Goal: Task Accomplishment & Management: Complete application form

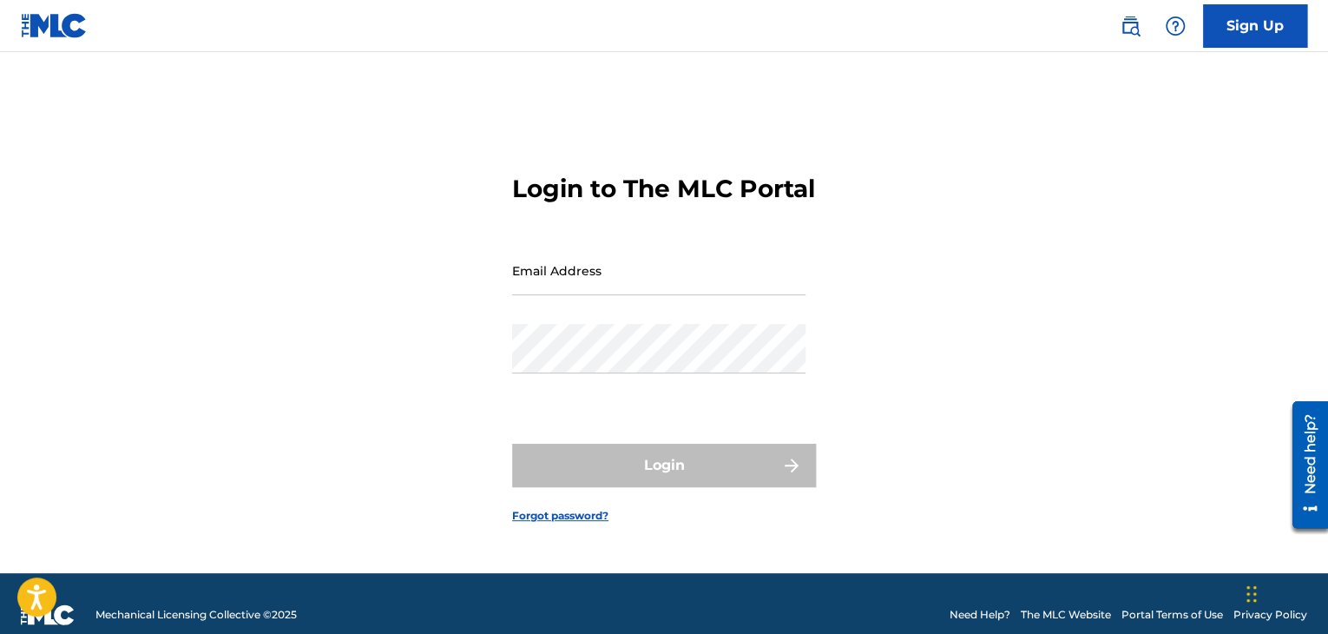
click at [1126, 32] on img at bounding box center [1130, 26] width 21 height 21
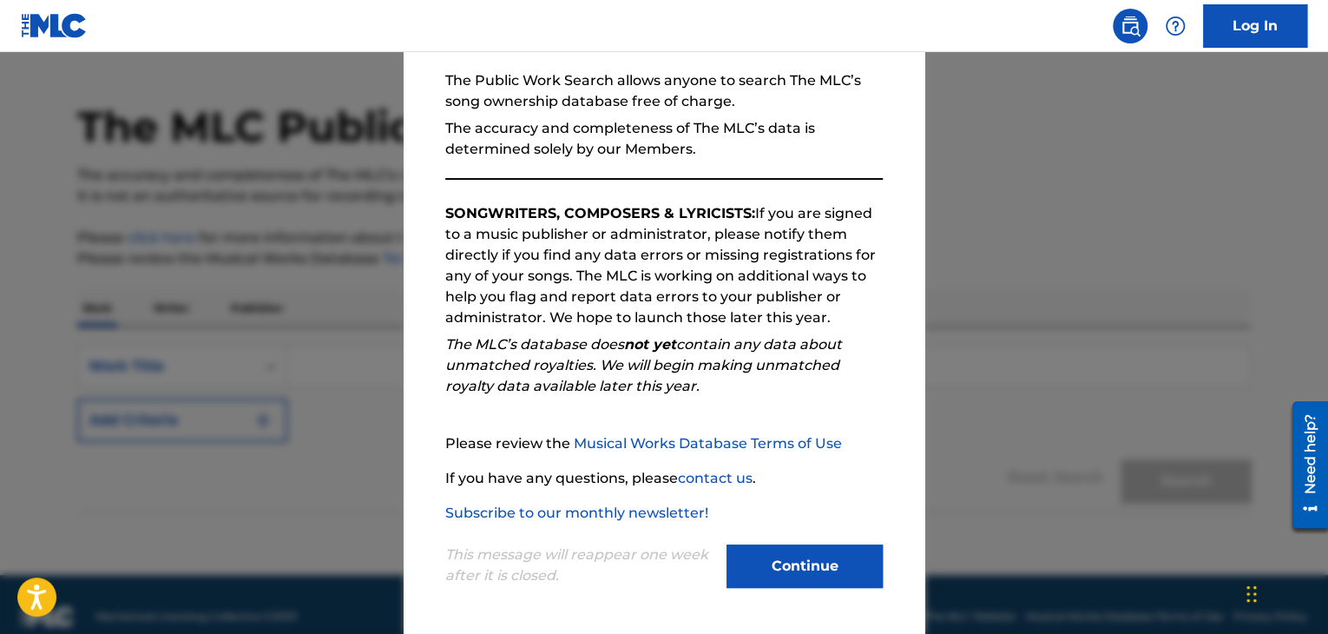
scroll to position [66, 0]
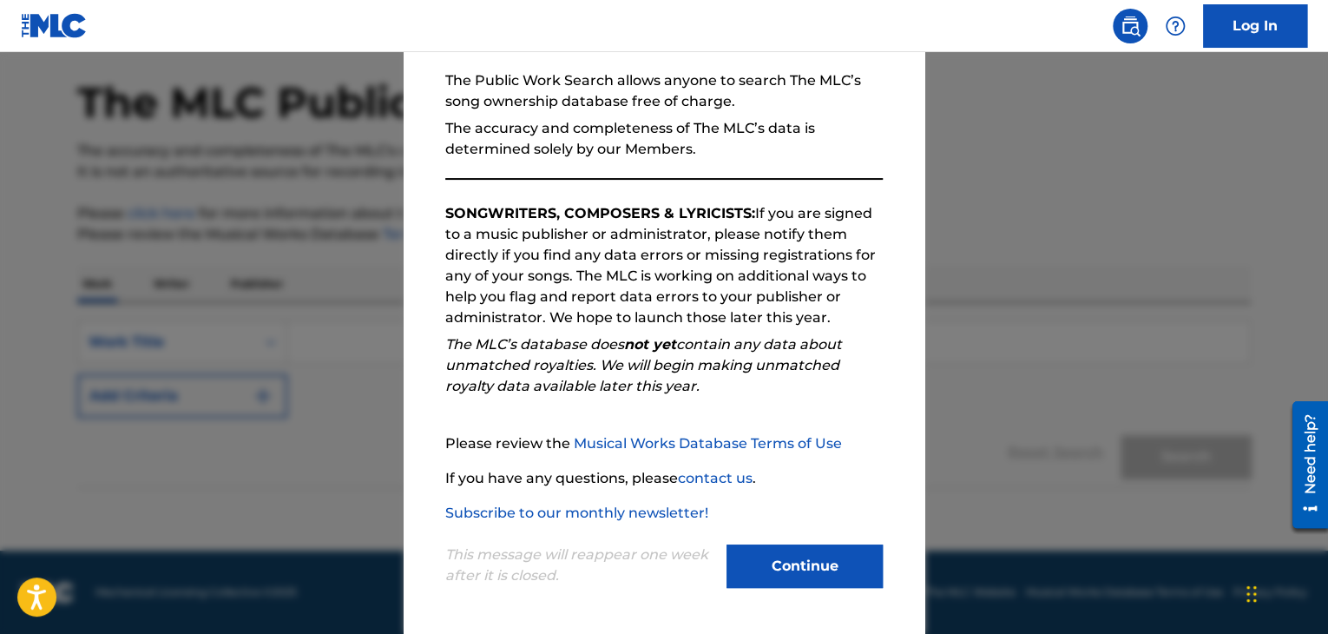
click at [791, 577] on button "Continue" at bounding box center [804, 565] width 156 height 43
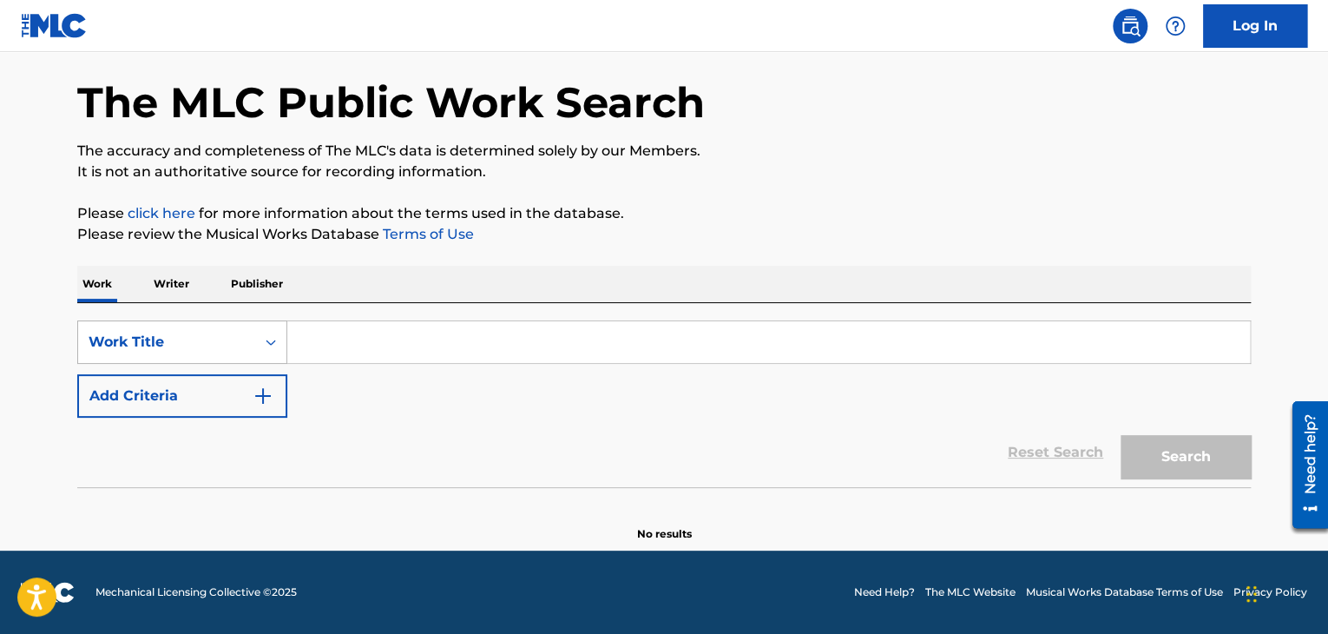
click at [212, 332] on div "Work Title" at bounding box center [167, 342] width 156 height 21
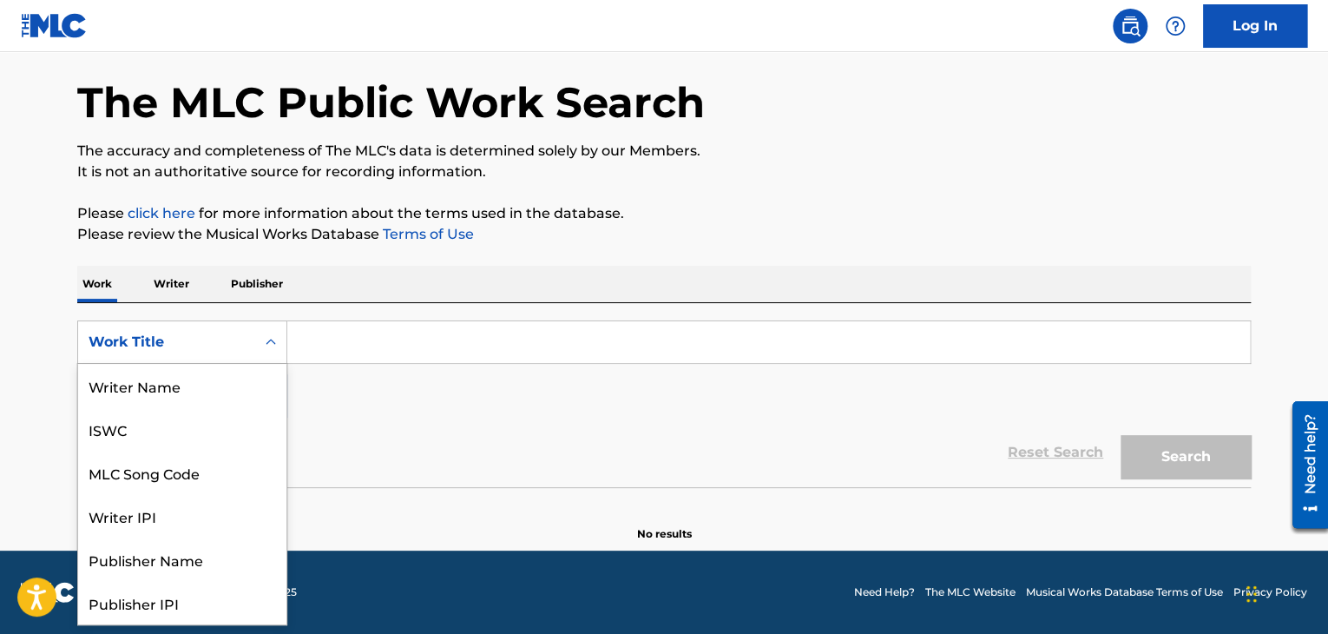
scroll to position [87, 0]
click at [181, 286] on p "Writer" at bounding box center [171, 284] width 46 height 36
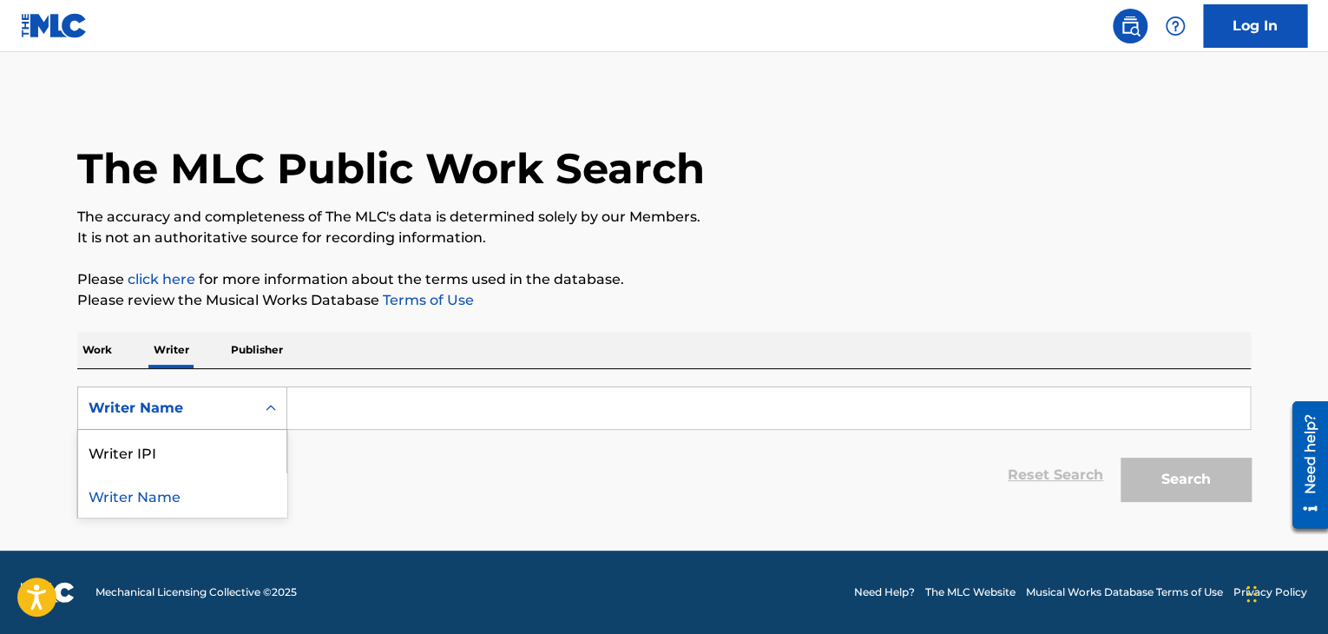
click at [201, 410] on div "Writer Name" at bounding box center [167, 407] width 156 height 21
click at [250, 348] on p "Publisher" at bounding box center [257, 350] width 62 height 36
click at [166, 348] on p "Writer" at bounding box center [171, 350] width 46 height 36
click at [122, 346] on div "Work Writer Publisher" at bounding box center [663, 350] width 1173 height 36
click at [111, 348] on p "Work" at bounding box center [97, 350] width 40 height 36
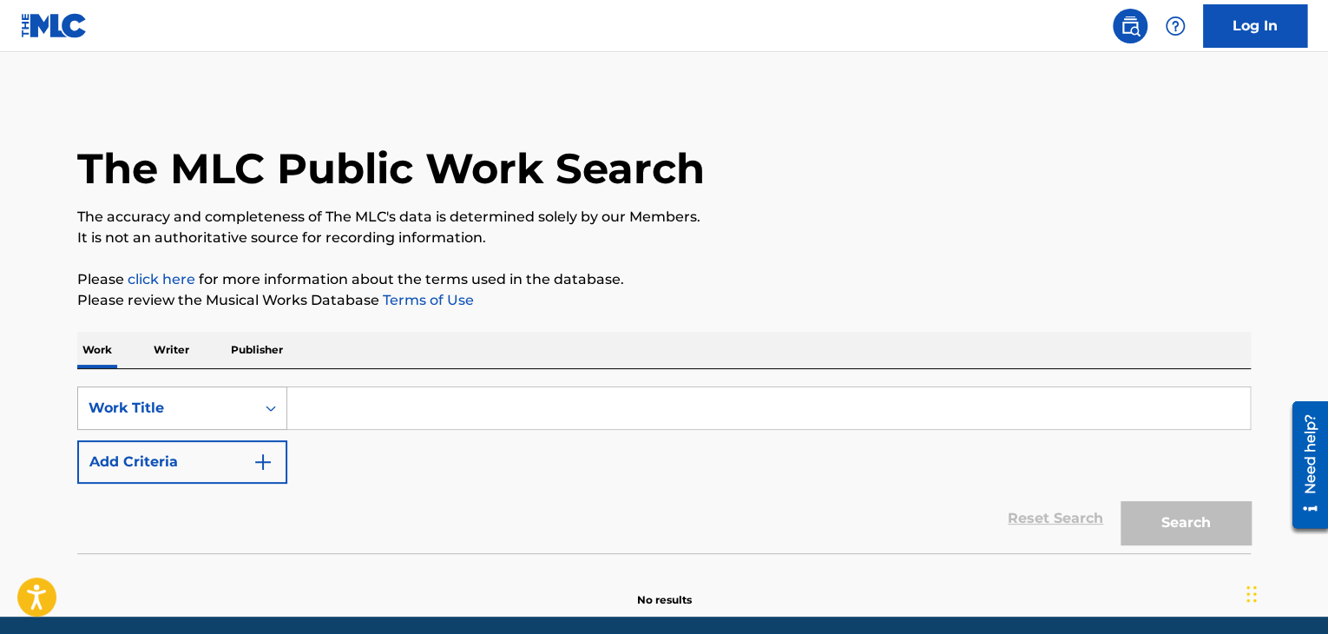
click at [161, 423] on div "Work Title" at bounding box center [182, 407] width 210 height 43
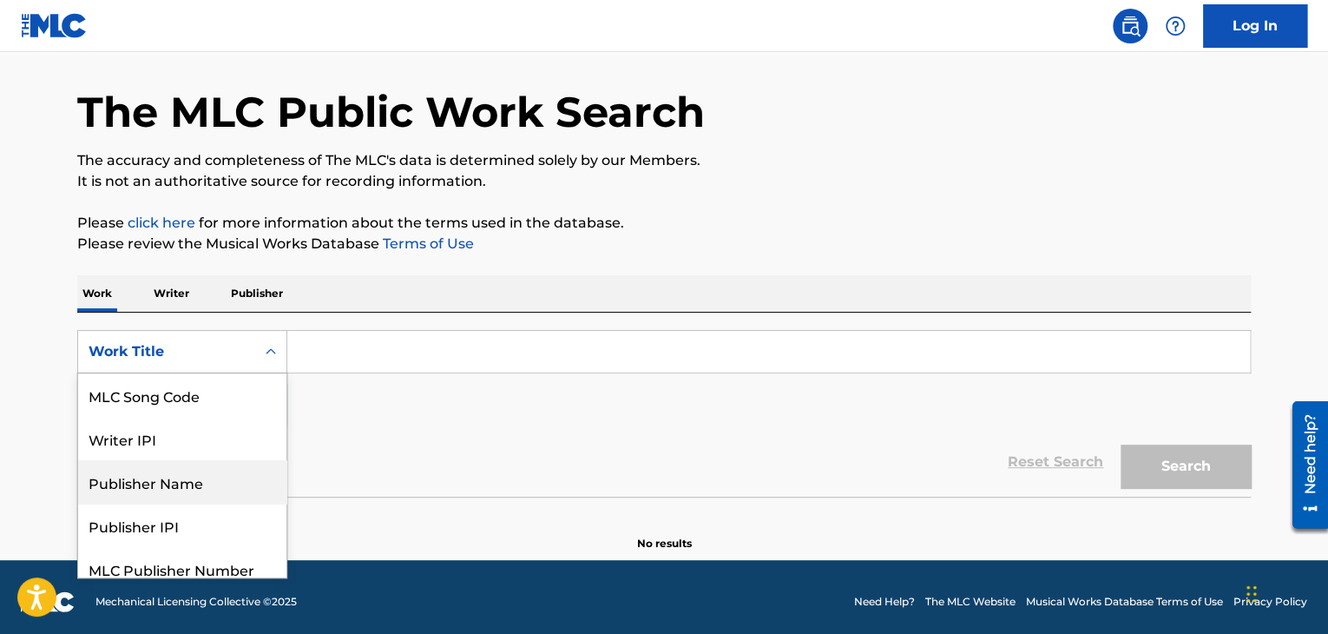
scroll to position [142, 0]
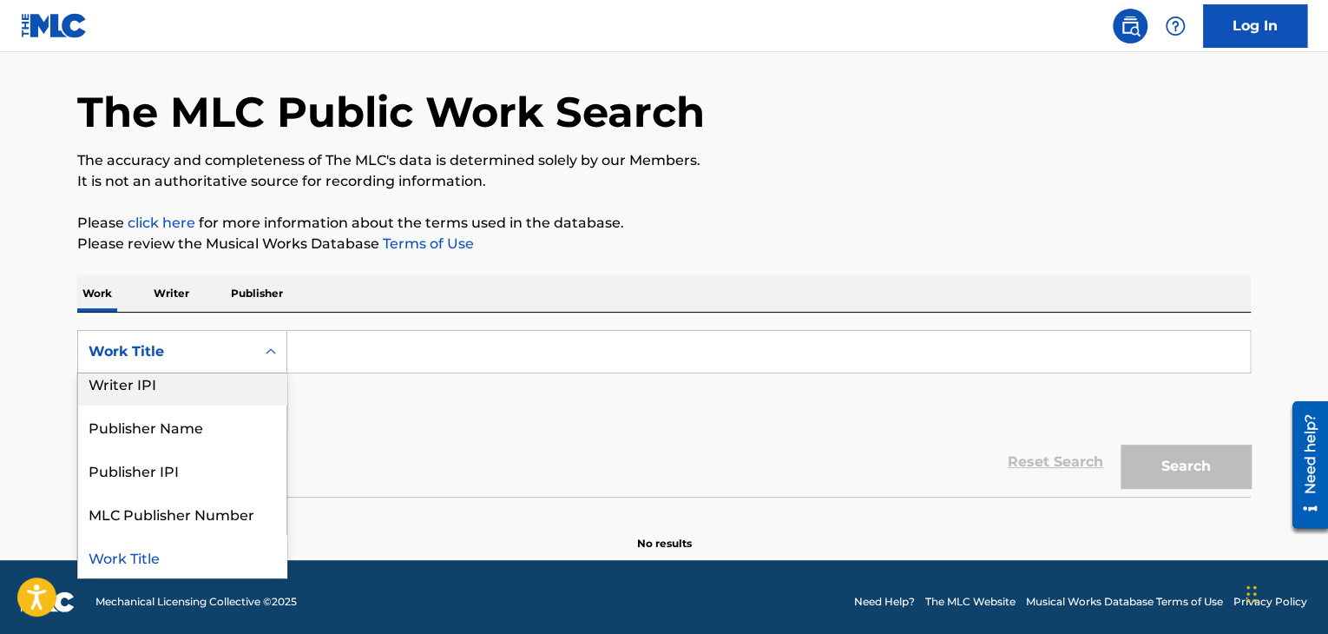
click at [51, 361] on main "The MLC Public Work Search The accuracy and completeness of The MLC's data is d…" at bounding box center [664, 278] width 1328 height 564
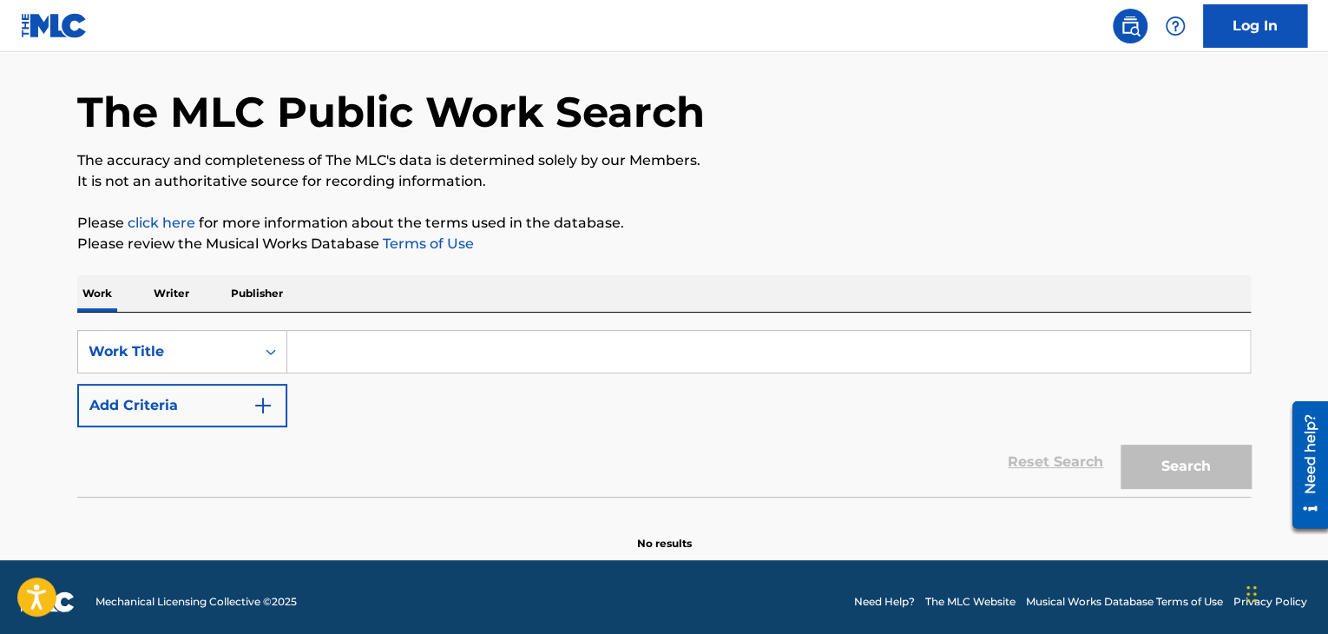
click at [163, 294] on p "Writer" at bounding box center [171, 293] width 46 height 36
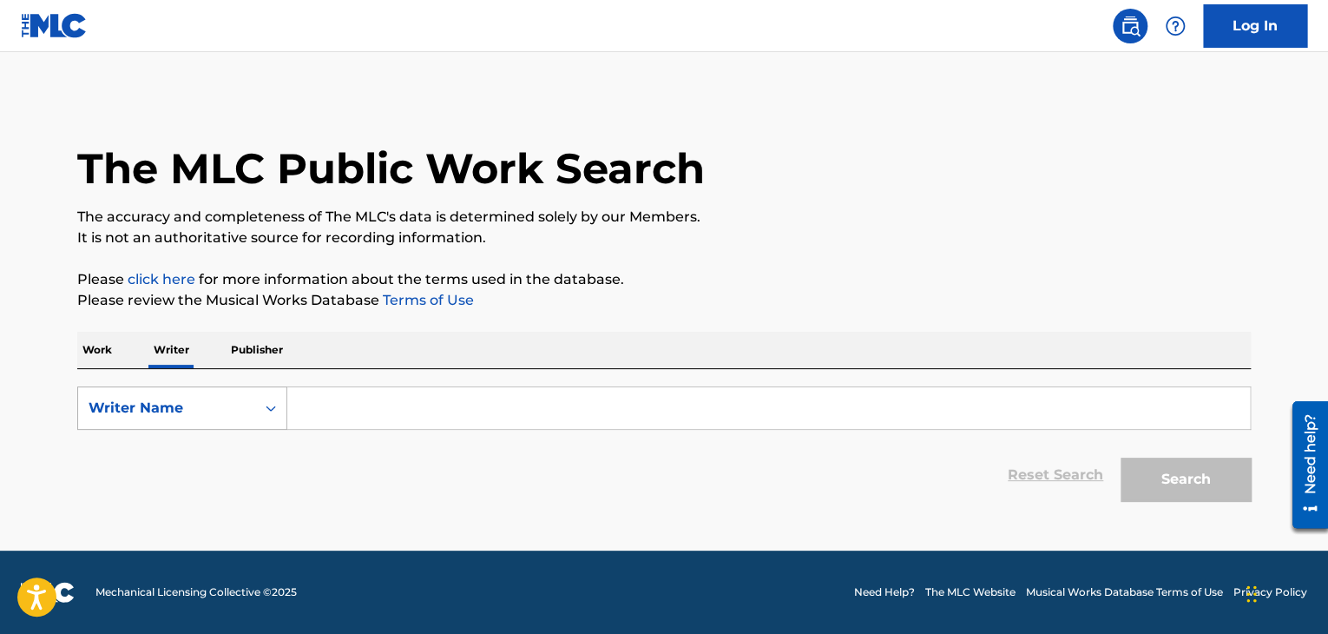
click at [167, 398] on div "Writer Name" at bounding box center [167, 407] width 156 height 21
click at [170, 460] on div "Writer IPI" at bounding box center [182, 451] width 208 height 43
click at [432, 402] on input "Search Form" at bounding box center [768, 408] width 962 height 42
paste input "01264691336"
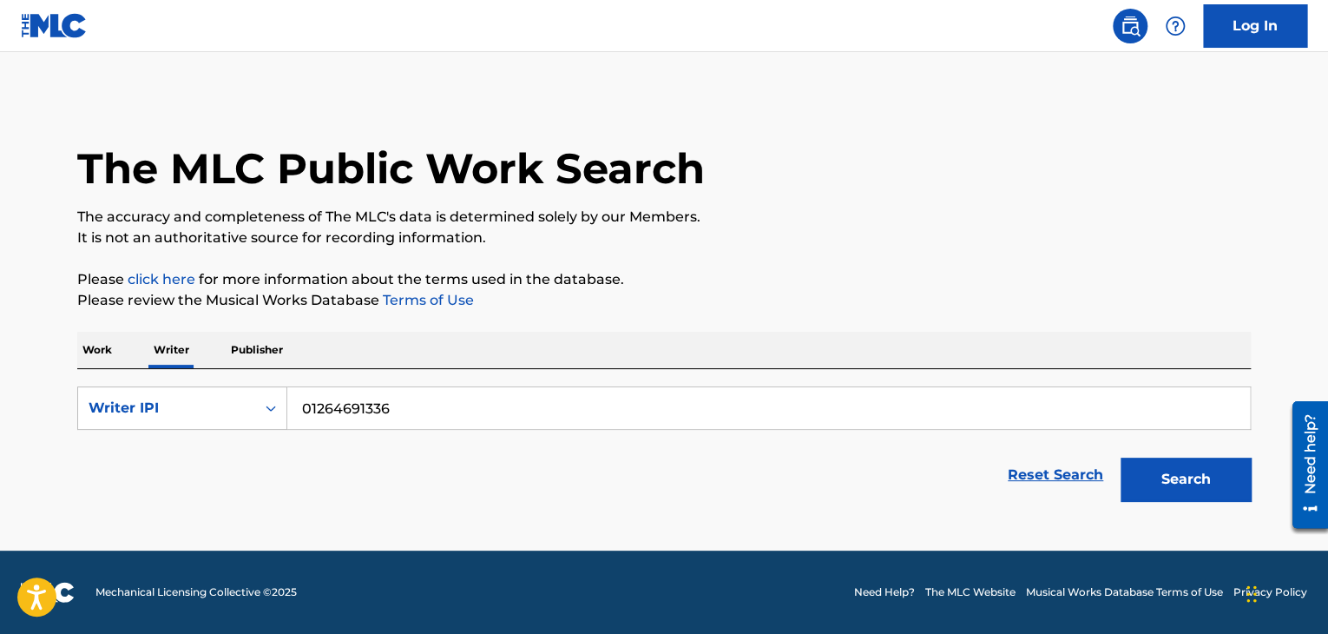
type input "01264691336"
click at [1120, 457] on button "Search" at bounding box center [1185, 478] width 130 height 43
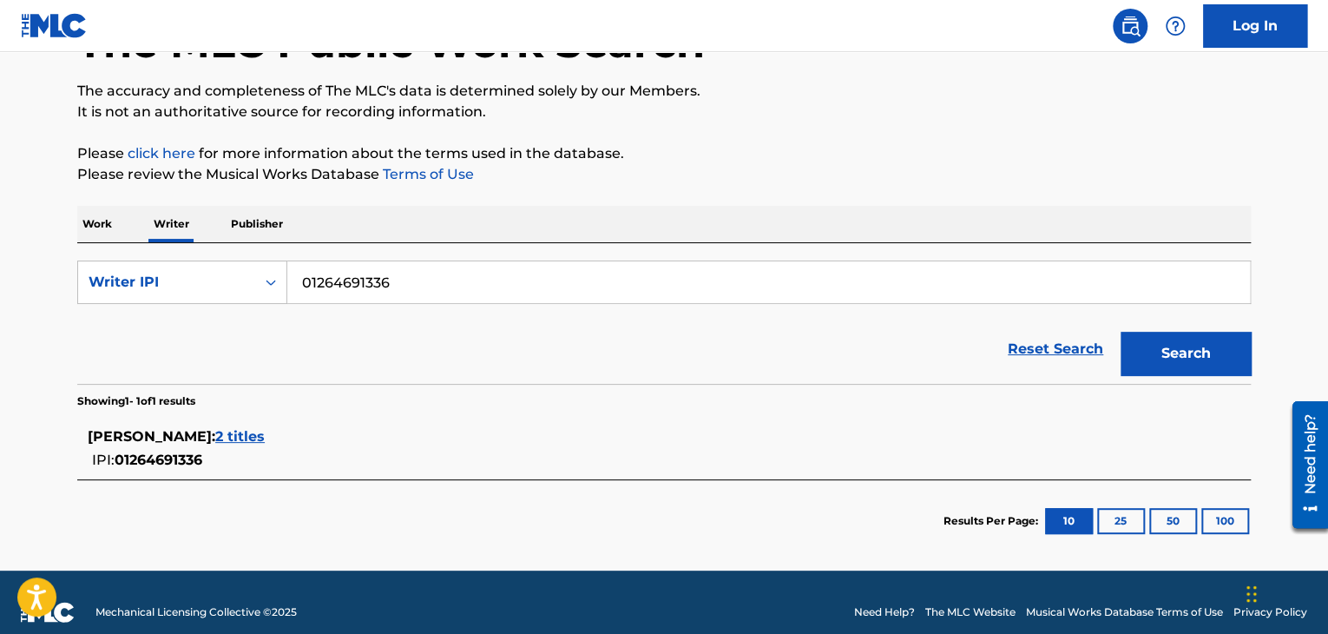
scroll to position [145, 0]
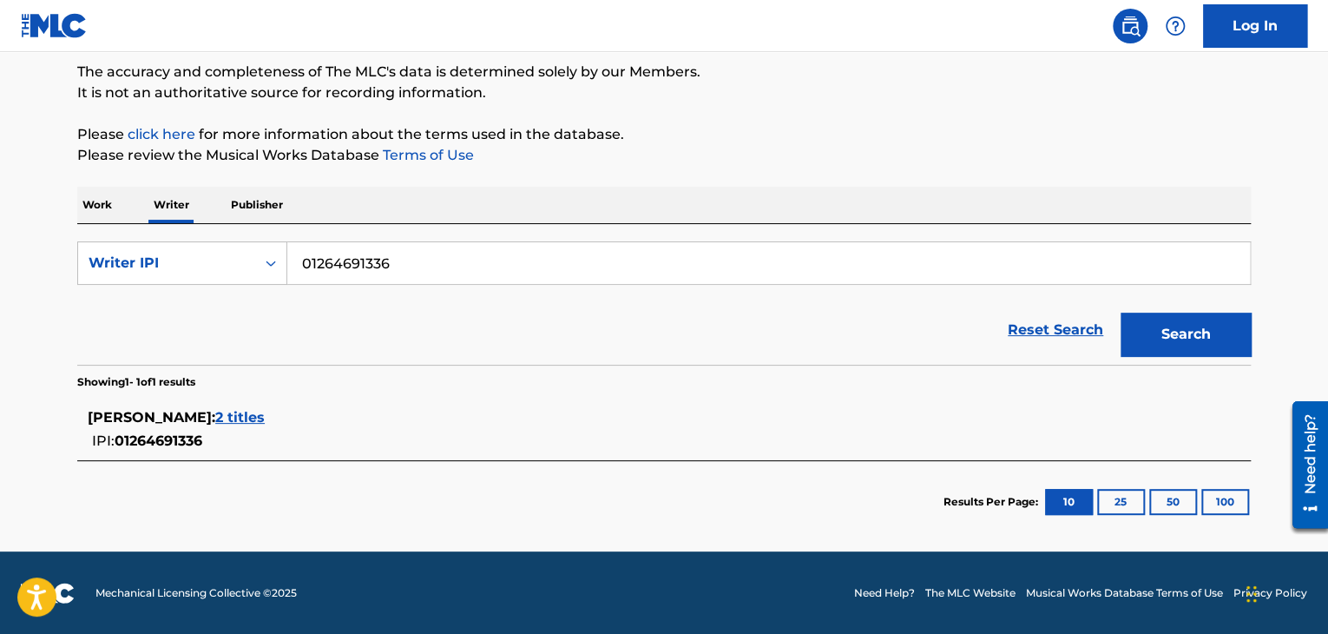
click at [253, 424] on span "2 titles" at bounding box center [239, 417] width 49 height 16
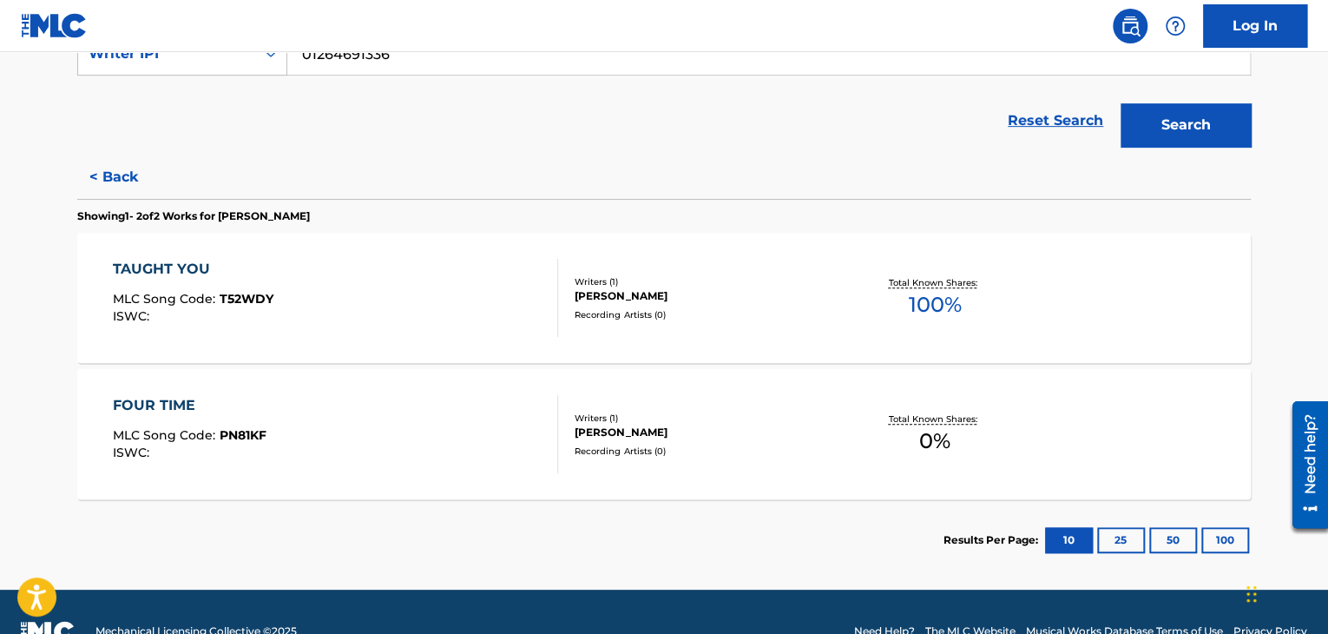
scroll to position [392, 0]
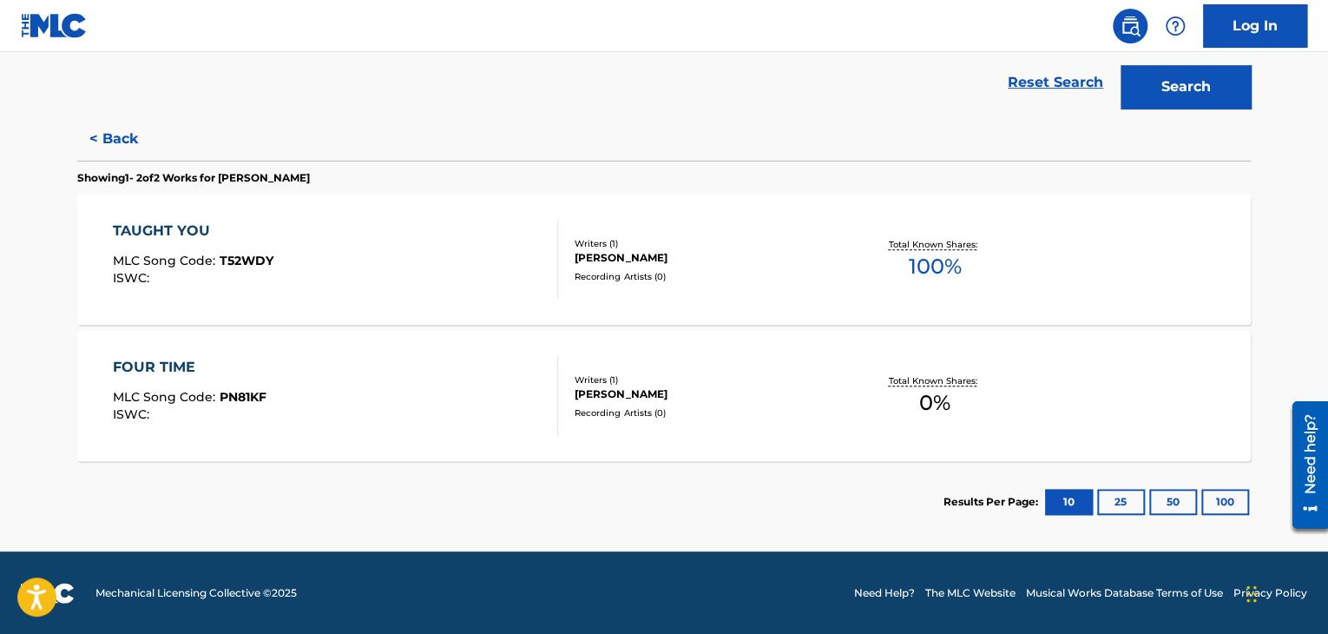
drag, startPoint x: 268, startPoint y: 456, endPoint x: 268, endPoint y: 465, distance: 9.5
drag, startPoint x: 268, startPoint y: 465, endPoint x: 465, endPoint y: 517, distance: 203.8
drag, startPoint x: 465, startPoint y: 517, endPoint x: 393, endPoint y: 532, distance: 73.5
click at [393, 532] on section "Results Per Page: 10 25 50 100" at bounding box center [663, 502] width 1173 height 82
click at [110, 368] on div "FOUR TIME MLC Song Code : PN81KF ISWC : Writers ( 1 ) [PERSON_NAME] Recording A…" at bounding box center [663, 396] width 1173 height 130
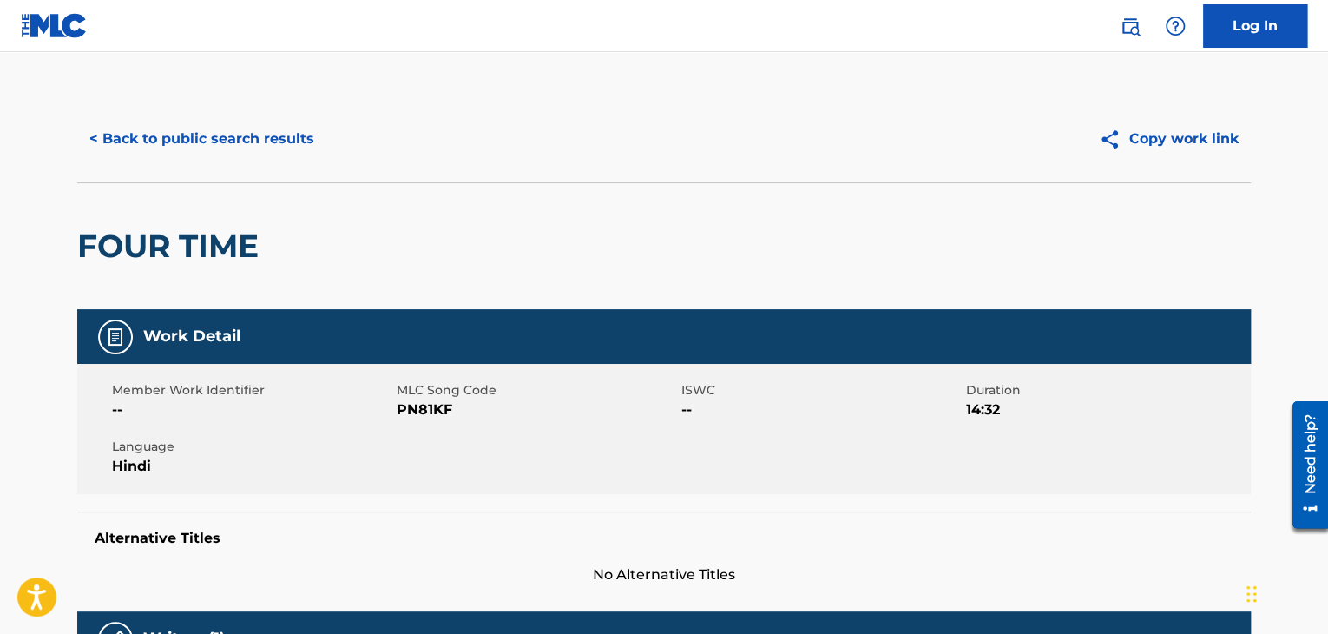
click at [112, 135] on button "< Back to public search results" at bounding box center [201, 138] width 249 height 43
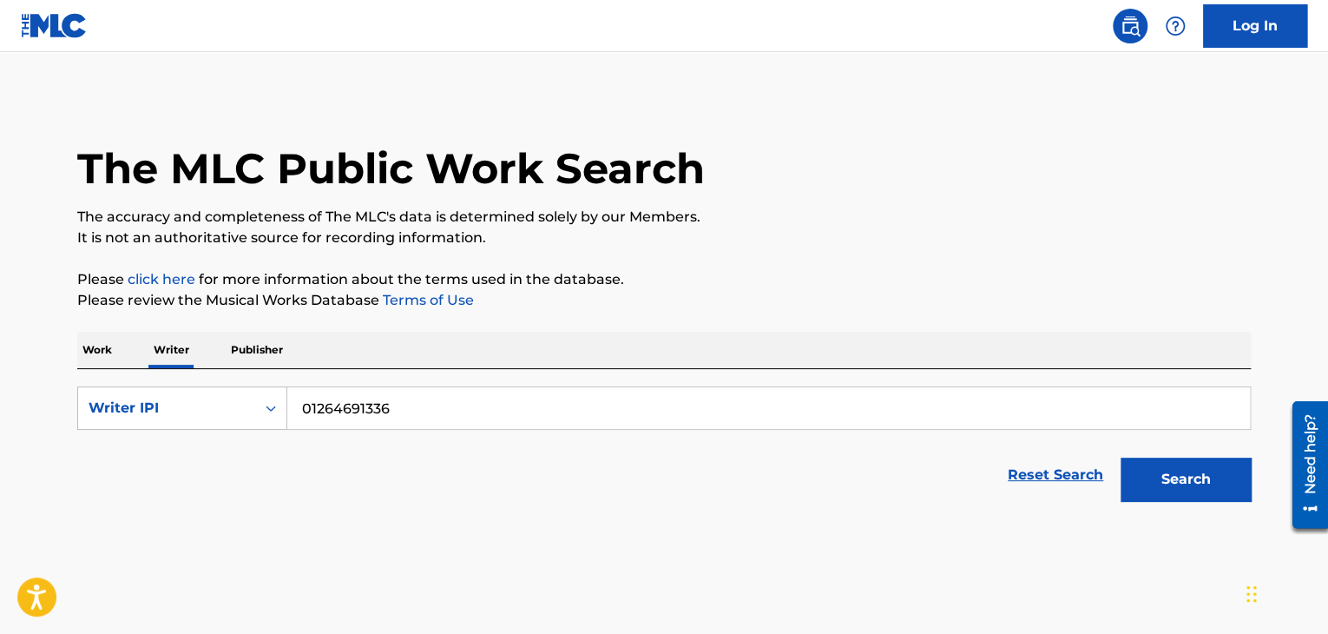
scroll to position [21, 0]
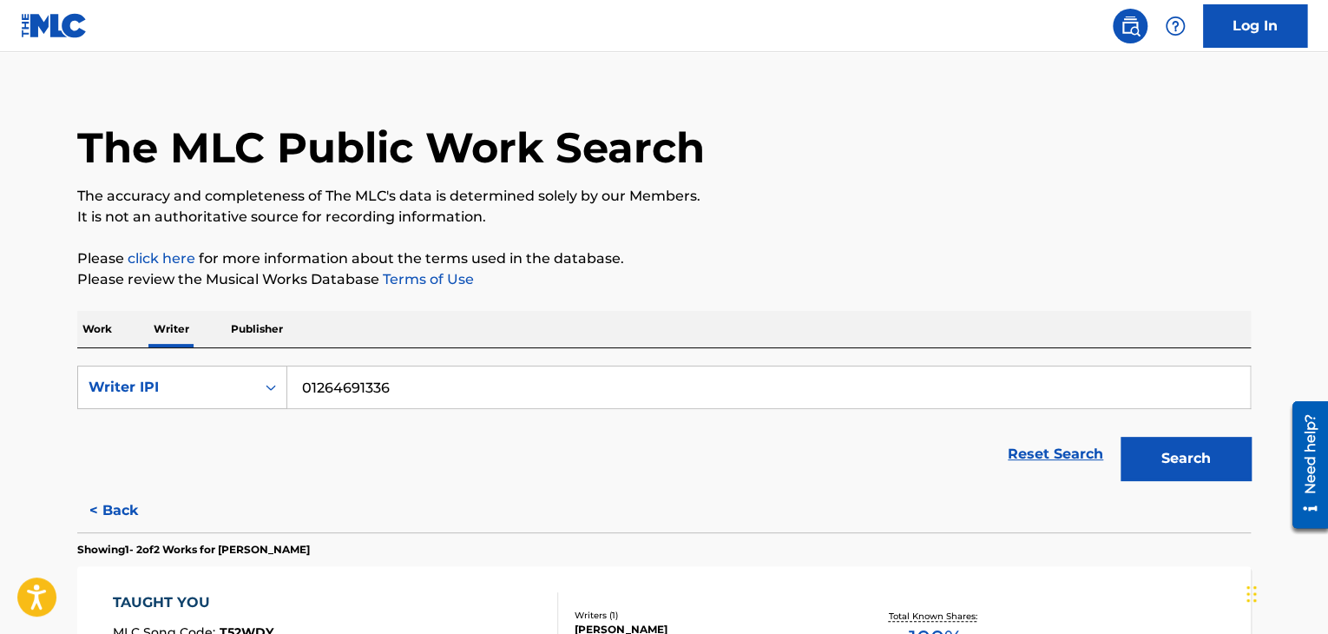
click at [256, 333] on p "Publisher" at bounding box center [257, 329] width 62 height 36
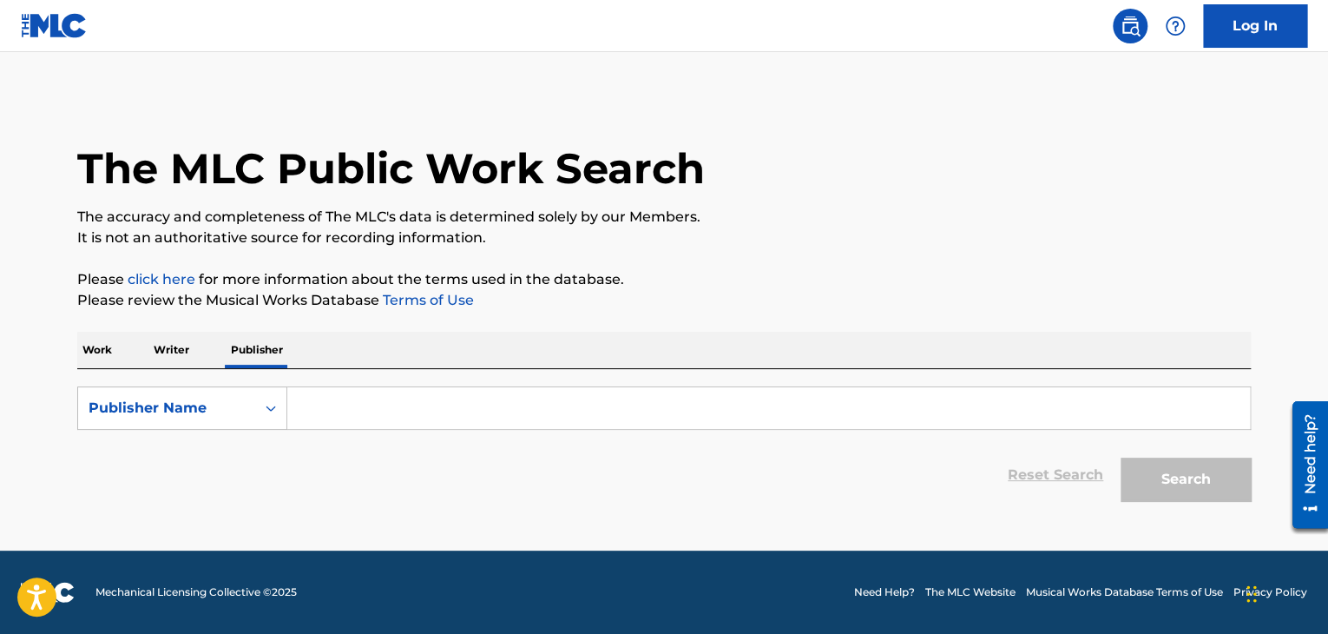
click at [176, 346] on p "Writer" at bounding box center [171, 350] width 46 height 36
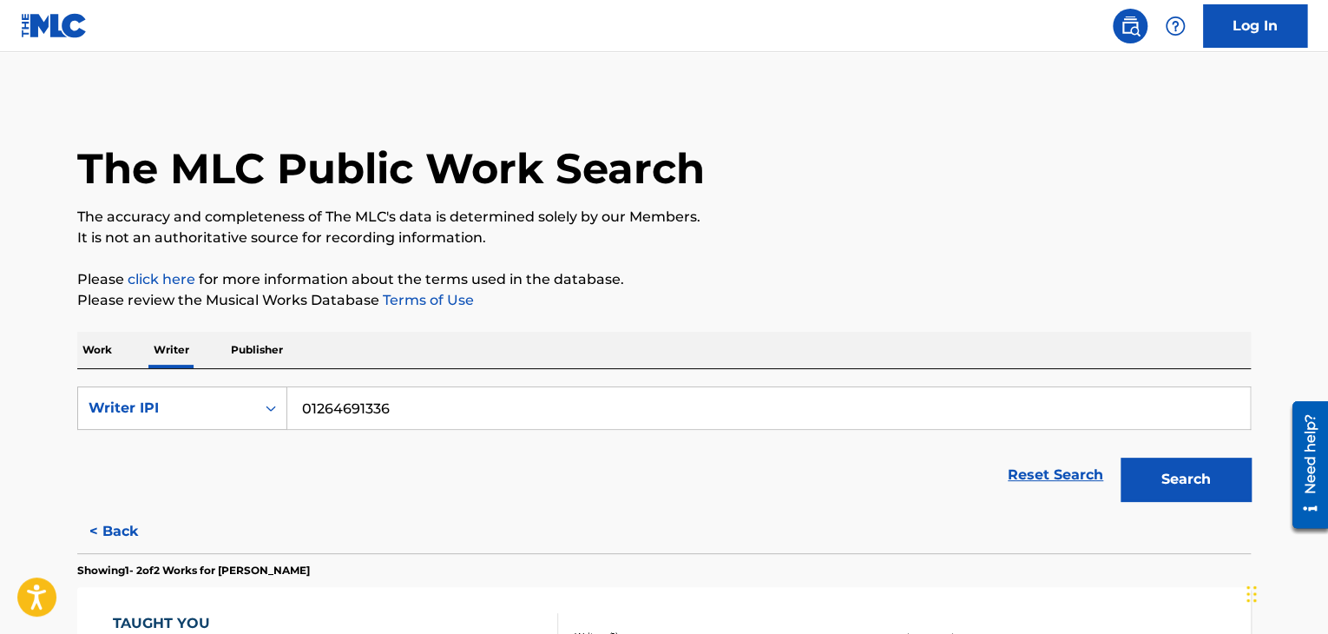
click at [94, 352] on p "Work" at bounding box center [97, 350] width 40 height 36
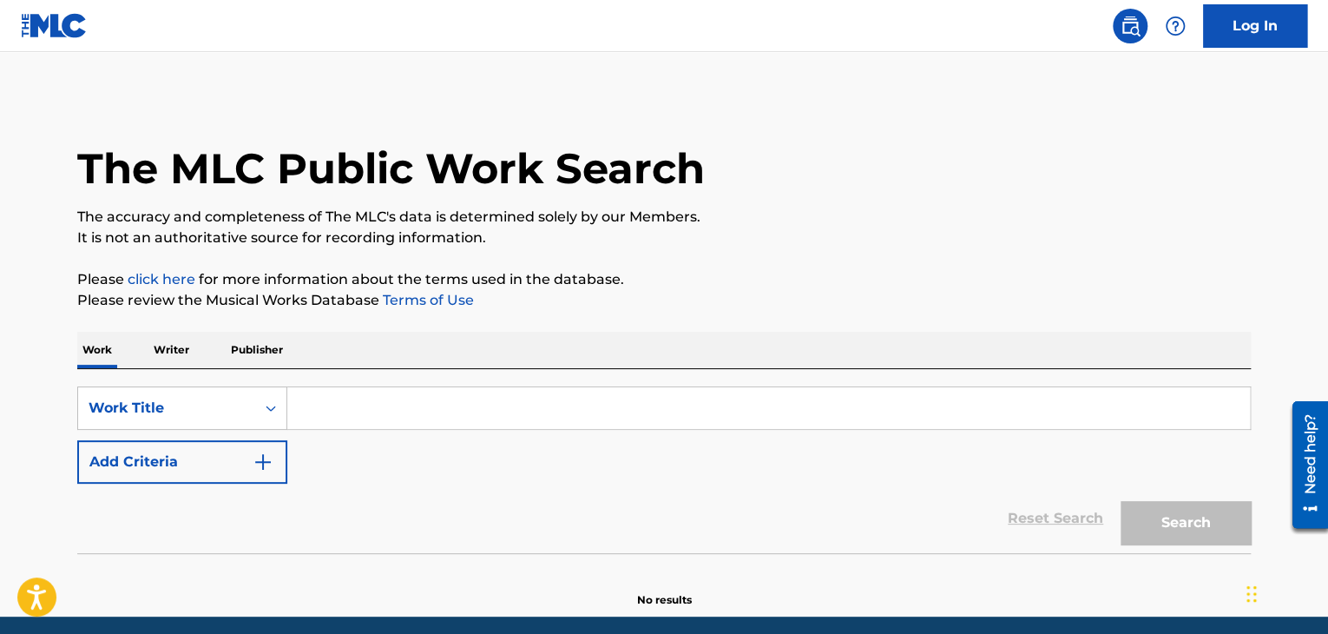
click at [163, 346] on p "Writer" at bounding box center [171, 350] width 46 height 36
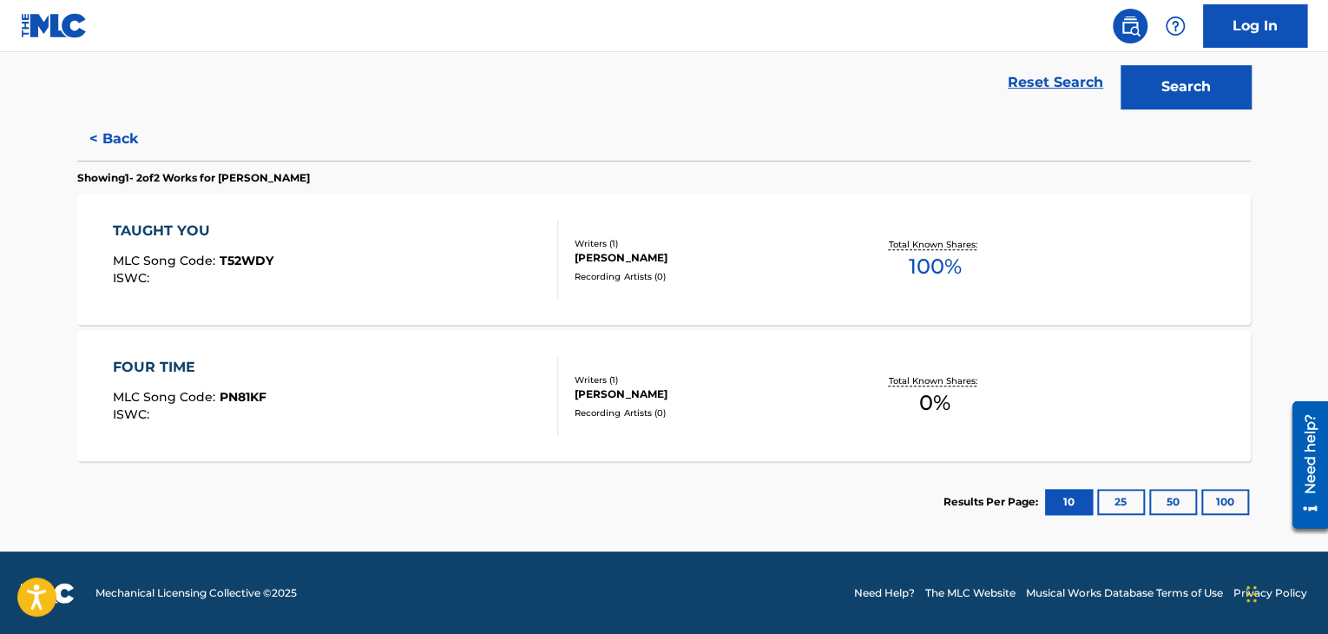
scroll to position [219, 0]
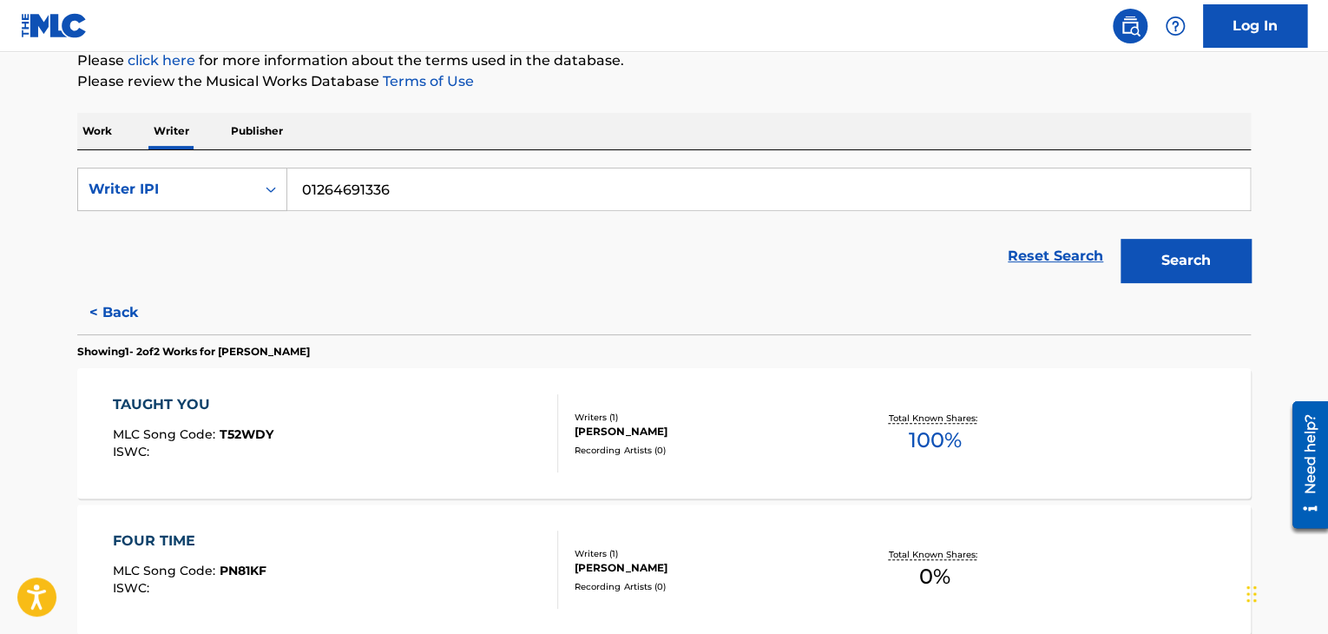
click at [126, 305] on button "< Back" at bounding box center [129, 312] width 104 height 43
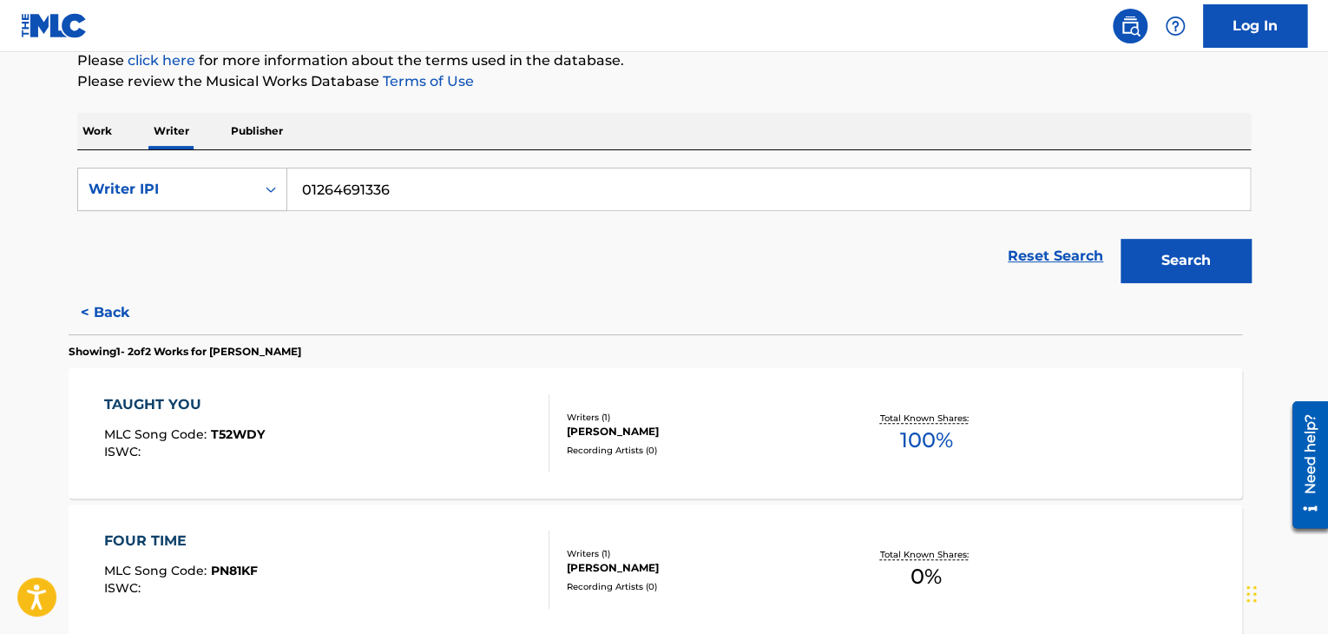
scroll to position [145, 0]
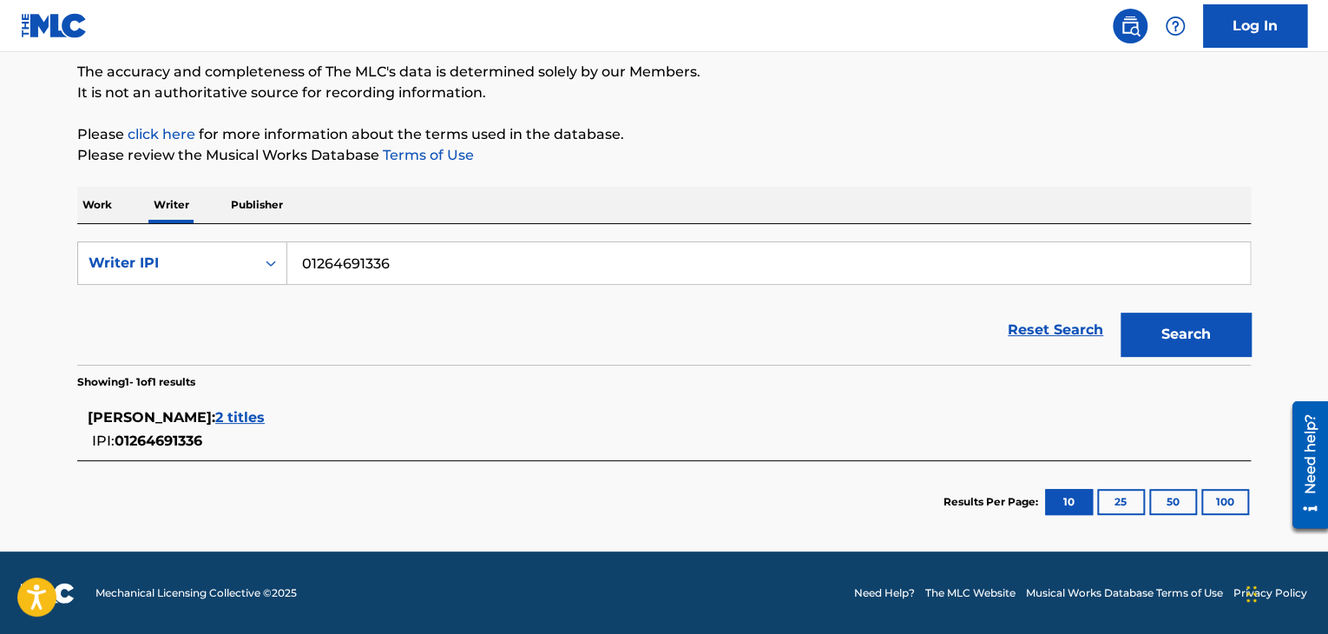
drag, startPoint x: 455, startPoint y: 520, endPoint x: 449, endPoint y: 510, distance: 11.3
drag, startPoint x: 449, startPoint y: 510, endPoint x: 360, endPoint y: 501, distance: 89.0
drag, startPoint x: 360, startPoint y: 501, endPoint x: 296, endPoint y: 489, distance: 65.4
click at [296, 489] on section "Results Per Page: 10 25 50 100" at bounding box center [663, 502] width 1173 height 82
click at [241, 265] on div "Writer IPI" at bounding box center [167, 263] width 156 height 21
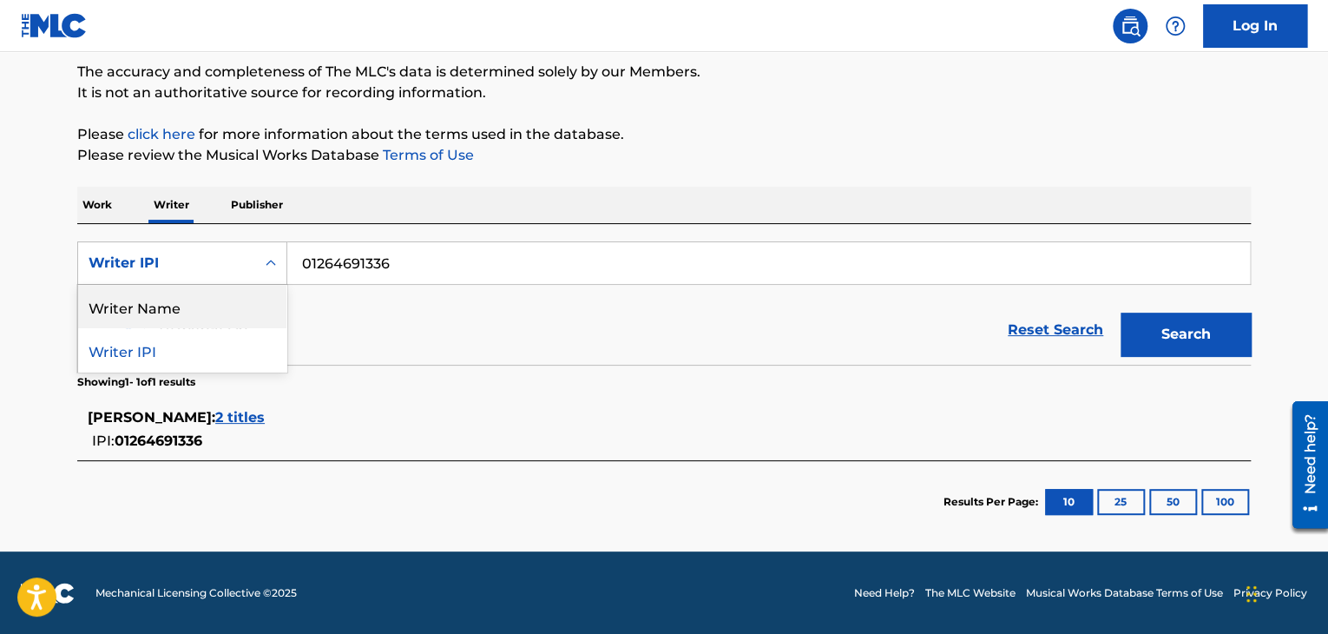
click at [215, 307] on div "Writer Name" at bounding box center [182, 306] width 208 height 43
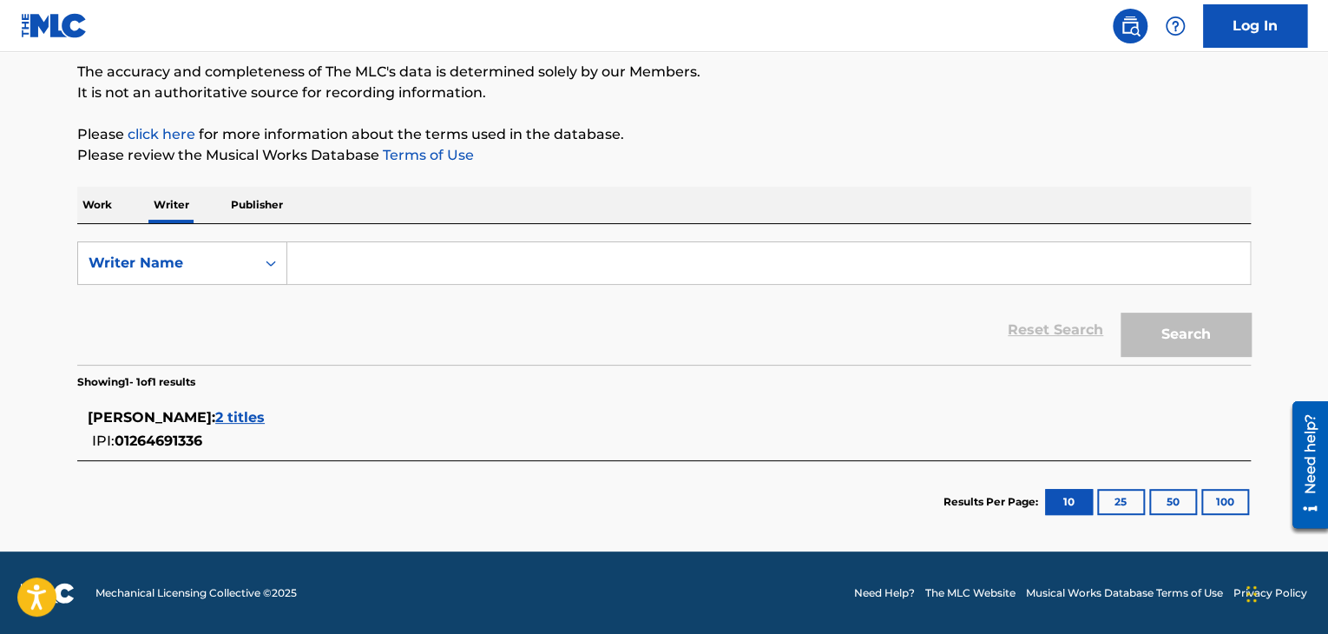
click at [449, 261] on input "Search Form" at bounding box center [768, 263] width 962 height 42
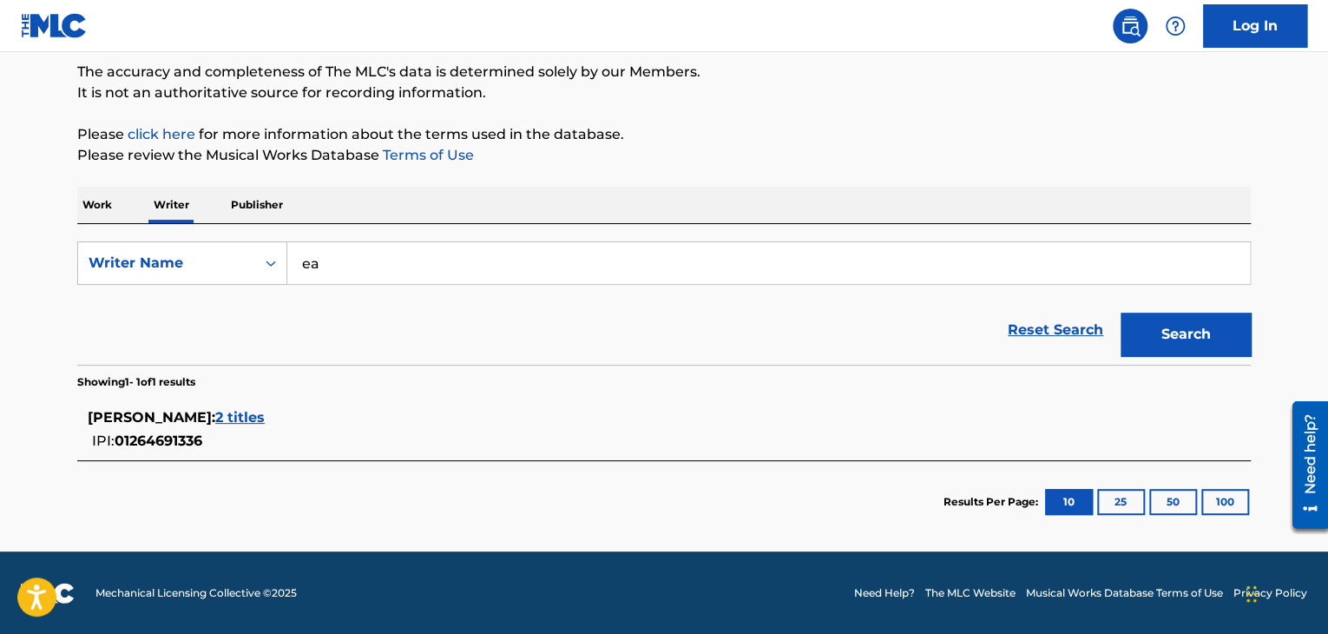
type input "e"
type input "Real Guri"
click at [1120, 312] on button "Search" at bounding box center [1185, 333] width 130 height 43
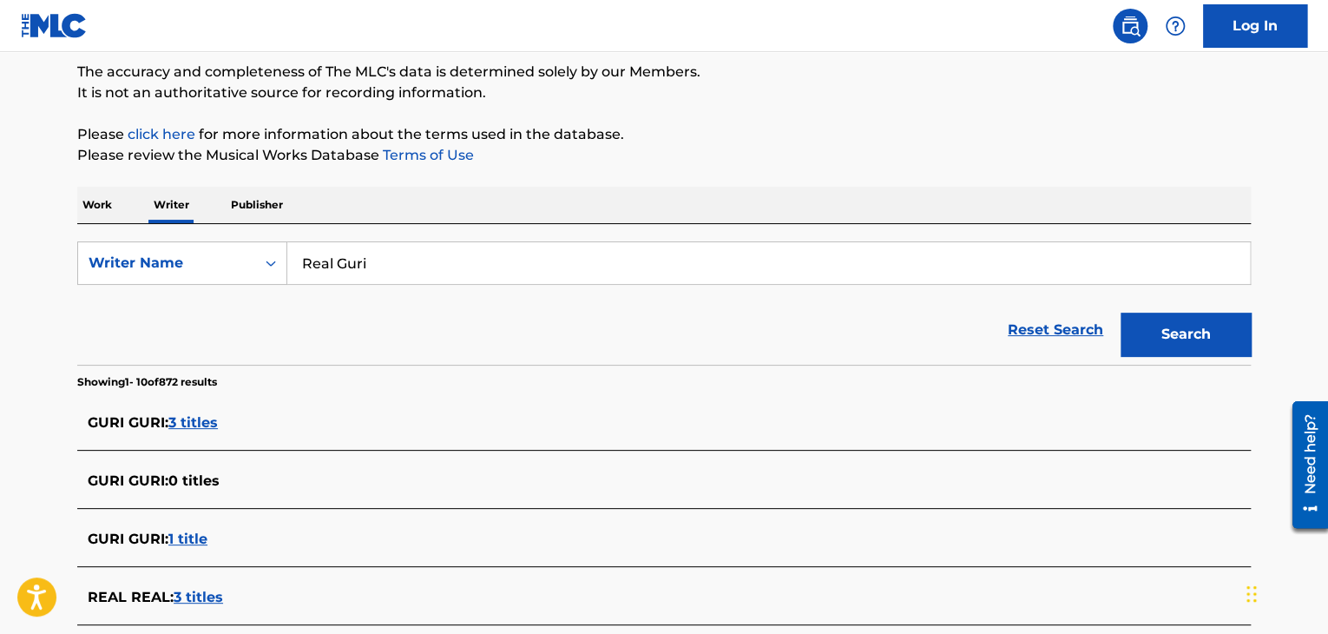
scroll to position [58, 0]
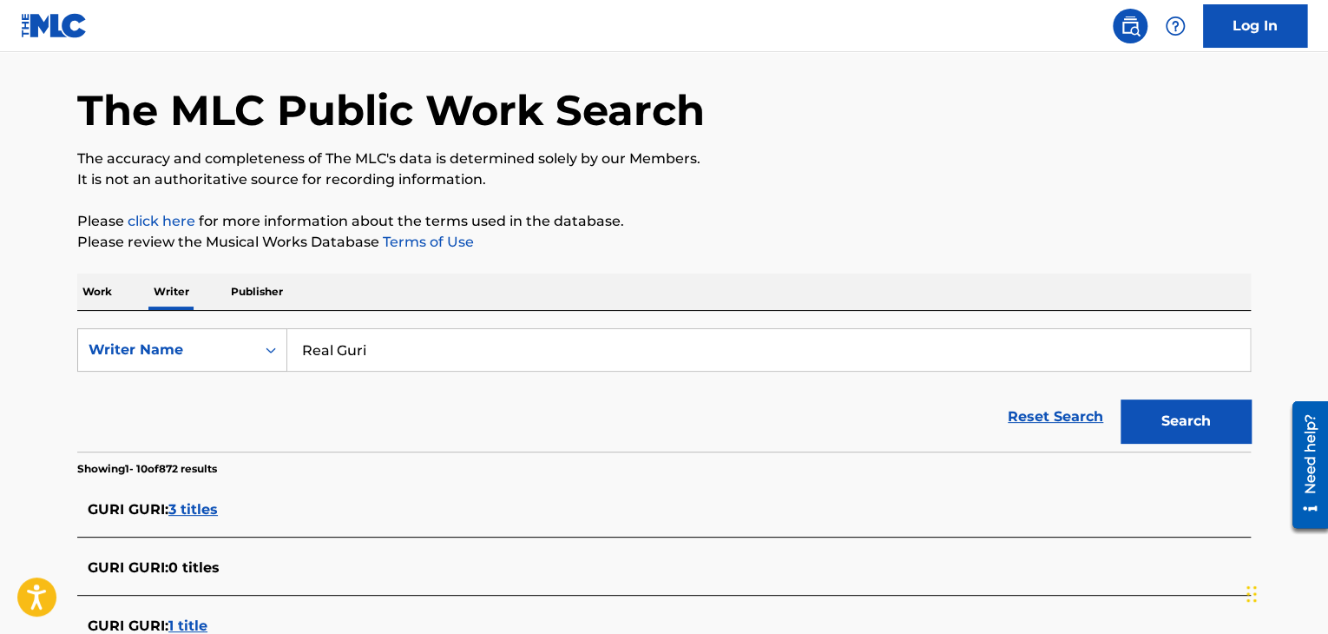
drag, startPoint x: 410, startPoint y: 428, endPoint x: 404, endPoint y: 446, distance: 19.0
drag, startPoint x: 404, startPoint y: 446, endPoint x: 344, endPoint y: 424, distance: 64.5
click at [344, 424] on div "Reset Search Search" at bounding box center [663, 416] width 1173 height 69
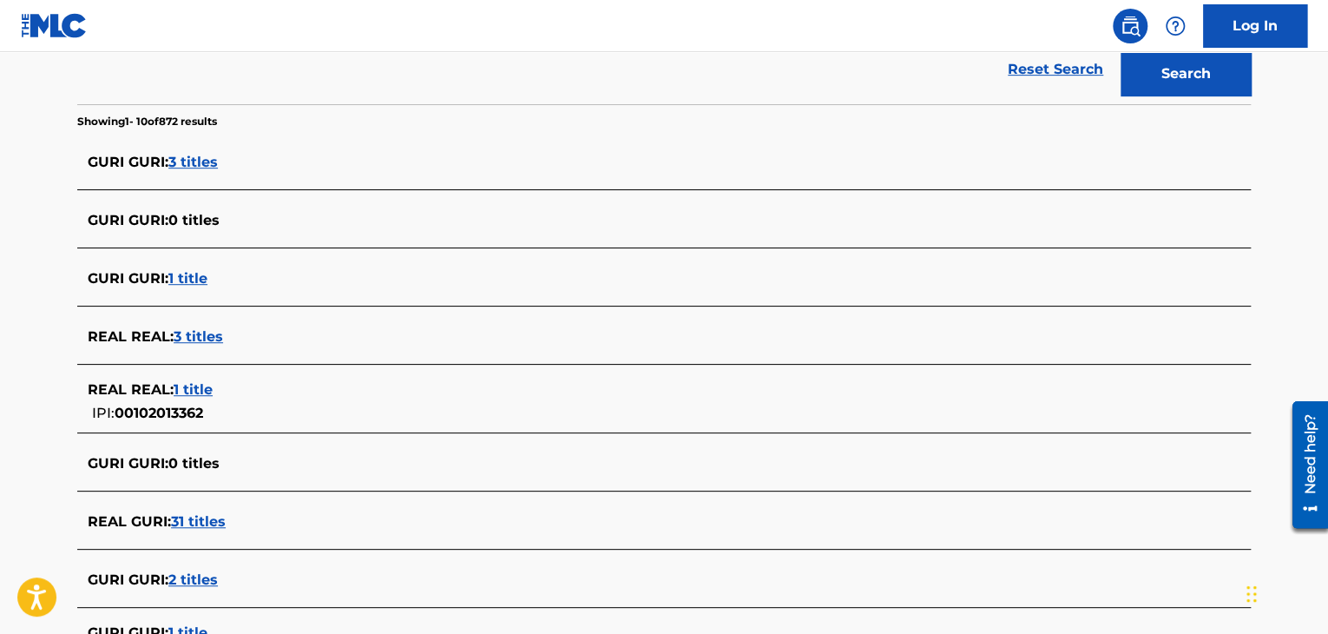
scroll to position [492, 0]
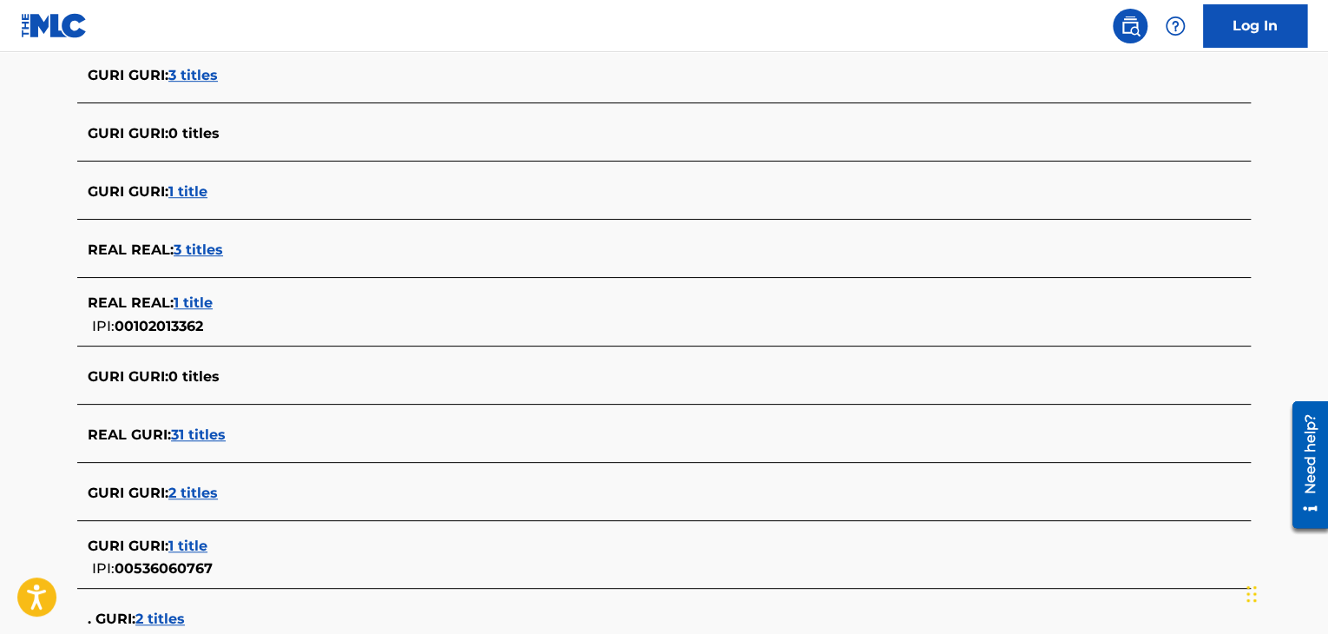
click at [198, 430] on span "31 titles" at bounding box center [198, 434] width 55 height 16
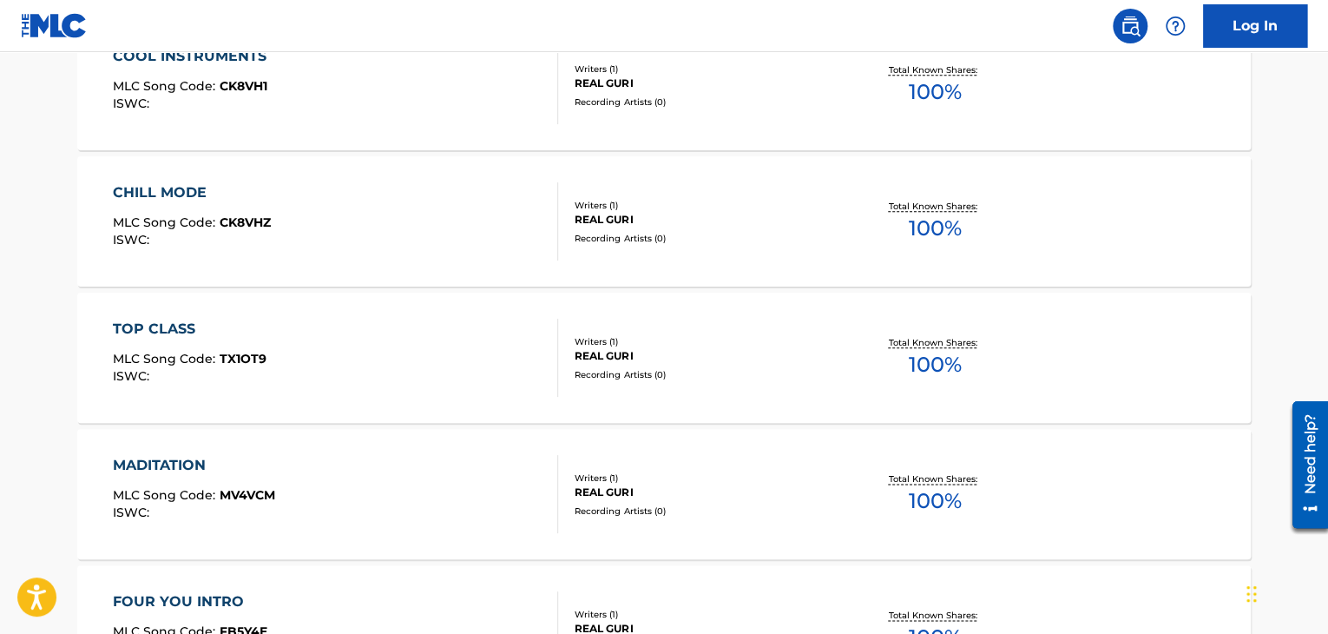
scroll to position [1491, 0]
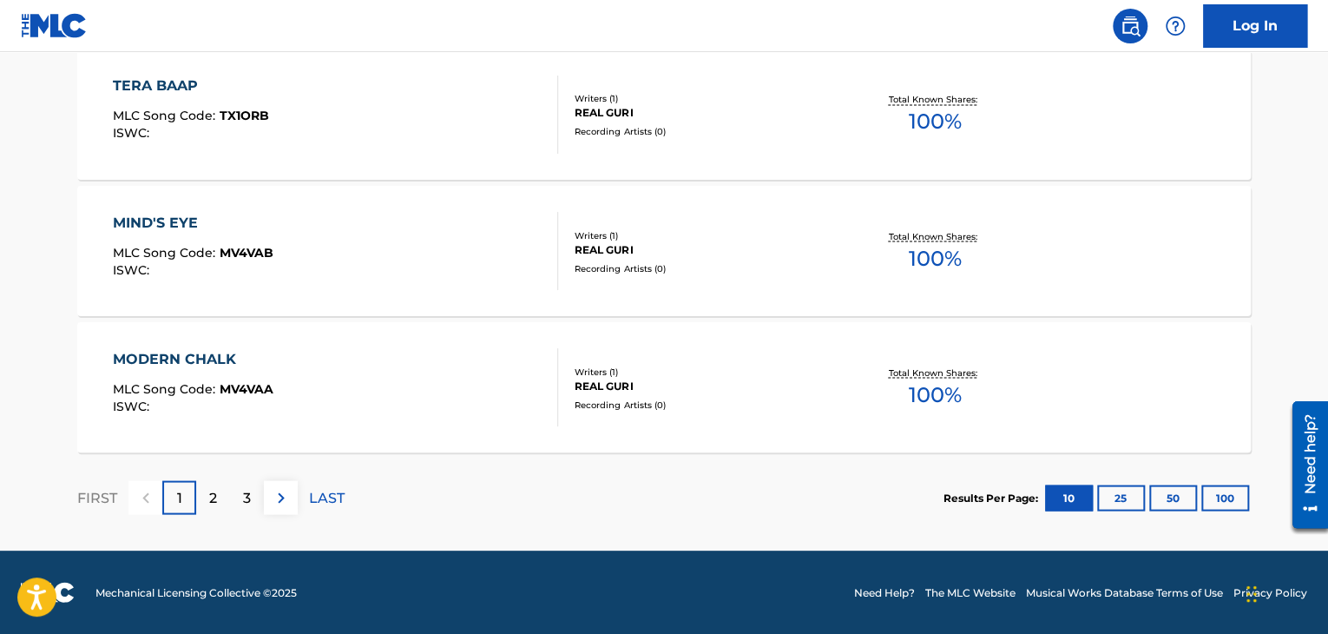
click at [1233, 510] on div "Results Per Page: 10 25 50 100" at bounding box center [1096, 497] width 307 height 82
click at [1226, 496] on button "100" at bounding box center [1225, 497] width 48 height 26
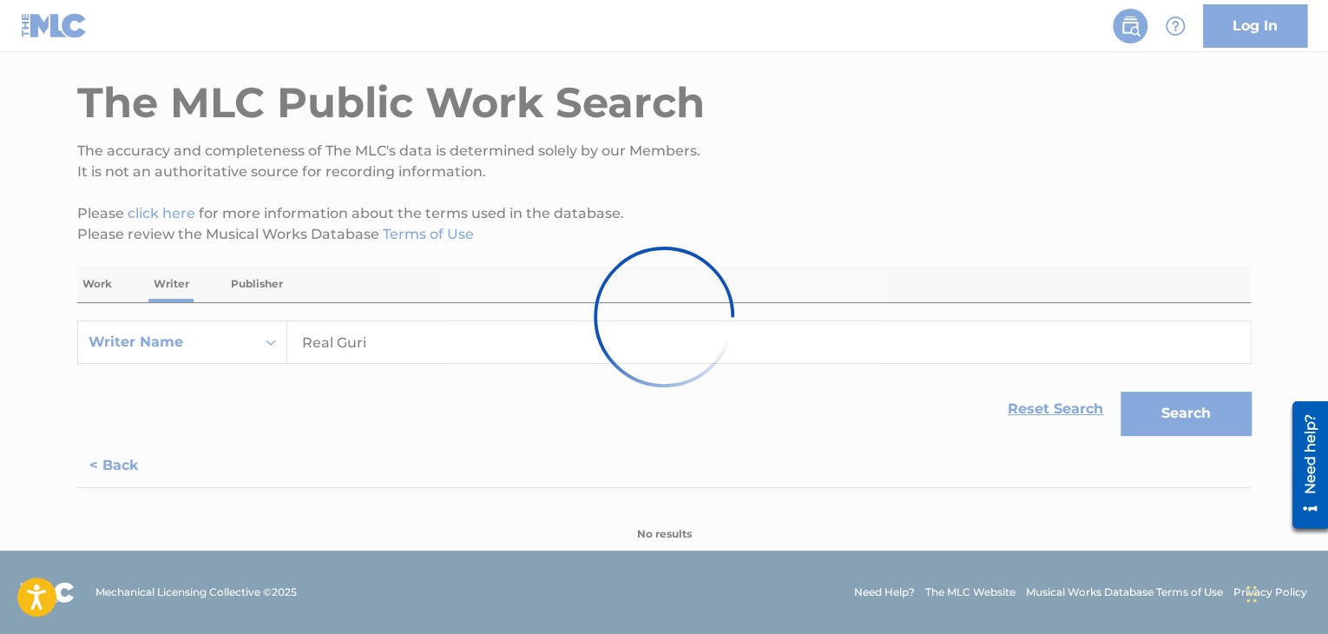
drag, startPoint x: 60, startPoint y: 378, endPoint x: 17, endPoint y: 366, distance: 44.2
click at [17, 366] on div at bounding box center [664, 317] width 1328 height 634
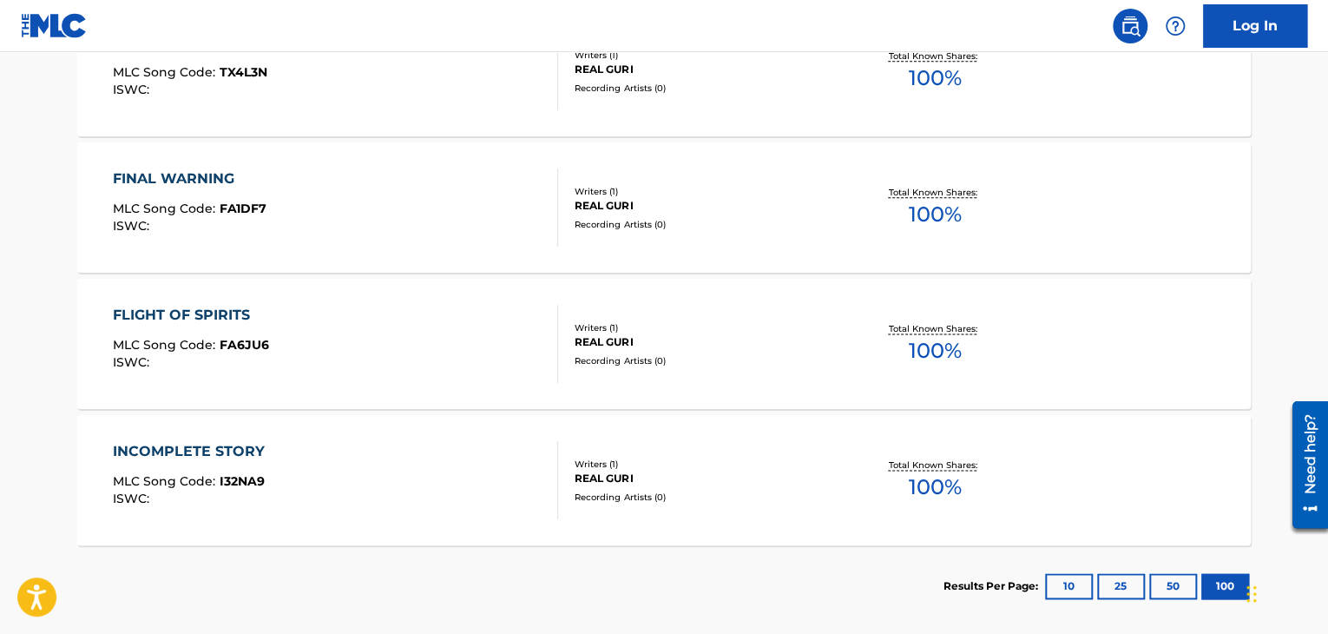
scroll to position [4344, 0]
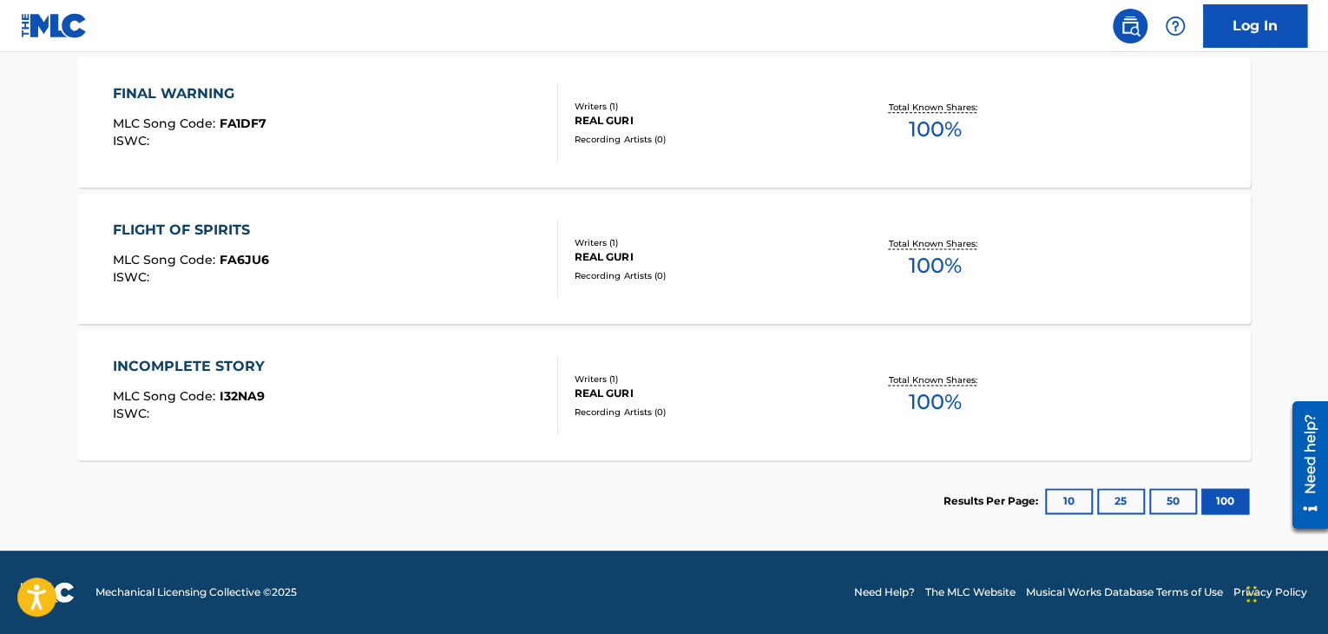
click at [215, 362] on div "INCOMPLETE STORY" at bounding box center [193, 366] width 161 height 21
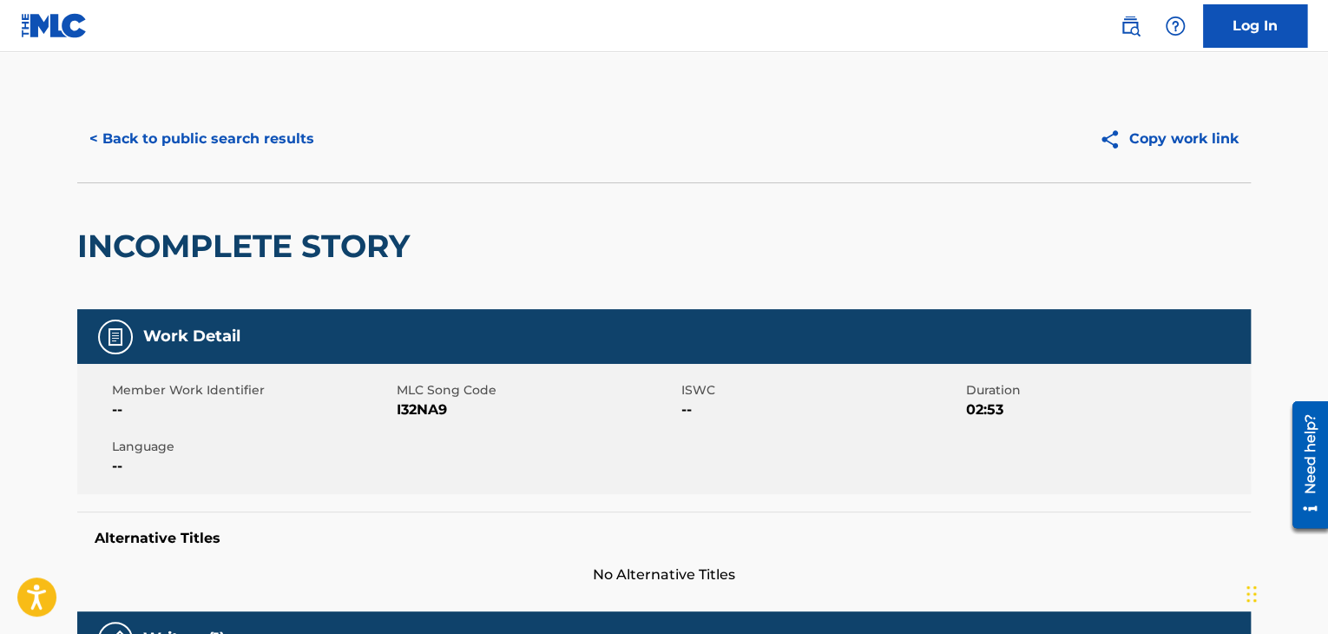
click at [137, 150] on button "< Back to public search results" at bounding box center [201, 138] width 249 height 43
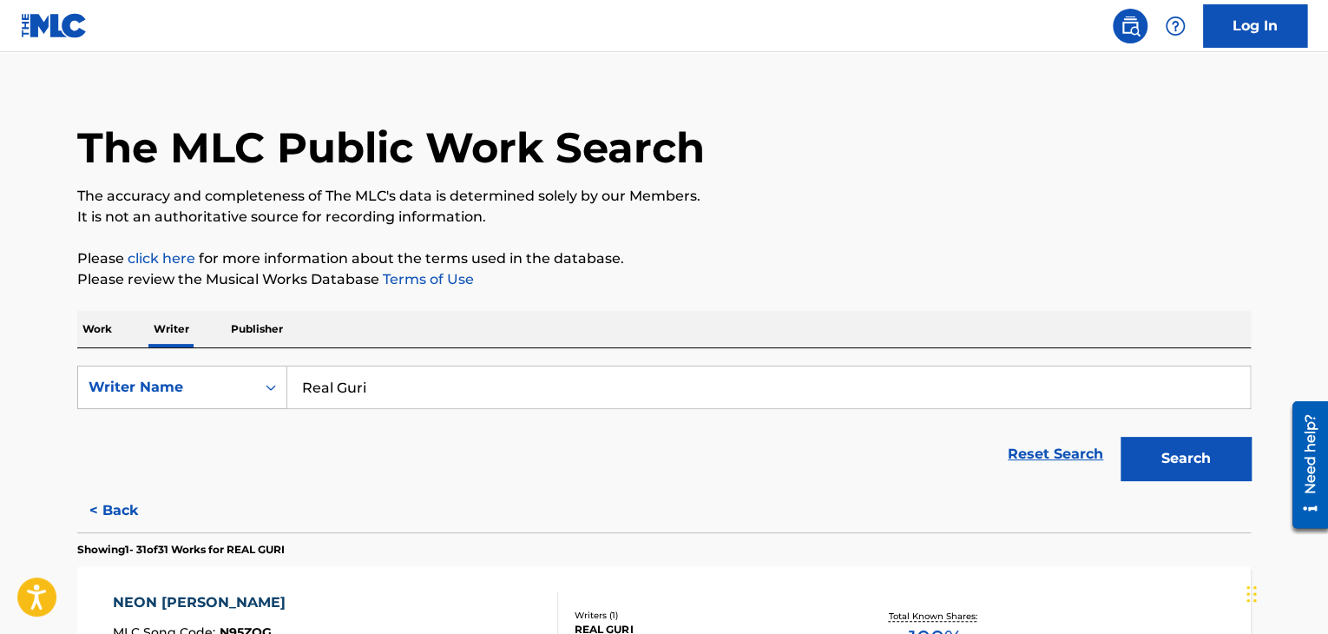
drag, startPoint x: 35, startPoint y: 279, endPoint x: 42, endPoint y: 182, distance: 96.6
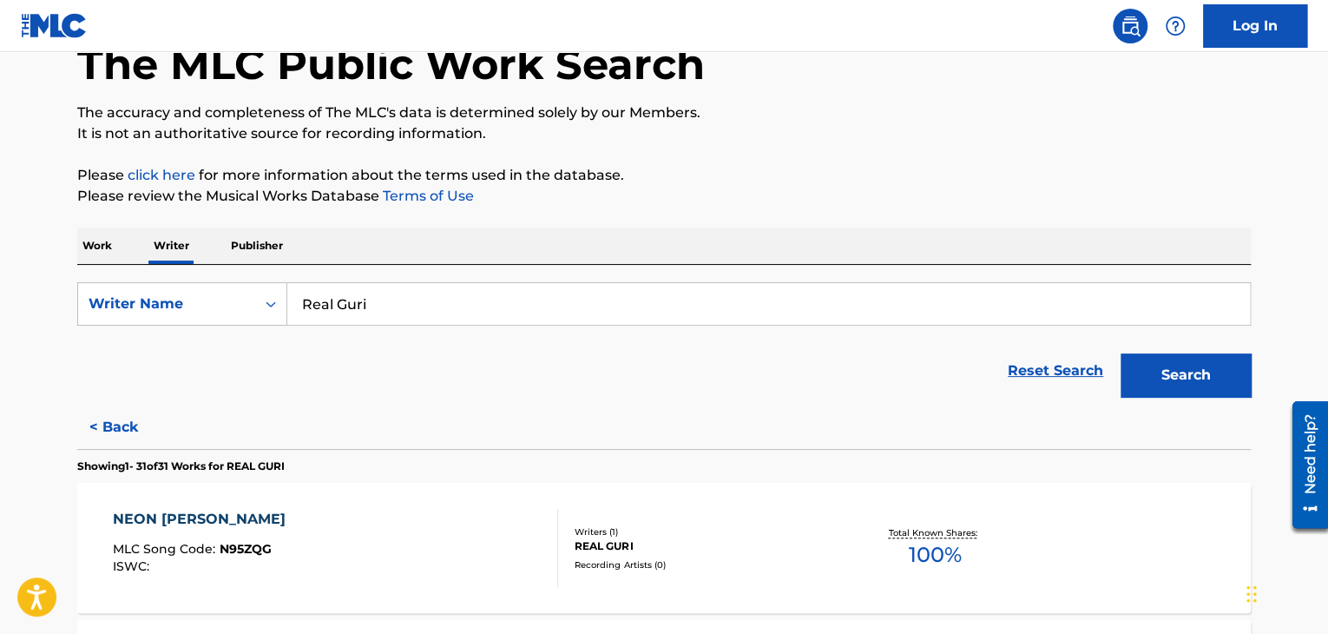
scroll to position [194, 0]
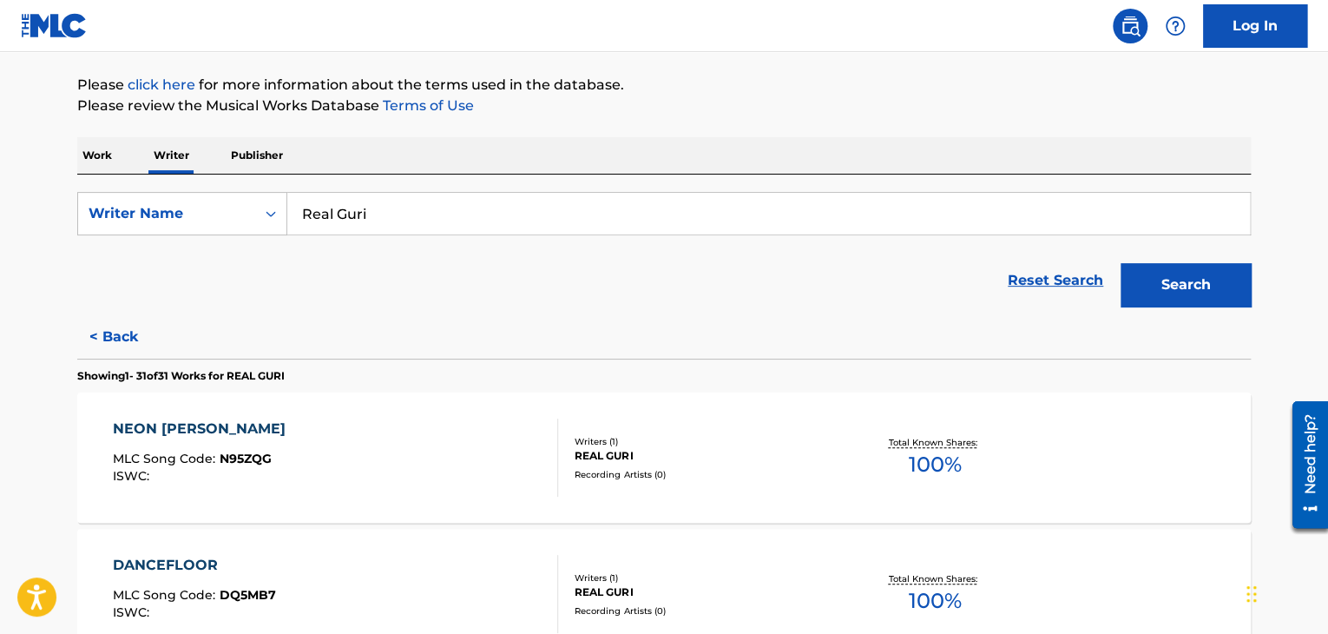
click at [157, 428] on div "NEON [PERSON_NAME]" at bounding box center [203, 428] width 181 height 21
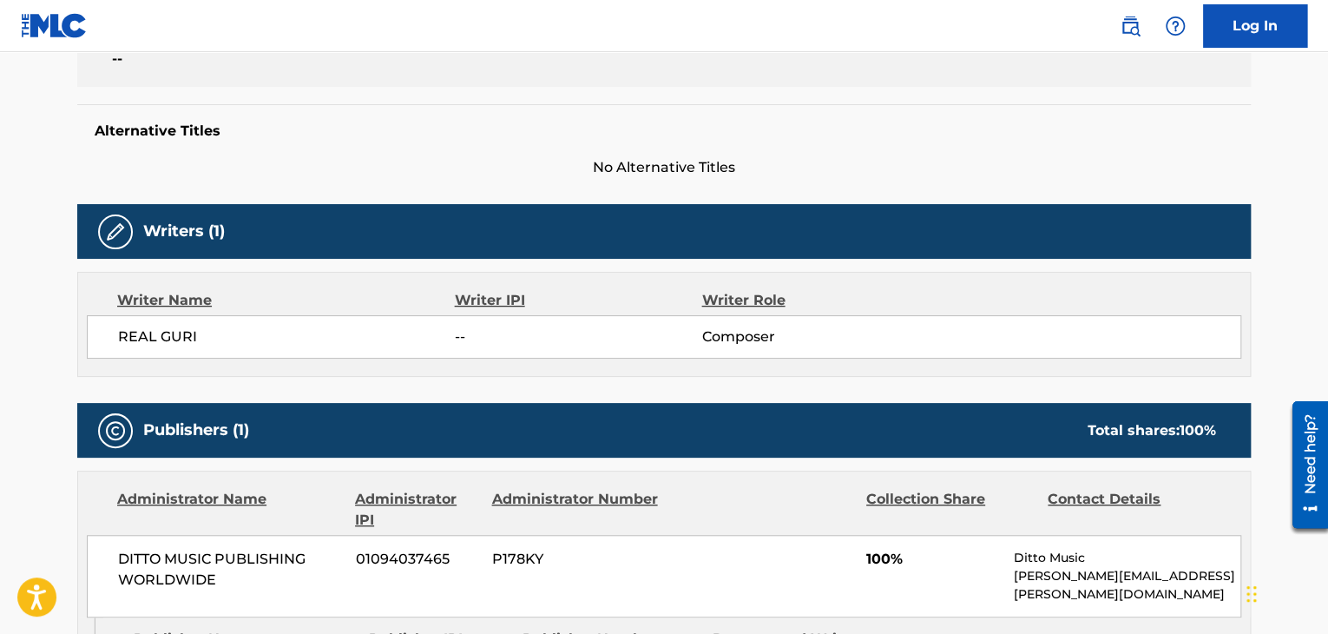
scroll to position [434, 0]
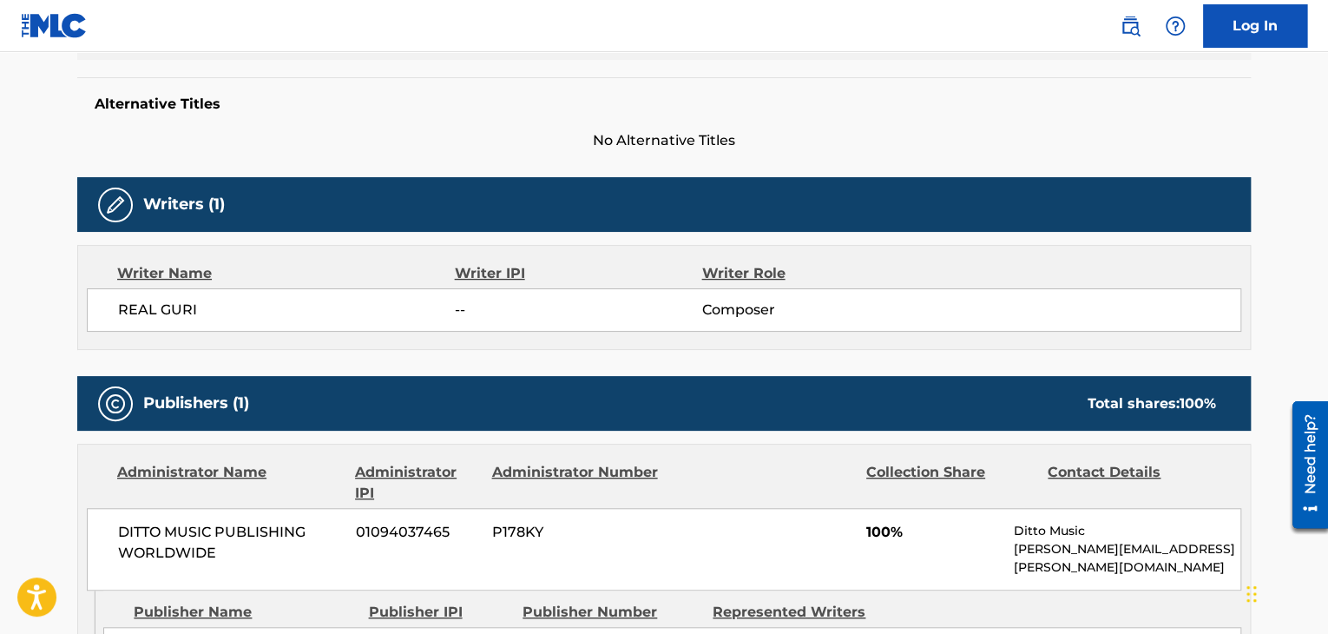
drag, startPoint x: 510, startPoint y: 343, endPoint x: 404, endPoint y: 338, distance: 106.0
click at [404, 338] on div "Writer Name Writer IPI Writer Role REAL GURI -- Composer" at bounding box center [663, 297] width 1173 height 105
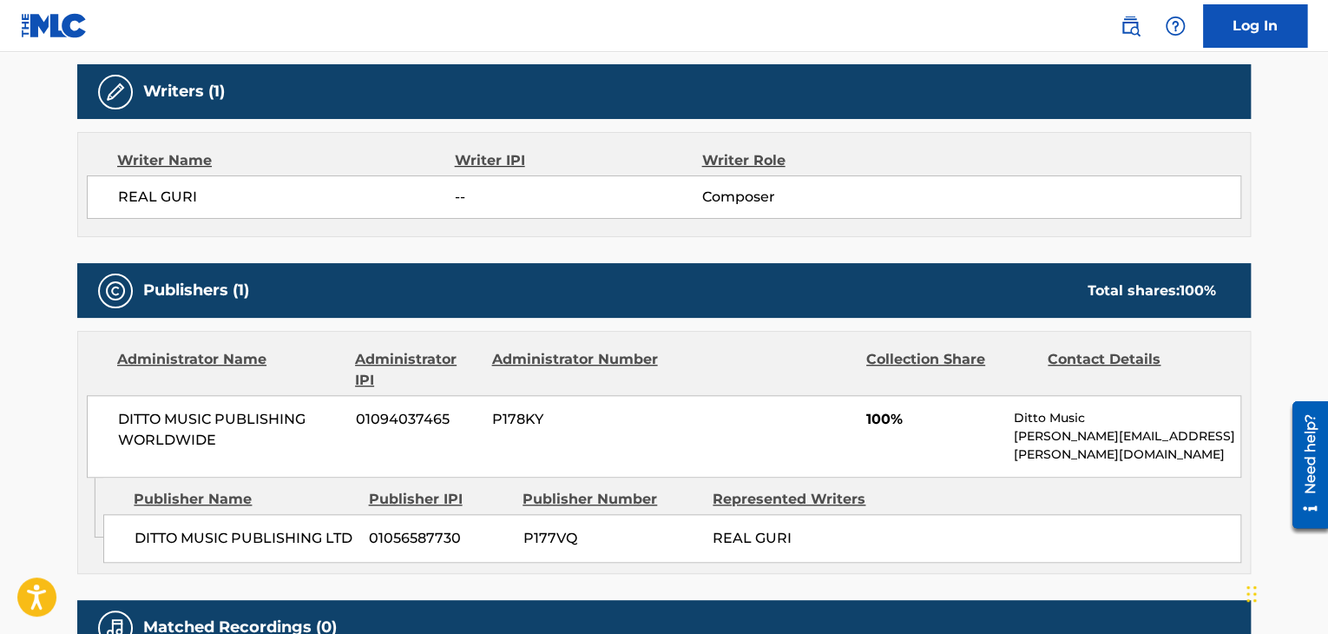
scroll to position [719, 0]
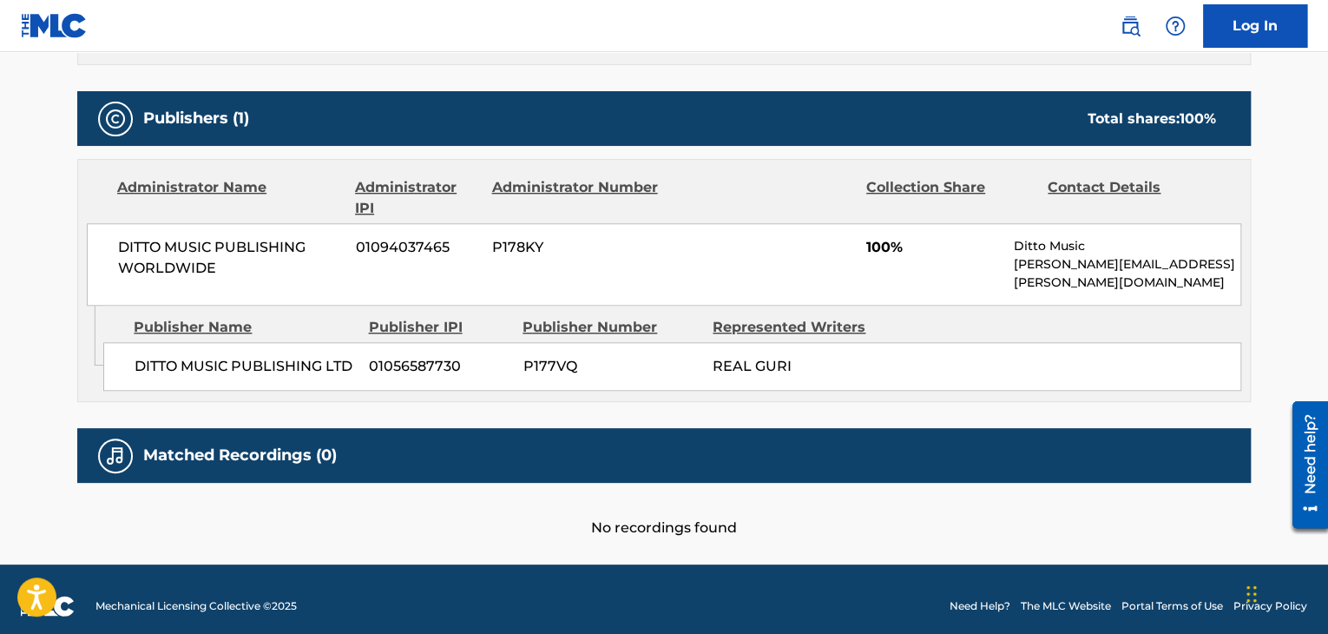
drag, startPoint x: 370, startPoint y: 379, endPoint x: 344, endPoint y: 384, distance: 26.6
click at [344, 384] on div "Admin Original Publisher Connecting Line Publisher Name Publisher IPI Publisher…" at bounding box center [664, 352] width 1172 height 95
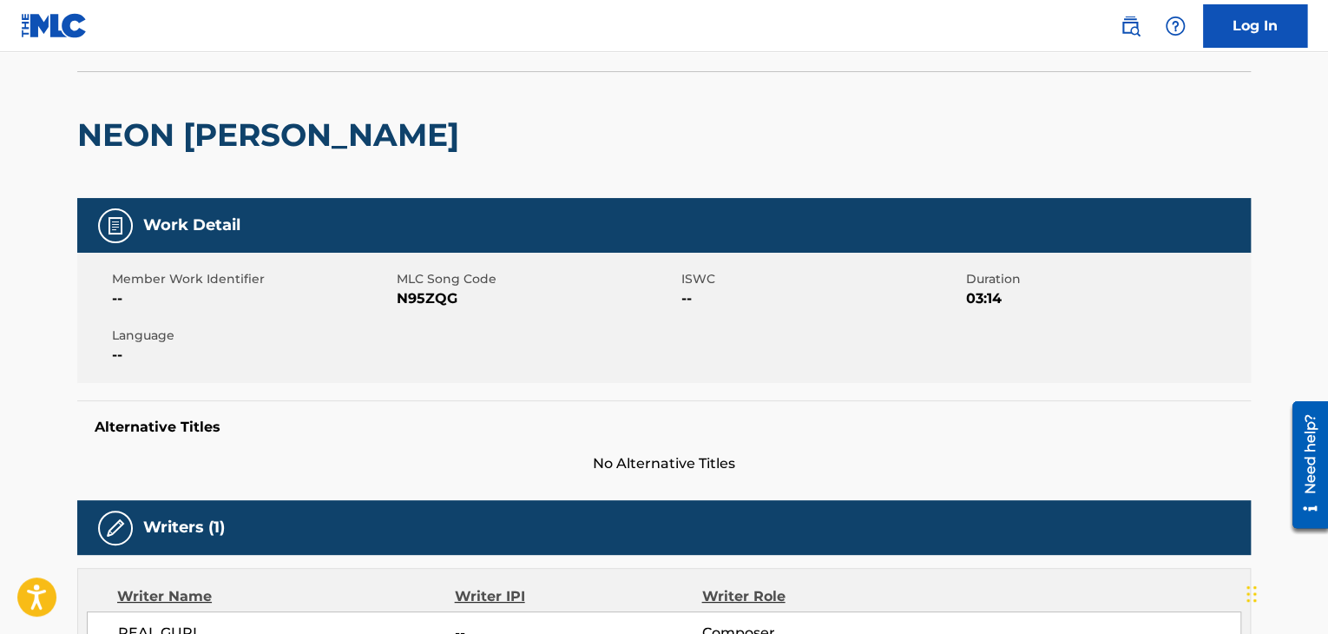
scroll to position [0, 0]
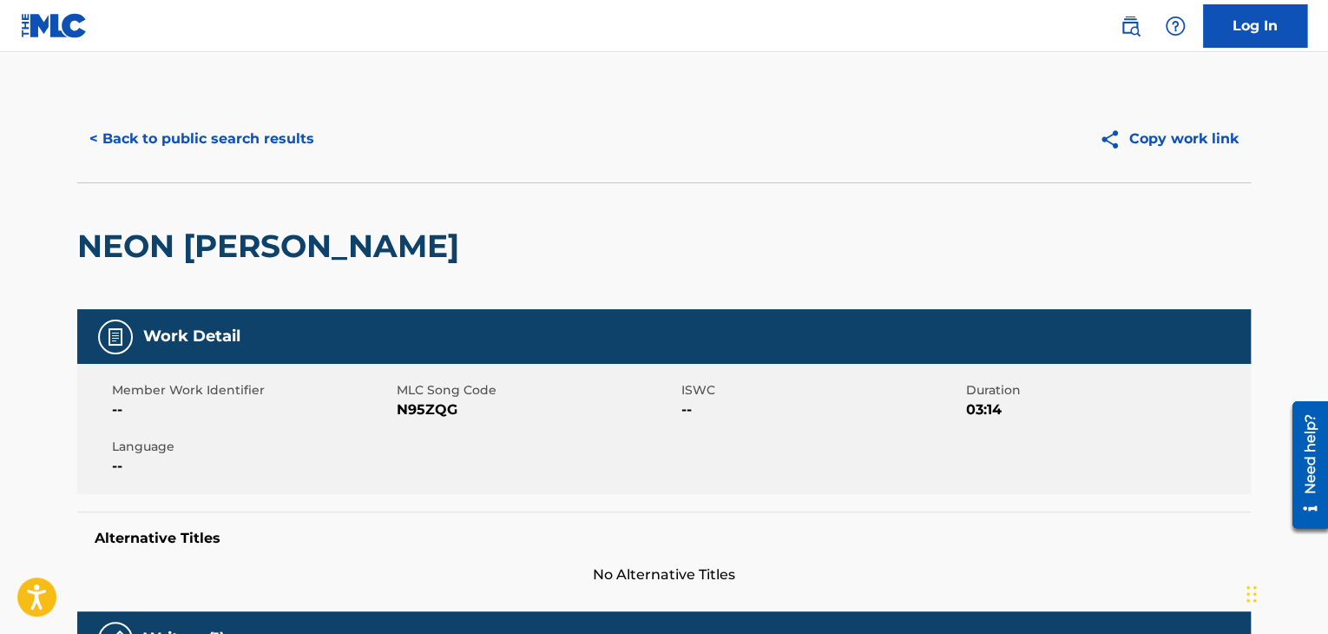
click at [189, 147] on button "< Back to public search results" at bounding box center [201, 138] width 249 height 43
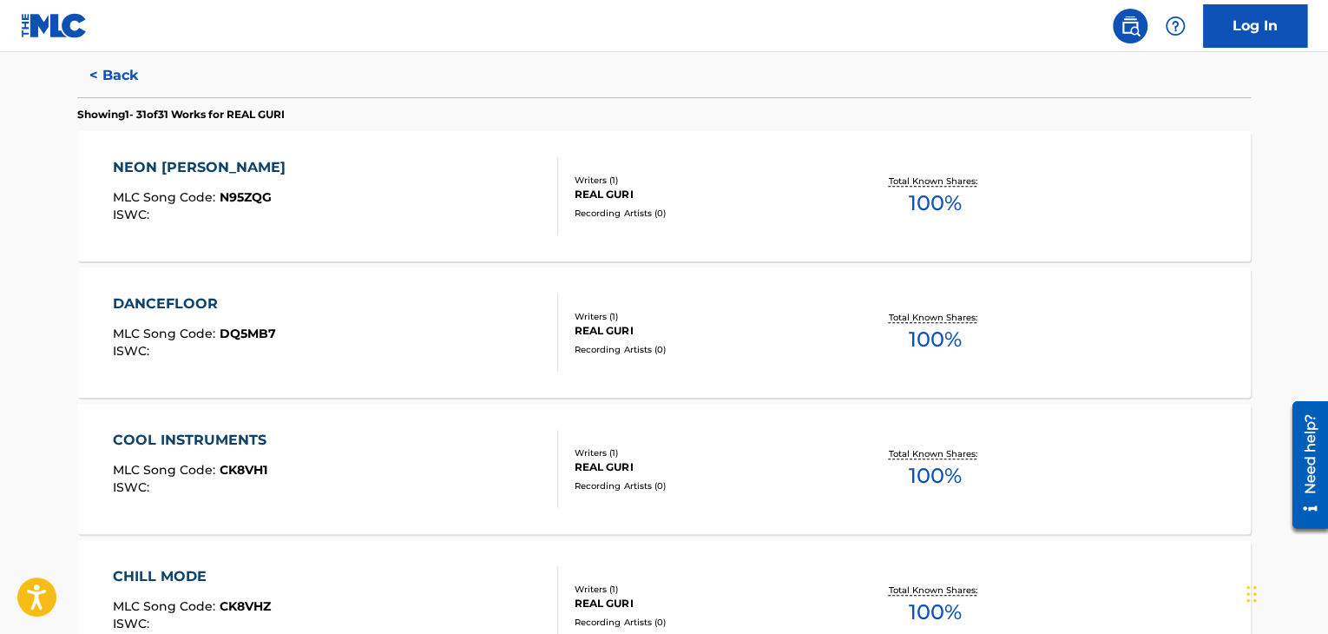
scroll to position [194, 0]
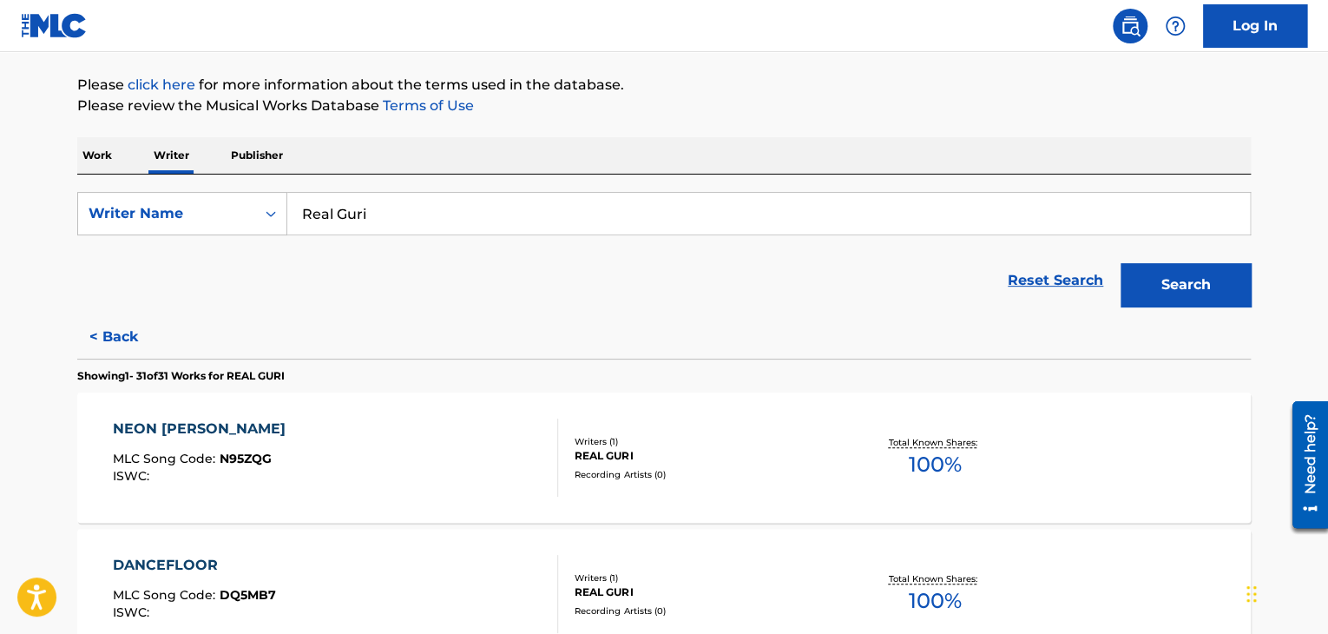
click at [129, 333] on button "< Back" at bounding box center [129, 336] width 104 height 43
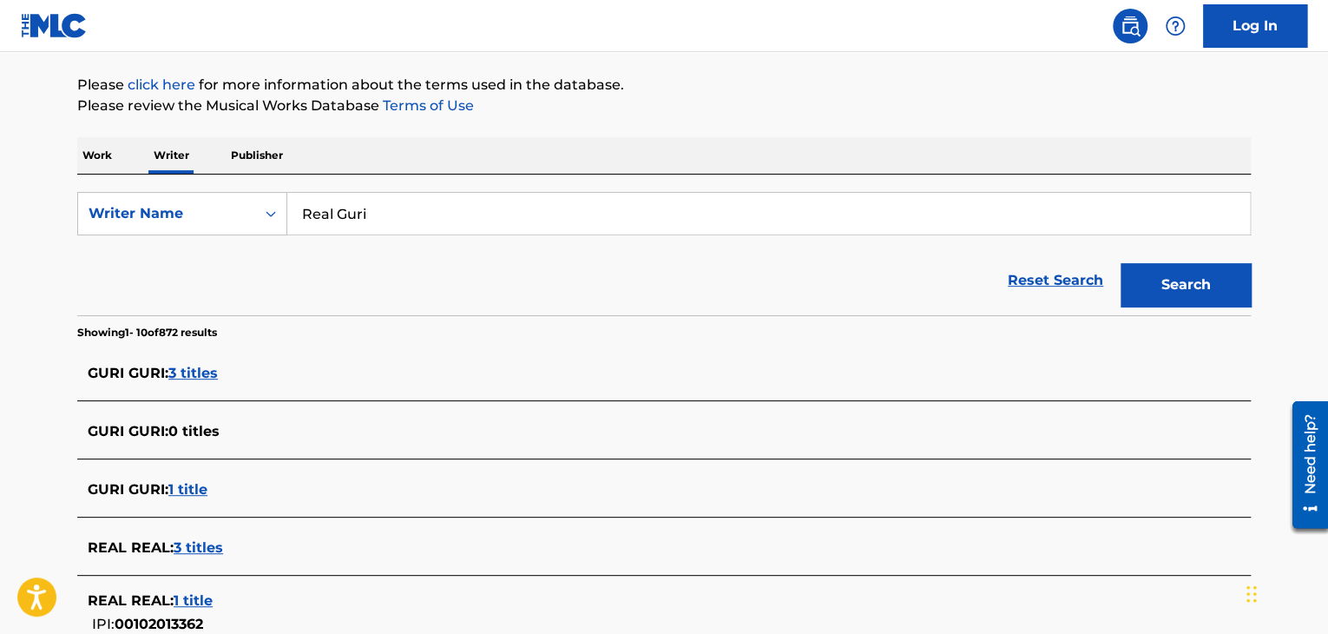
drag, startPoint x: 36, startPoint y: 372, endPoint x: 35, endPoint y: 390, distance: 17.4
click at [35, 390] on main "The MLC Public Work Search The accuracy and completeness of The MLC's data is d…" at bounding box center [664, 450] width 1328 height 1185
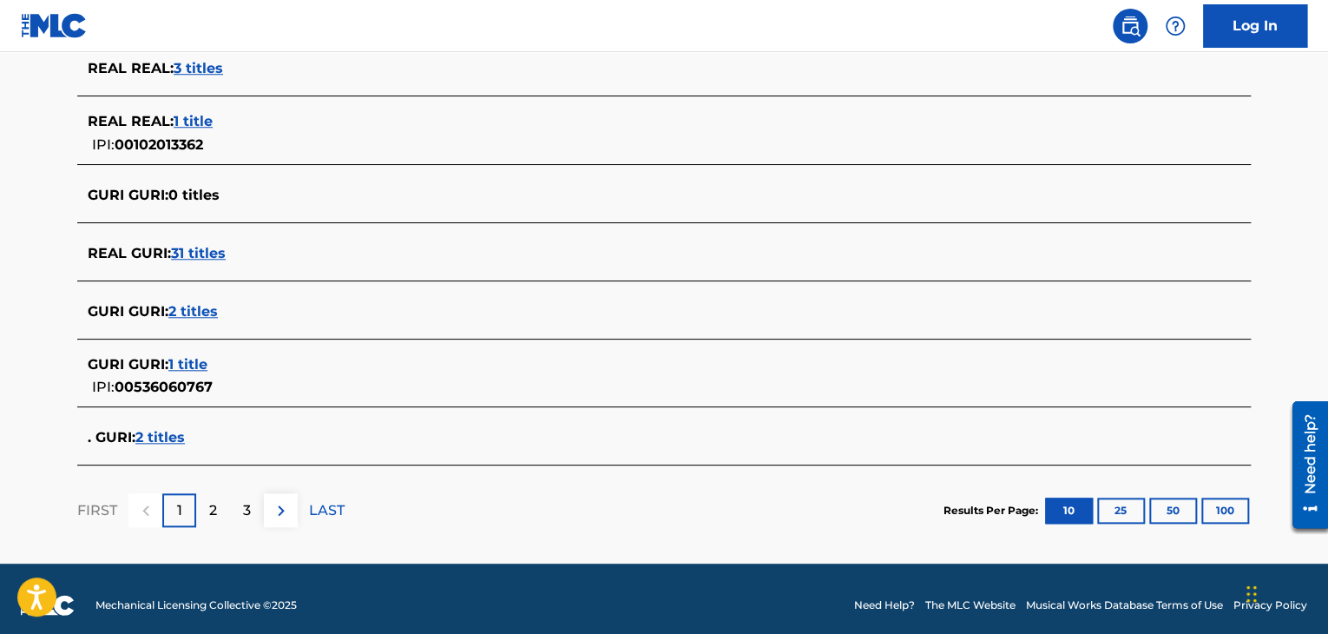
scroll to position [686, 0]
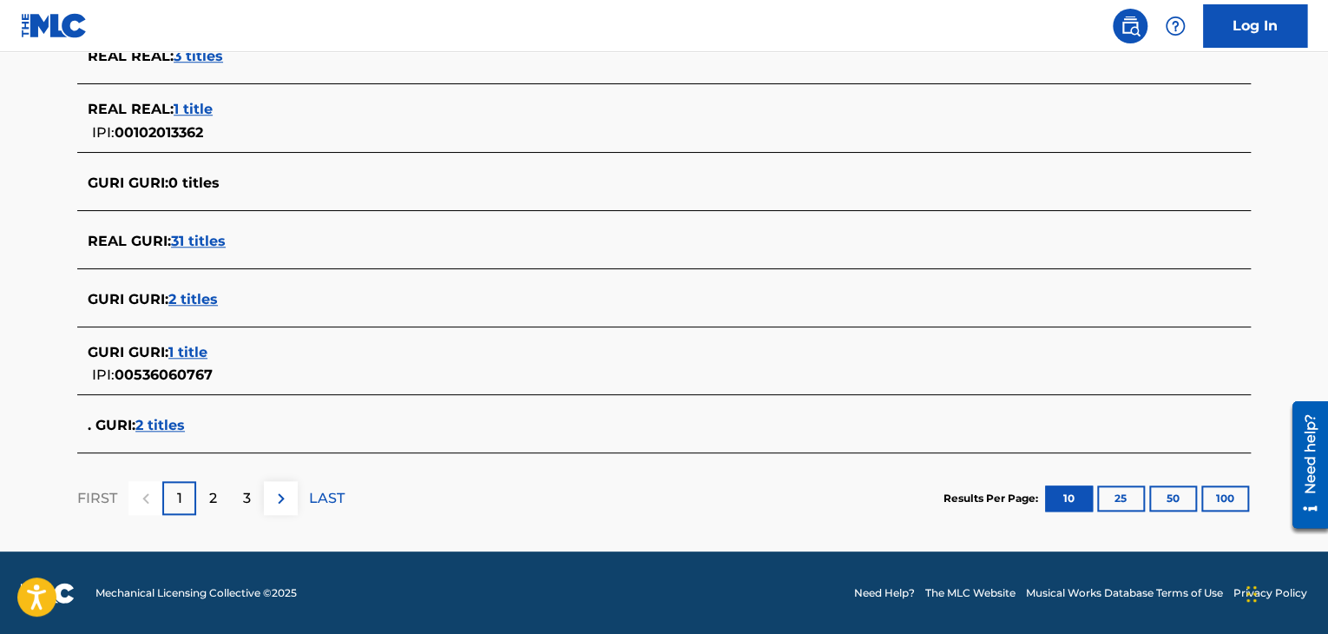
click at [1232, 504] on button "100" at bounding box center [1225, 498] width 48 height 26
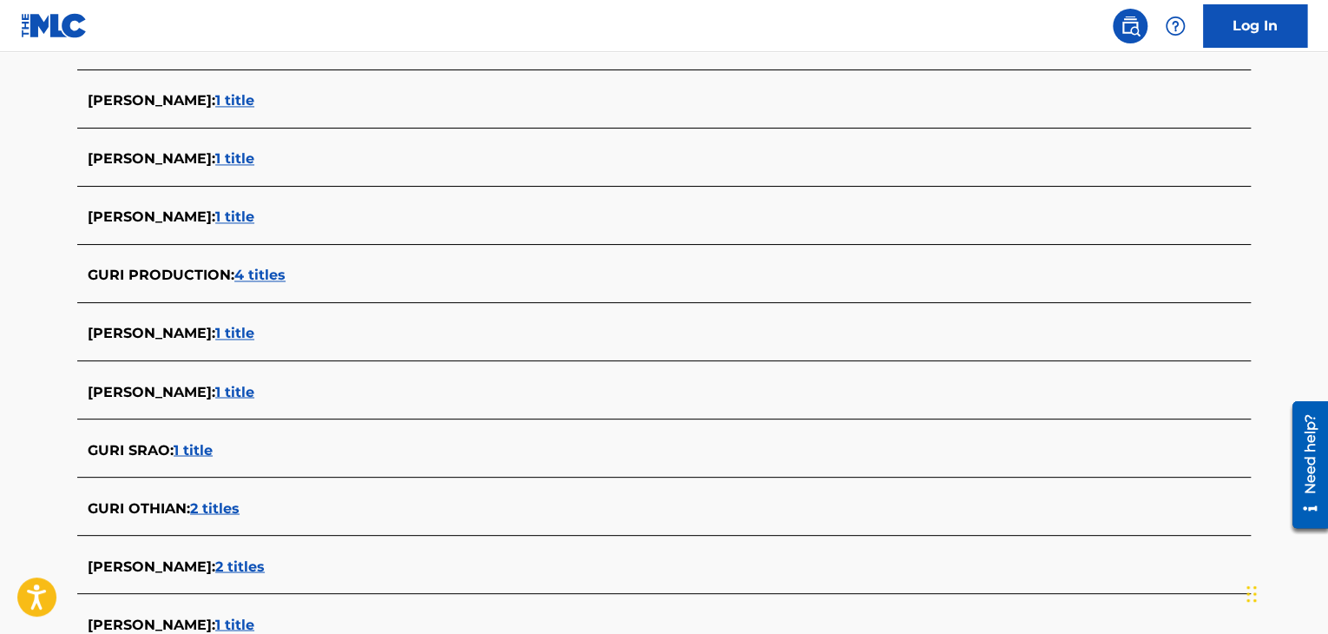
scroll to position [4591, 0]
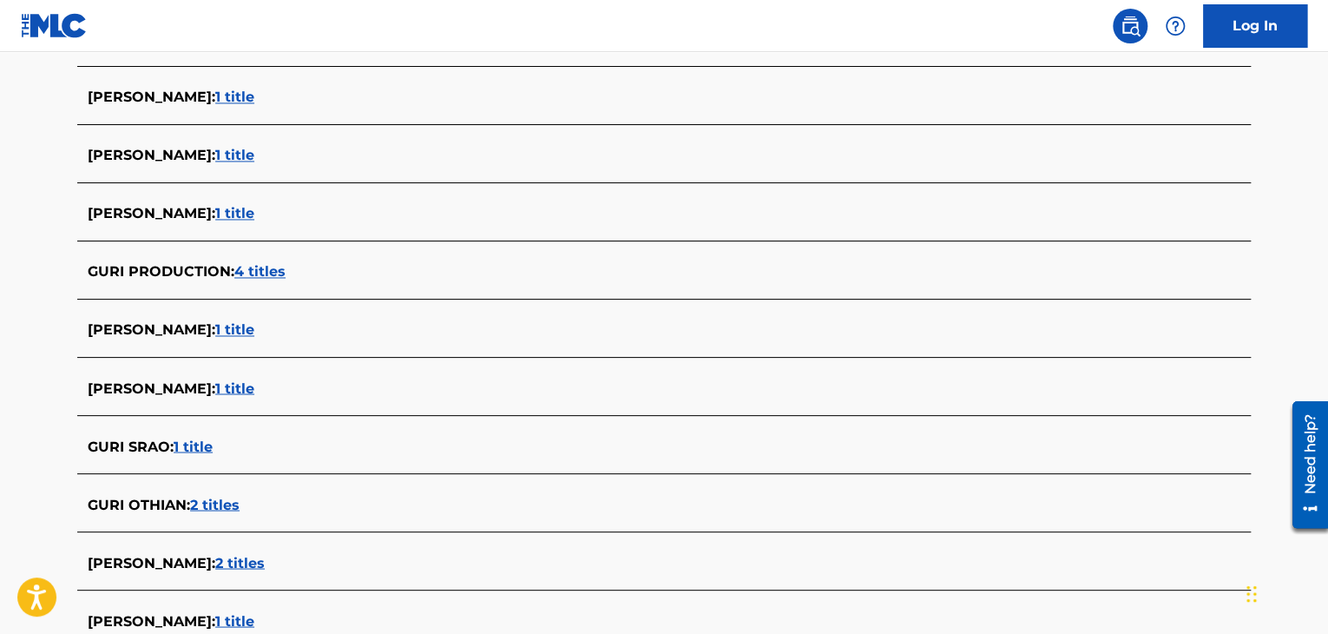
click at [1229, 25] on link "Log In" at bounding box center [1255, 25] width 104 height 43
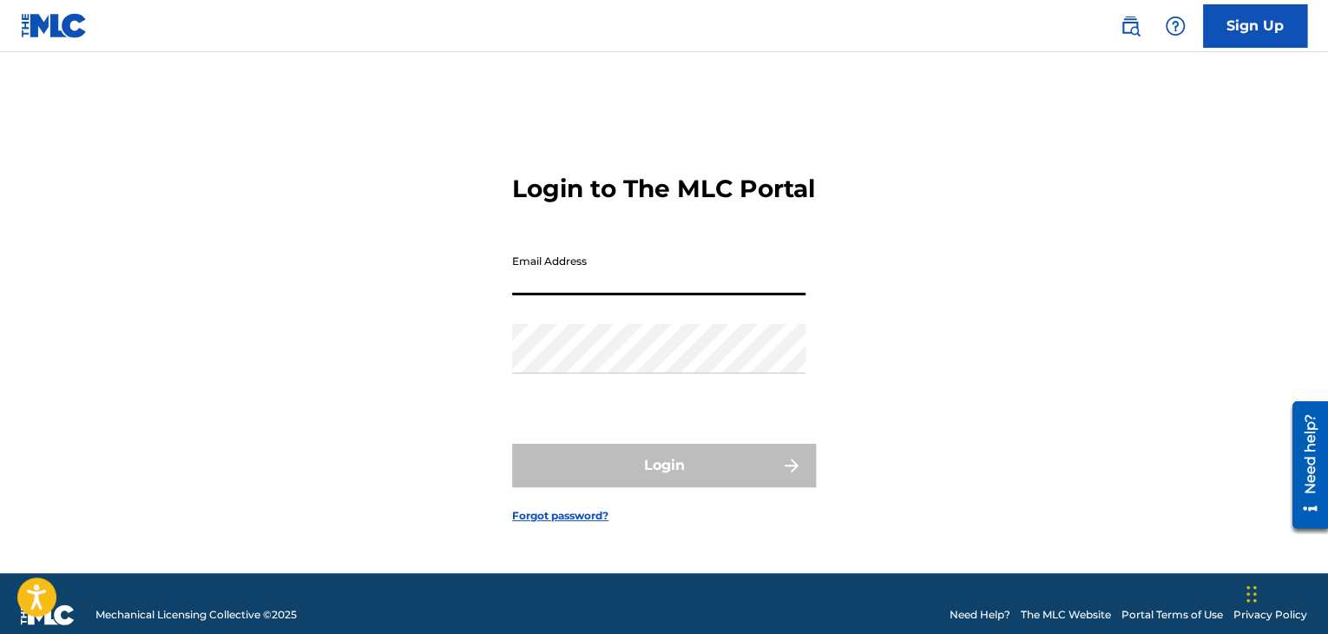
click at [670, 286] on input "Email Address" at bounding box center [658, 270] width 293 height 49
type input "[EMAIL_ADDRESS][DOMAIN_NAME]"
click at [652, 391] on div "Password" at bounding box center [658, 363] width 293 height 78
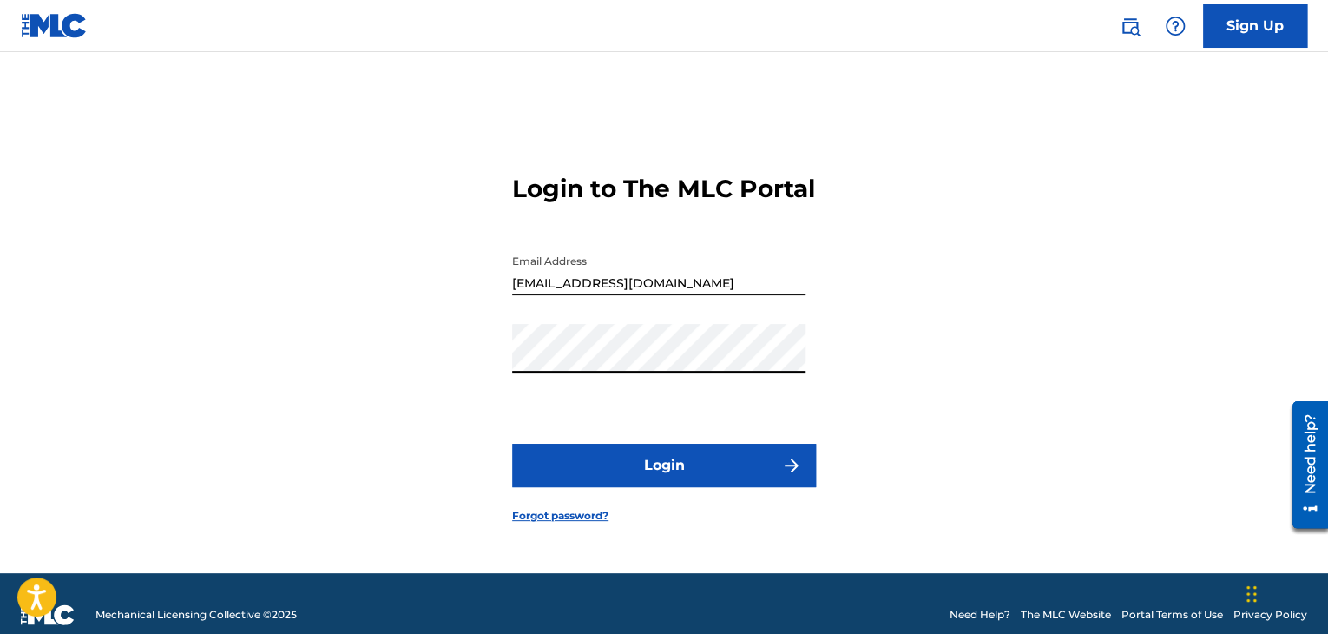
click at [669, 466] on button "Login" at bounding box center [664, 464] width 304 height 43
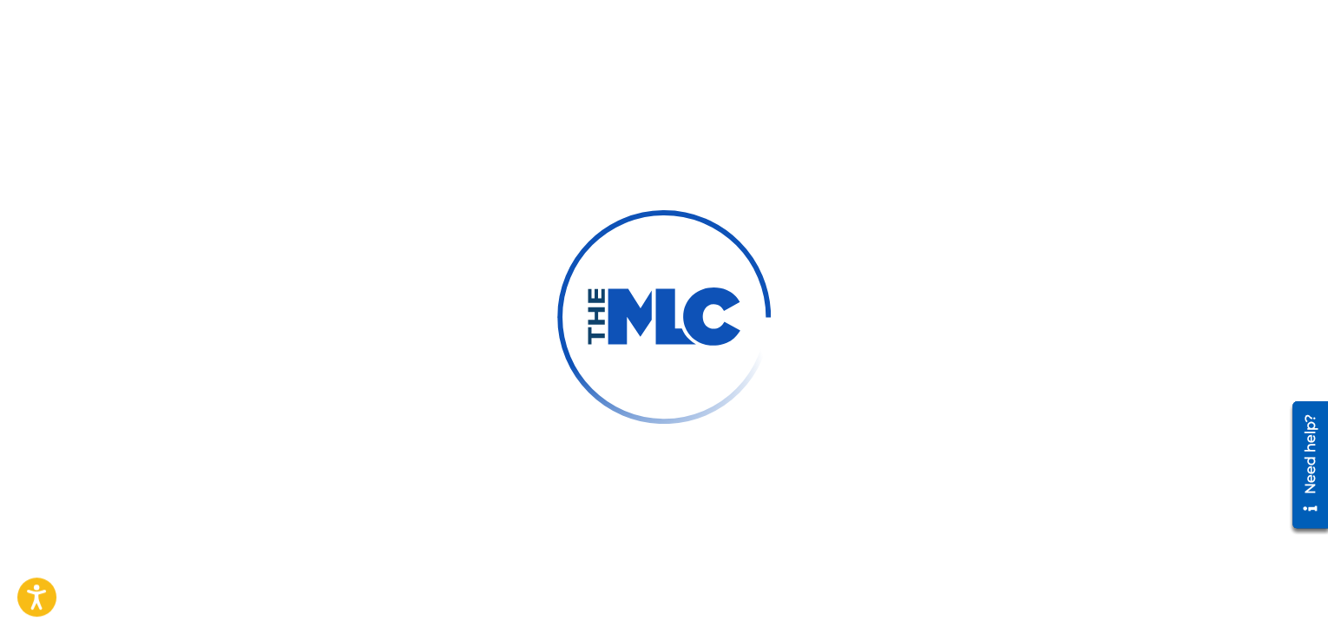
drag, startPoint x: 317, startPoint y: 420, endPoint x: 212, endPoint y: 446, distance: 108.2
drag, startPoint x: 212, startPoint y: 446, endPoint x: 135, endPoint y: 433, distance: 78.3
click at [135, 433] on div at bounding box center [664, 317] width 1328 height 634
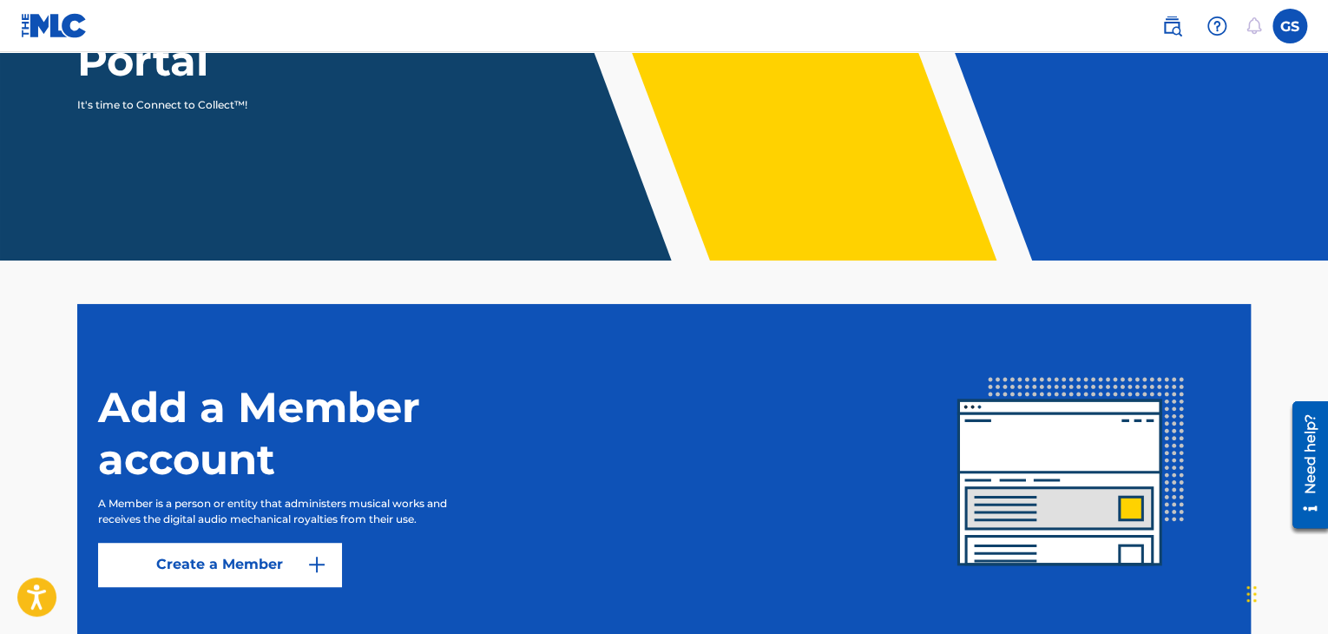
scroll to position [347, 0]
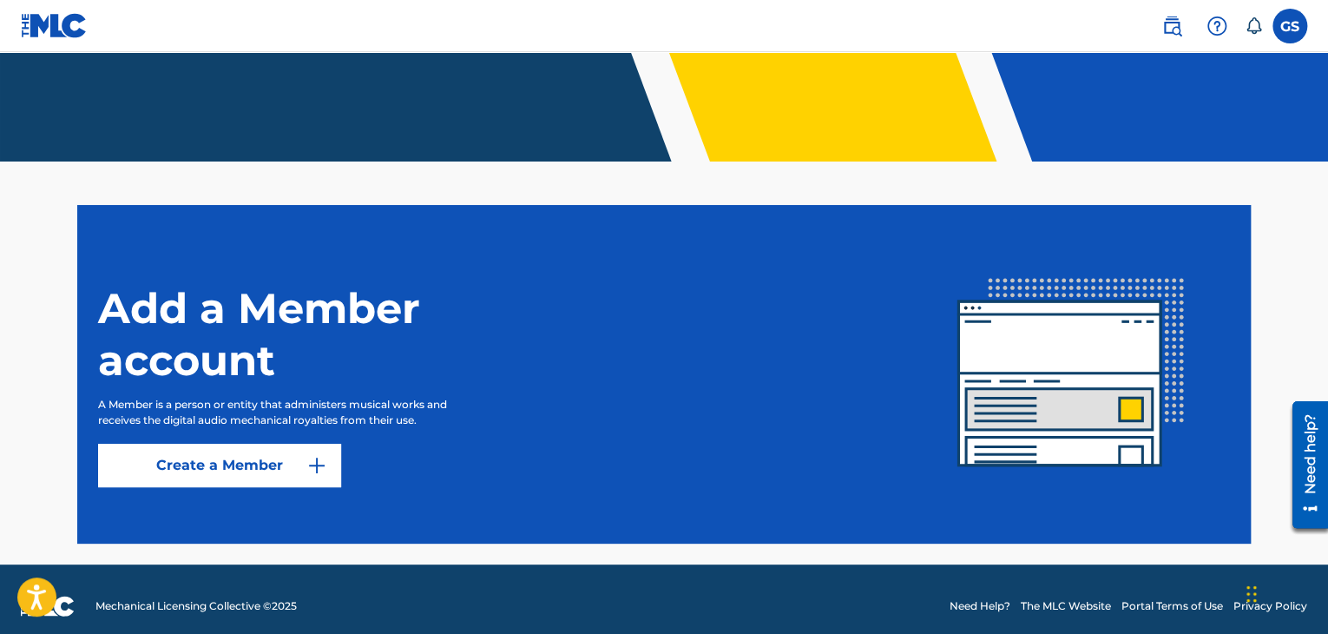
click at [182, 476] on link "Create a Member" at bounding box center [219, 464] width 243 height 43
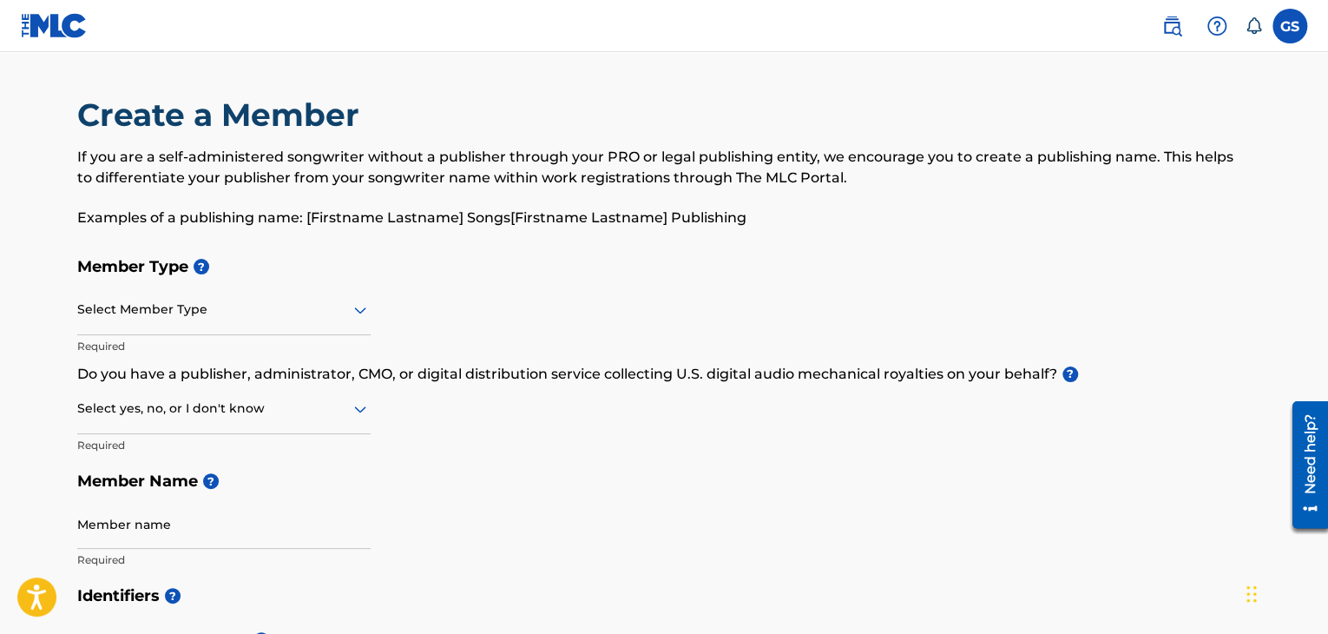
click at [240, 292] on div "Select Member Type" at bounding box center [223, 310] width 293 height 49
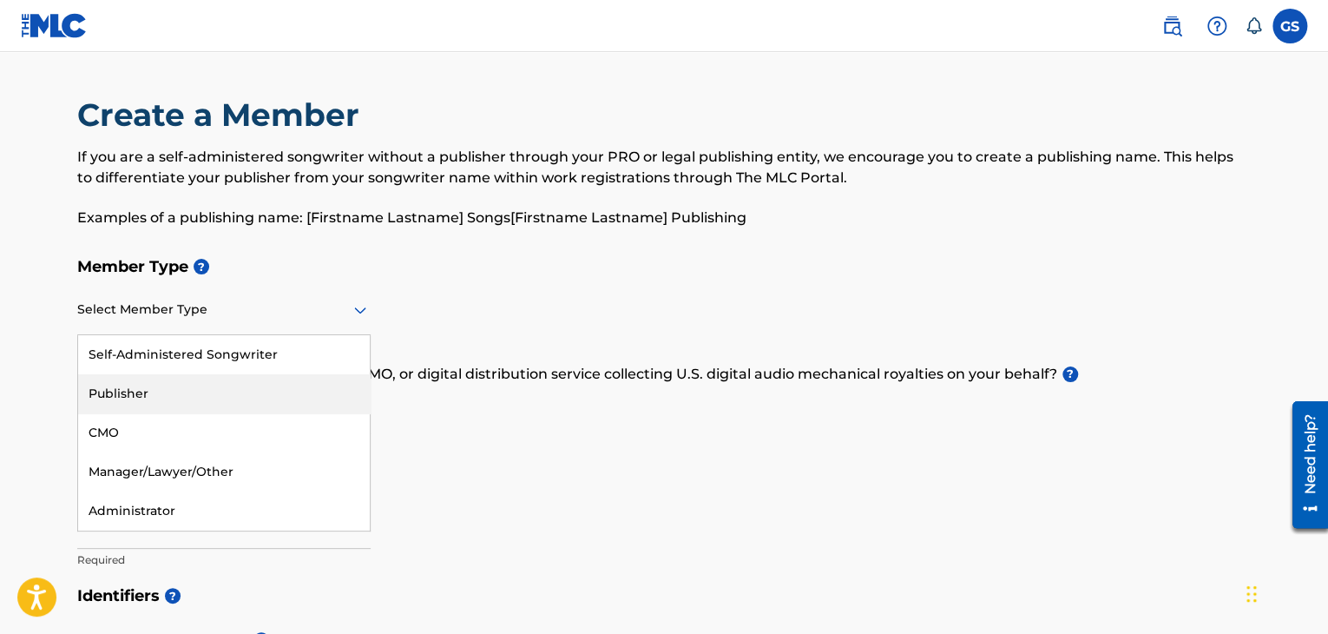
click at [198, 400] on div "Publisher" at bounding box center [224, 393] width 292 height 39
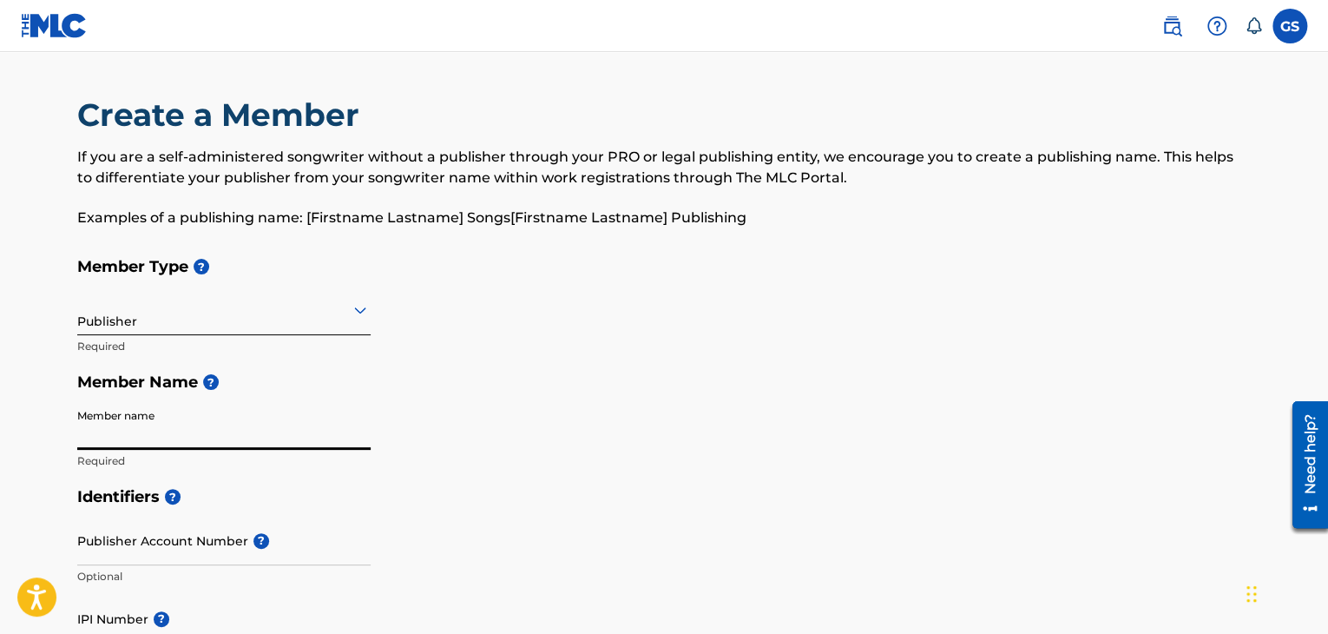
click at [207, 433] on input "Member name" at bounding box center [223, 424] width 293 height 49
type input "Guri Records"
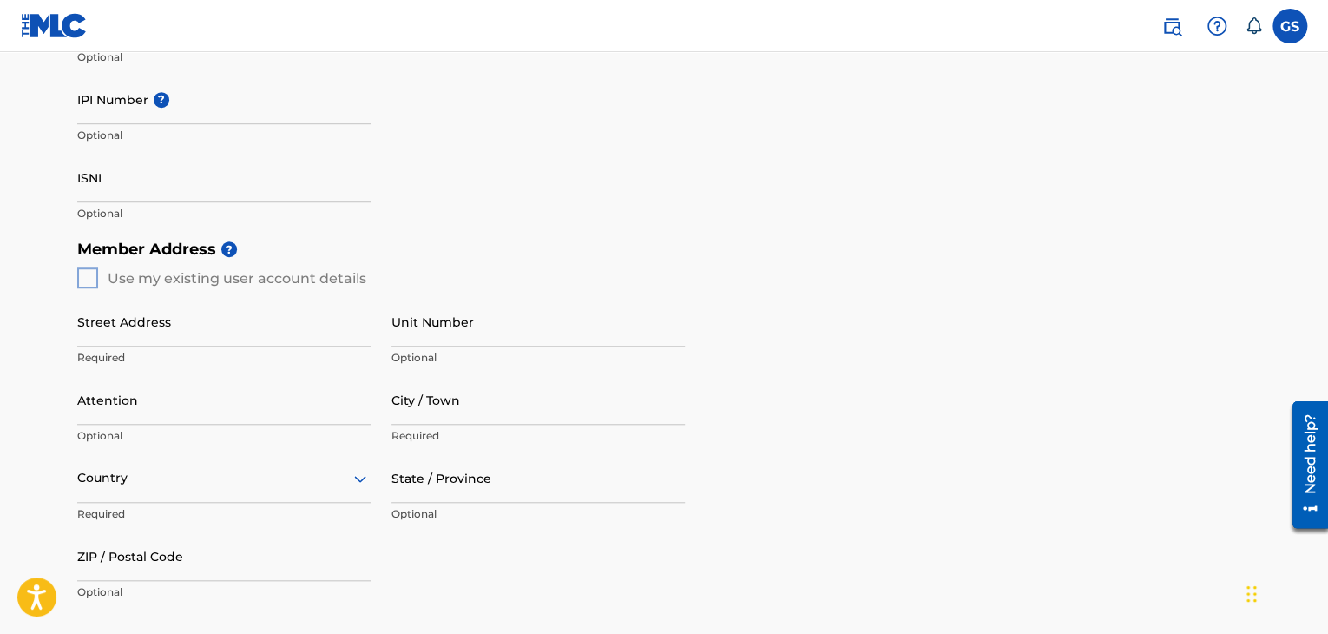
scroll to position [521, 0]
click at [80, 276] on div "Member Address ? Use my existing user account details Street Address Required U…" at bounding box center [663, 427] width 1173 height 397
click at [87, 277] on div "Member Address ? Use my existing user account details Street Address Required U…" at bounding box center [663, 427] width 1173 height 397
click at [121, 338] on input "Street Address" at bounding box center [223, 319] width 293 height 49
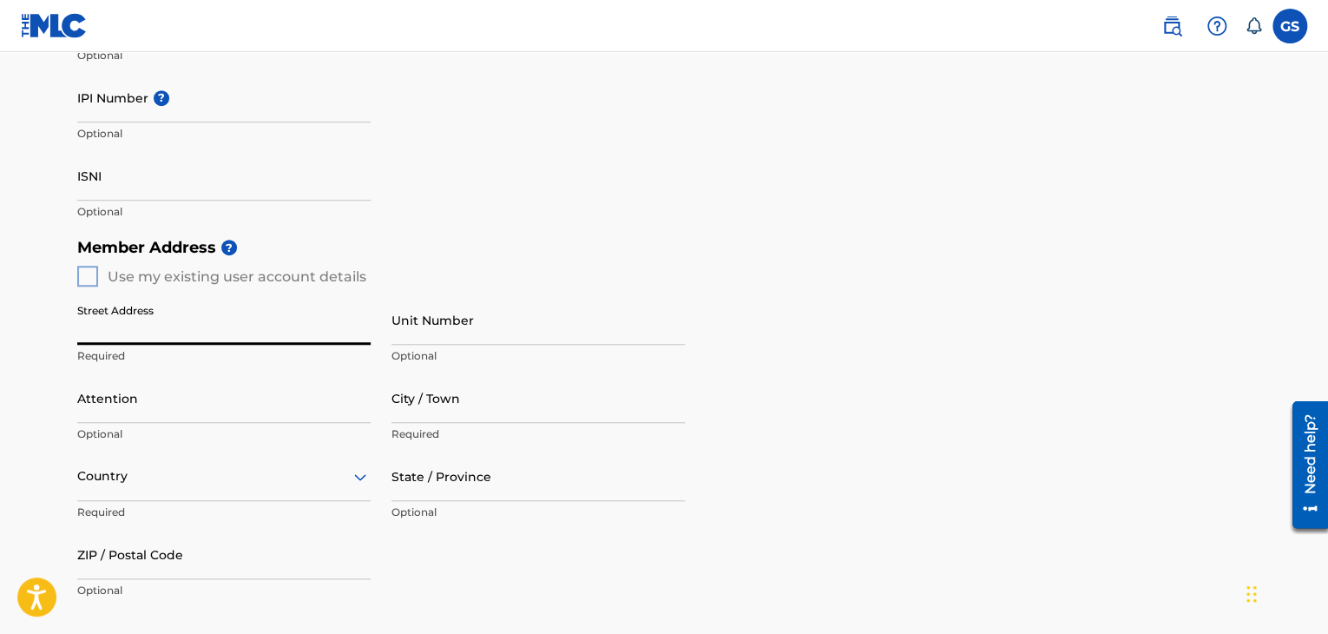
type input "[GEOGRAPHIC_DATA]"
type input "NA"
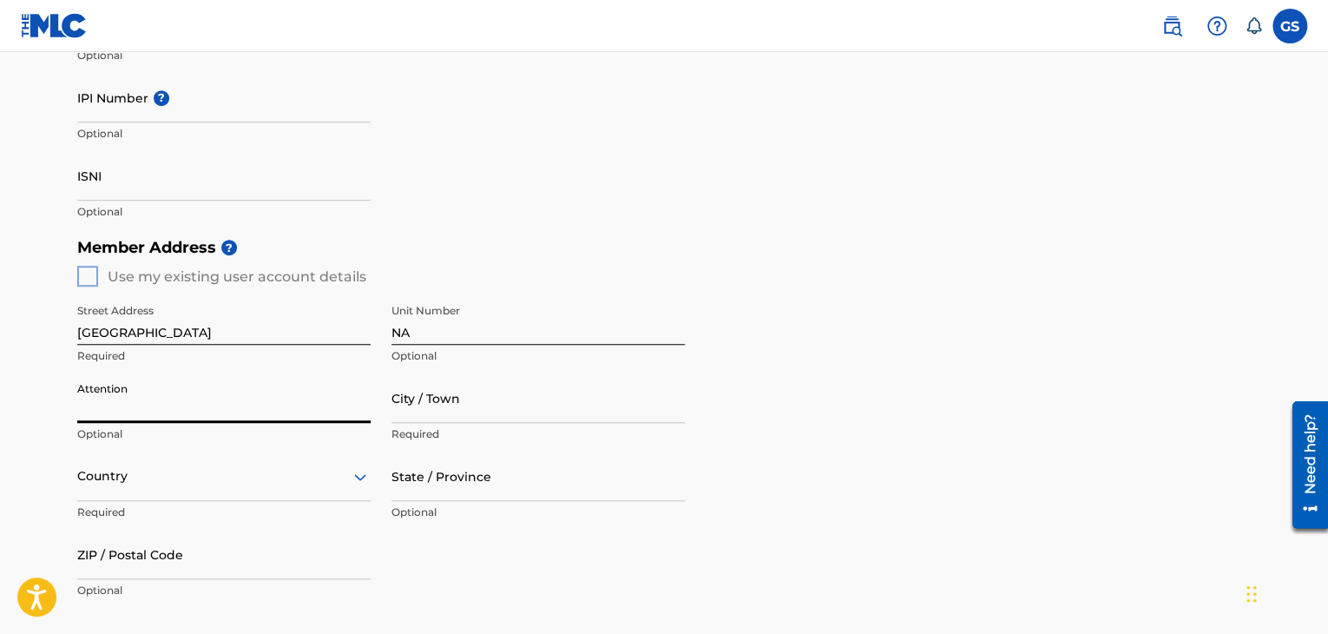
click at [179, 421] on input "Attention" at bounding box center [223, 397] width 293 height 49
drag, startPoint x: 25, startPoint y: 463, endPoint x: 44, endPoint y: 469, distance: 20.3
click at [25, 462] on main "Create a Member If you are a self-administered songwriter without a publisher t…" at bounding box center [664, 261] width 1328 height 1460
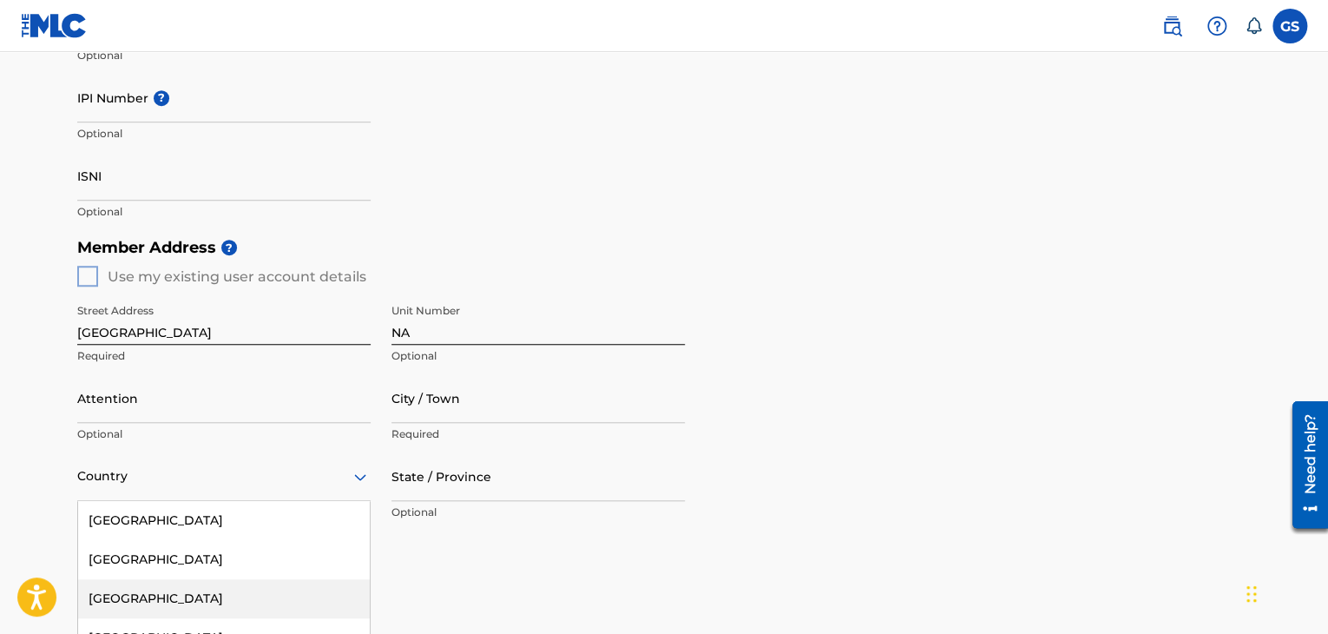
scroll to position [649, 0]
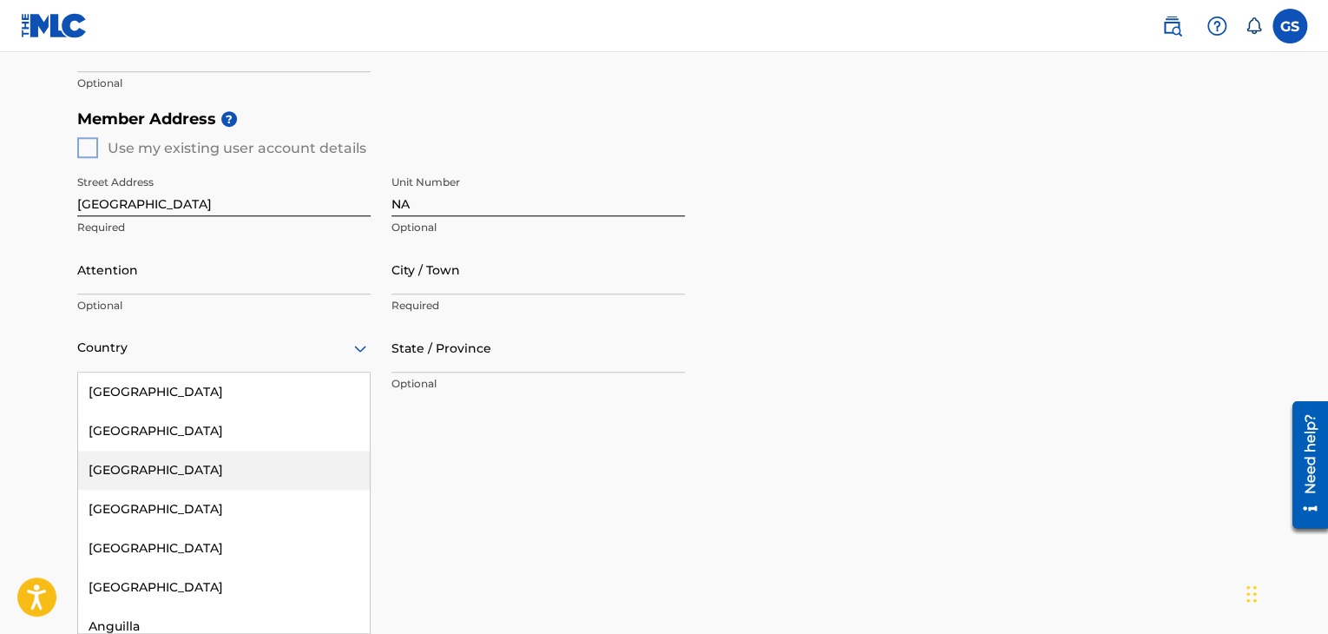
click at [108, 372] on div "223 results available. Use Up and Down to choose options, press Enter to select…" at bounding box center [223, 347] width 293 height 49
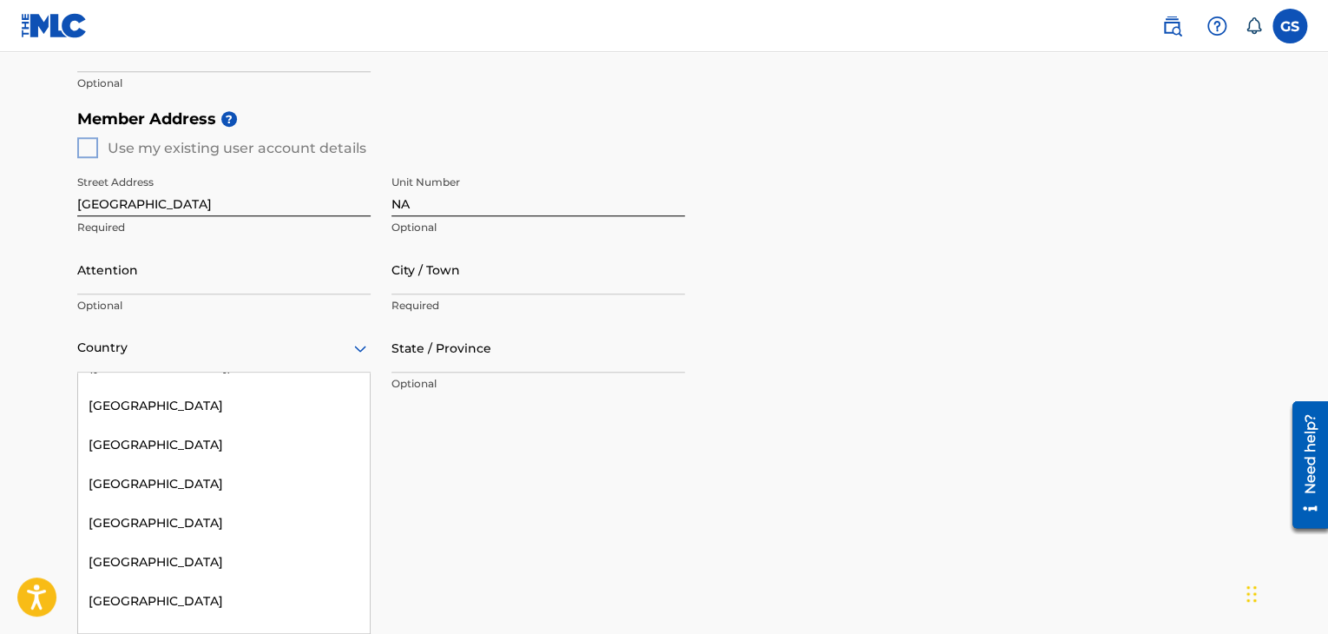
scroll to position [3385, 0]
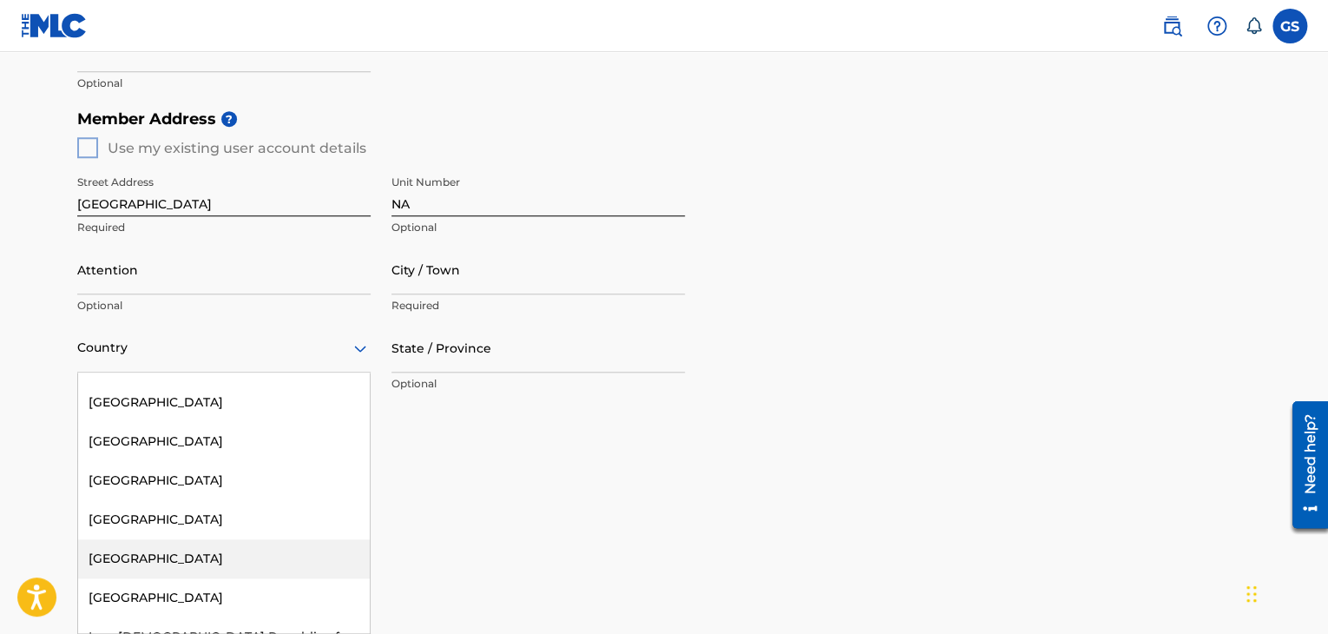
click at [131, 539] on div "[GEOGRAPHIC_DATA]" at bounding box center [224, 558] width 292 height 39
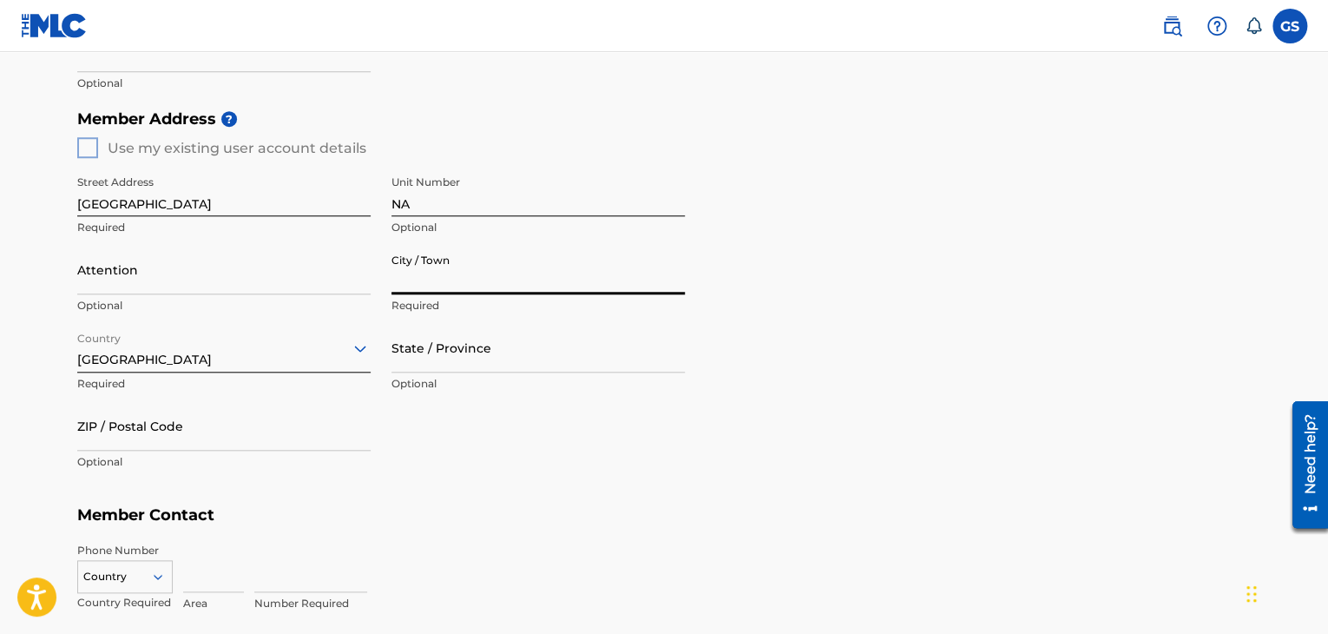
click at [438, 282] on input "City / Town" at bounding box center [537, 269] width 293 height 49
type input "Barnala"
type input "[PERSON_NAME]"
type input "[GEOGRAPHIC_DATA]"
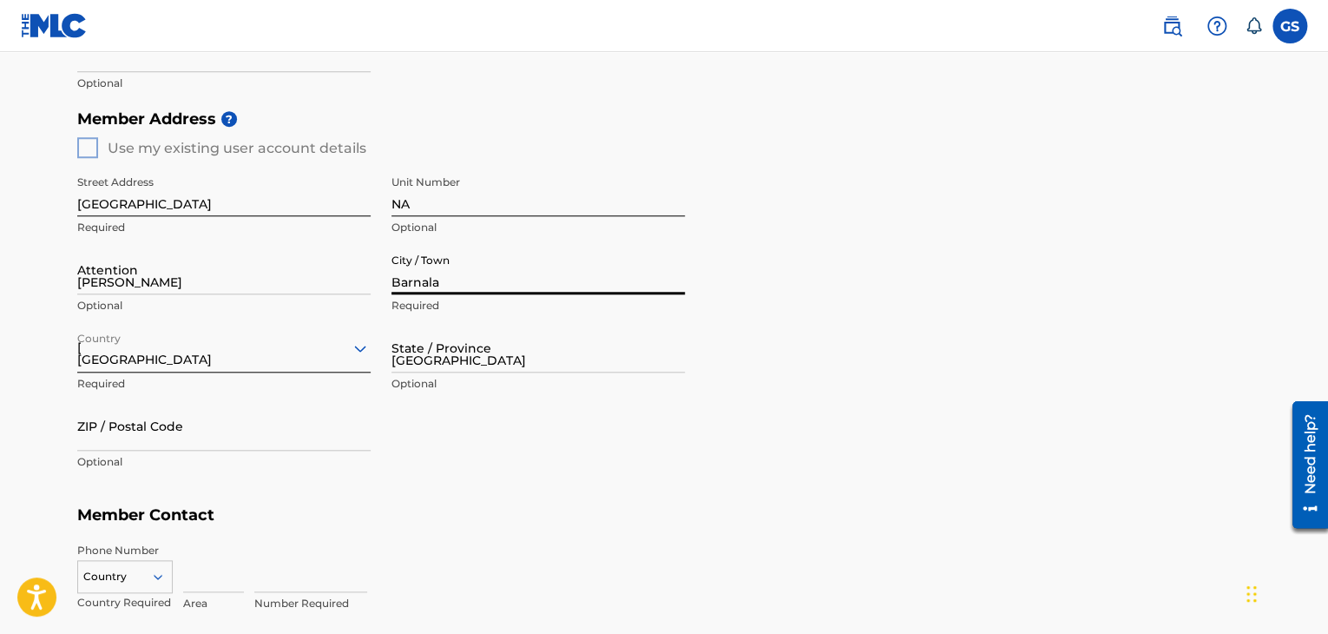
type input "148101"
type input "81968"
type input "60546"
type input "[EMAIL_ADDRESS][DOMAIN_NAME]"
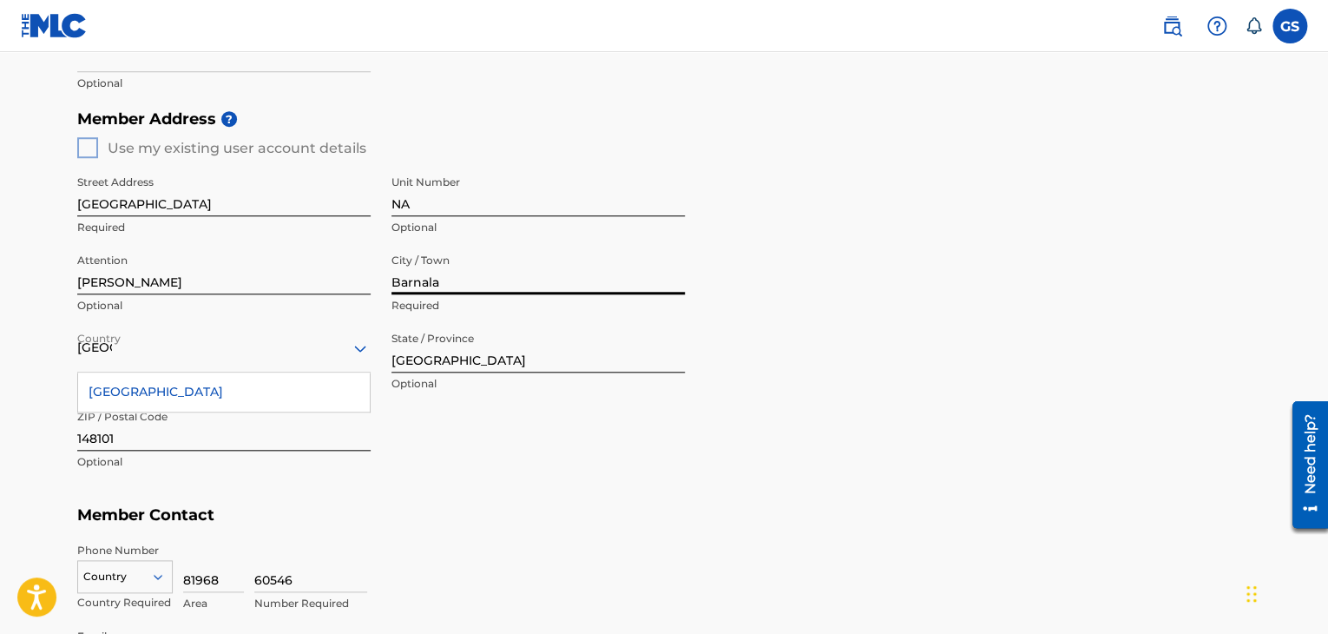
click at [250, 393] on div "[GEOGRAPHIC_DATA]" at bounding box center [224, 391] width 292 height 39
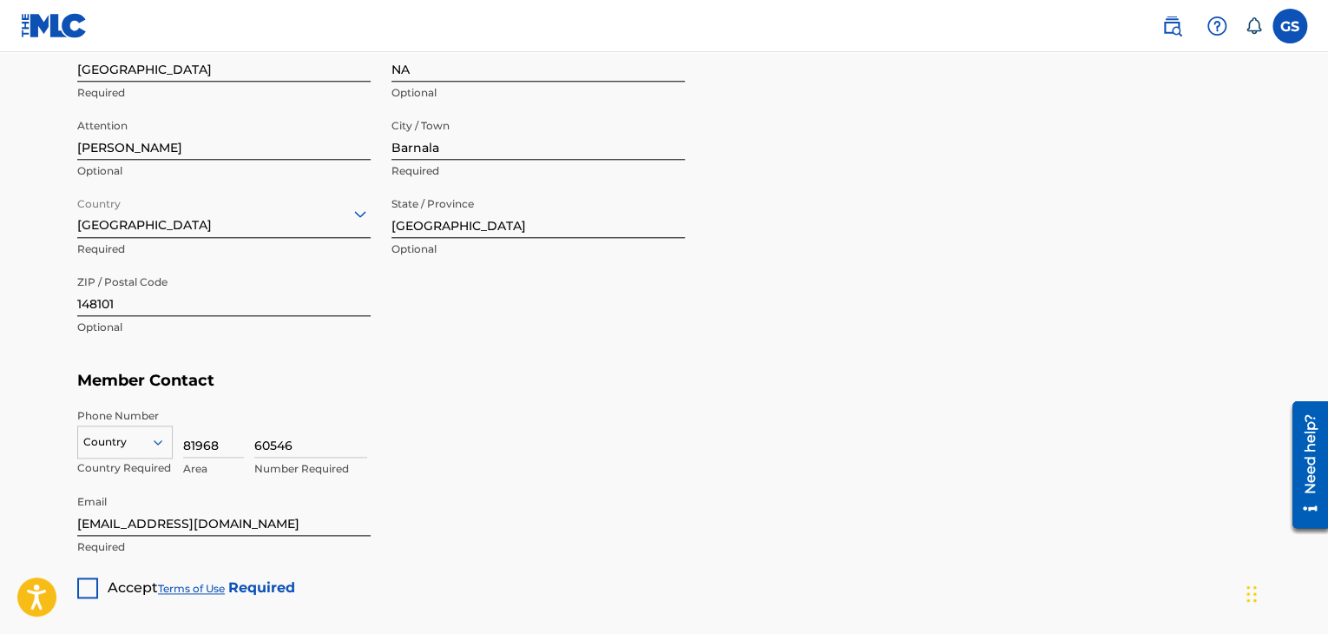
scroll to position [823, 0]
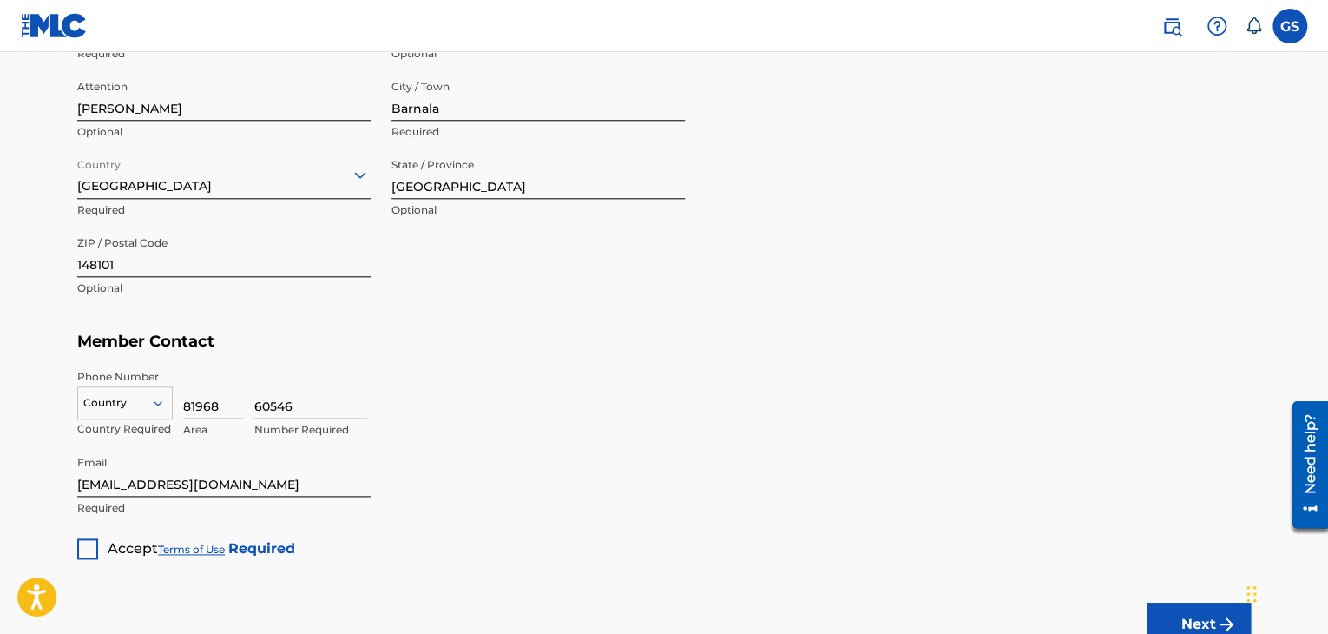
click at [146, 397] on div "Country" at bounding box center [124, 399] width 95 height 26
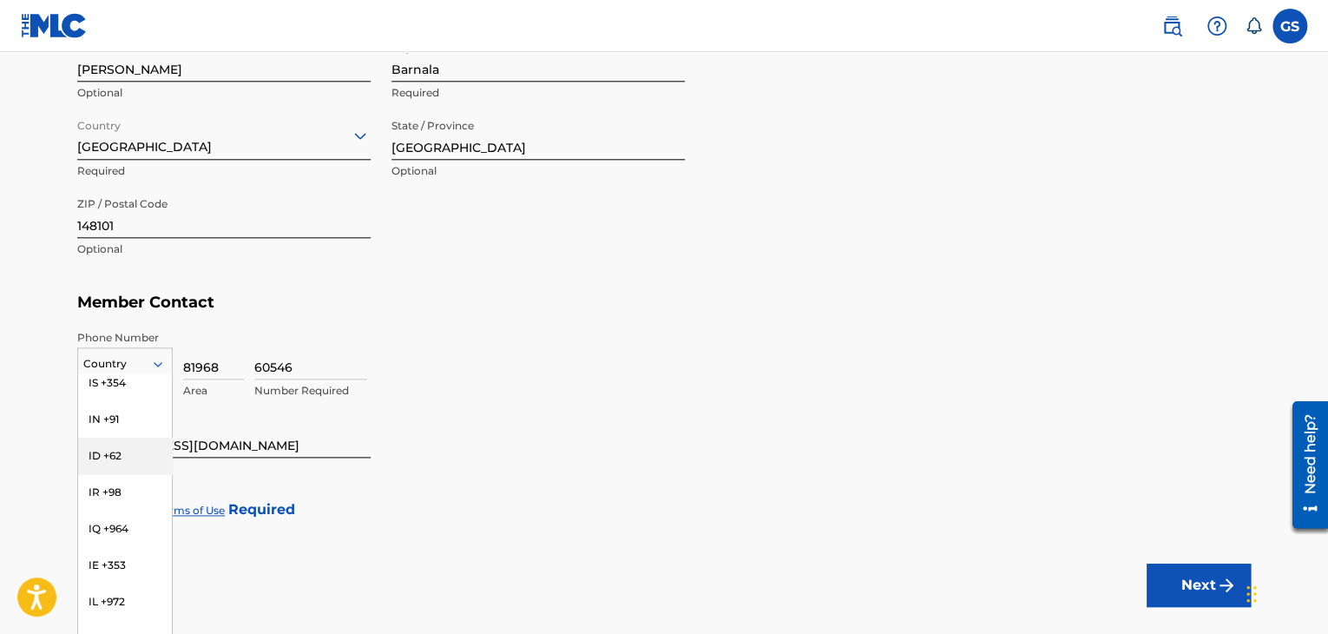
scroll to position [3124, 0]
click at [114, 489] on div "IN +91" at bounding box center [125, 506] width 94 height 36
click at [89, 510] on div at bounding box center [87, 509] width 21 height 21
click at [1189, 574] on button "Next" at bounding box center [1198, 584] width 104 height 43
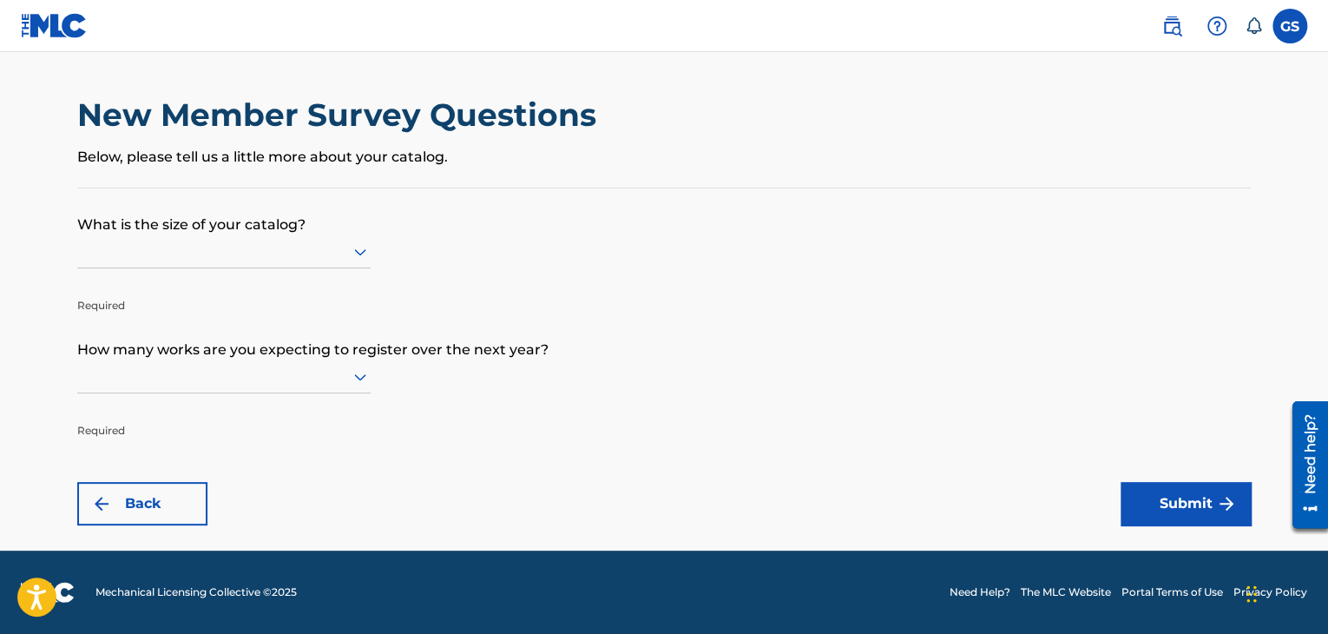
click at [362, 260] on div at bounding box center [223, 251] width 293 height 33
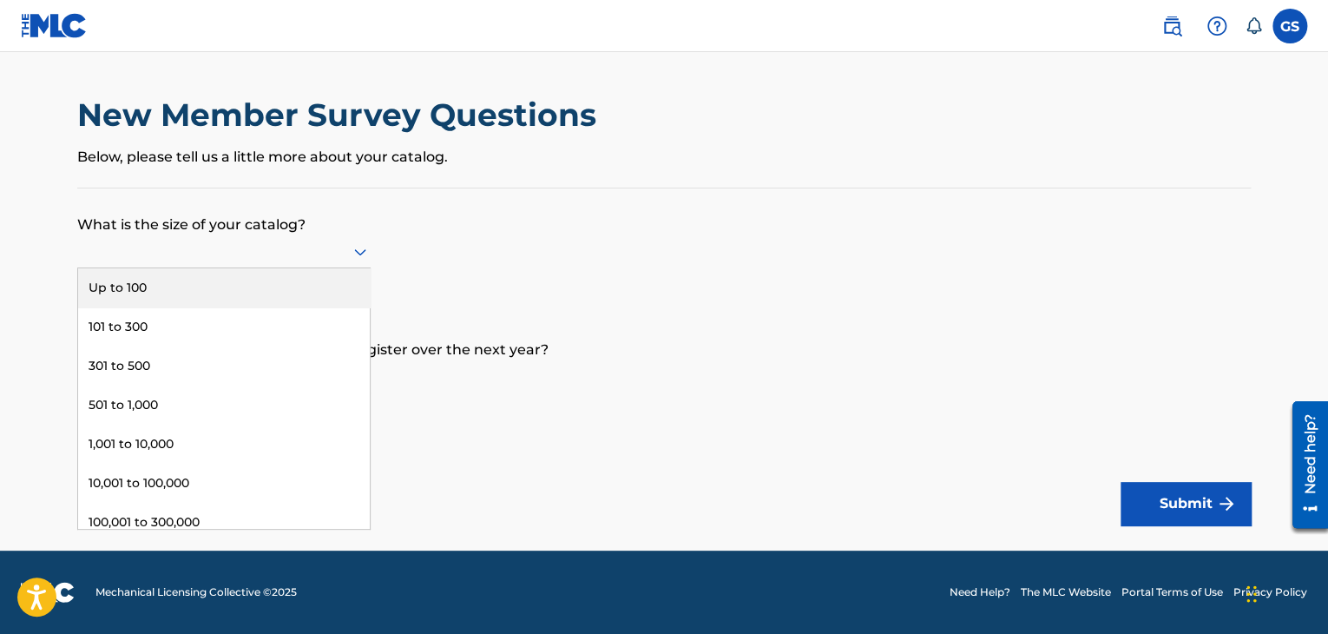
click at [305, 299] on div "Up to 100" at bounding box center [224, 287] width 292 height 39
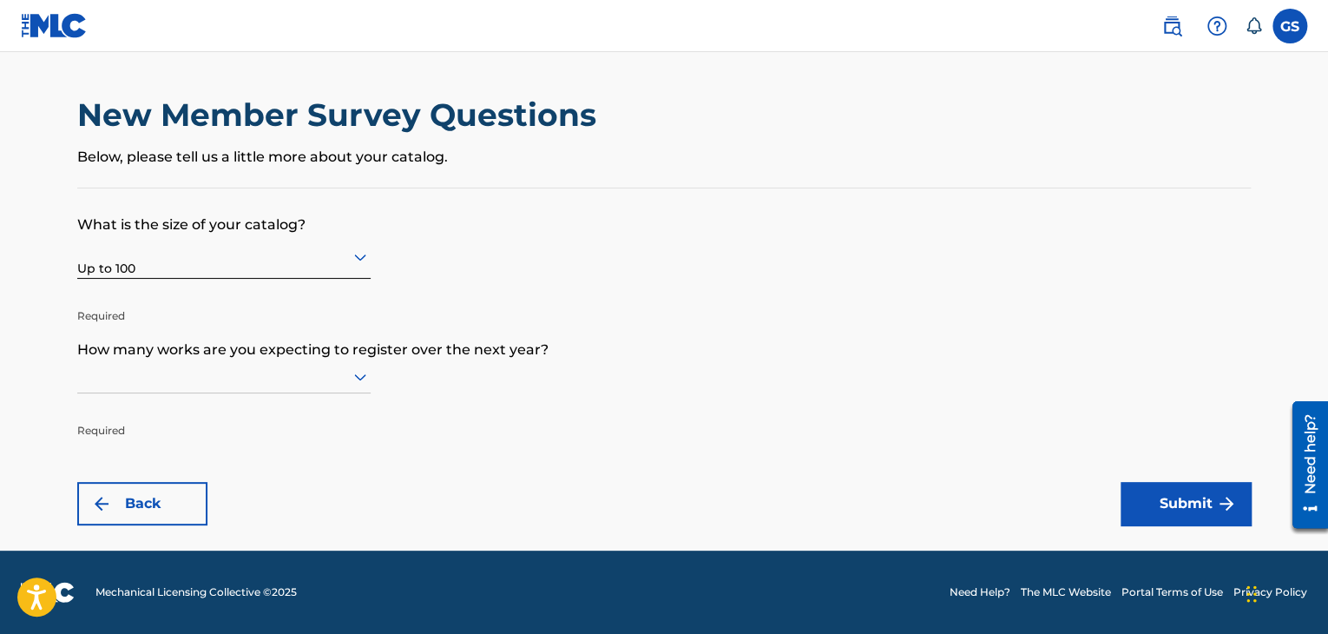
click at [282, 372] on div at bounding box center [223, 376] width 293 height 22
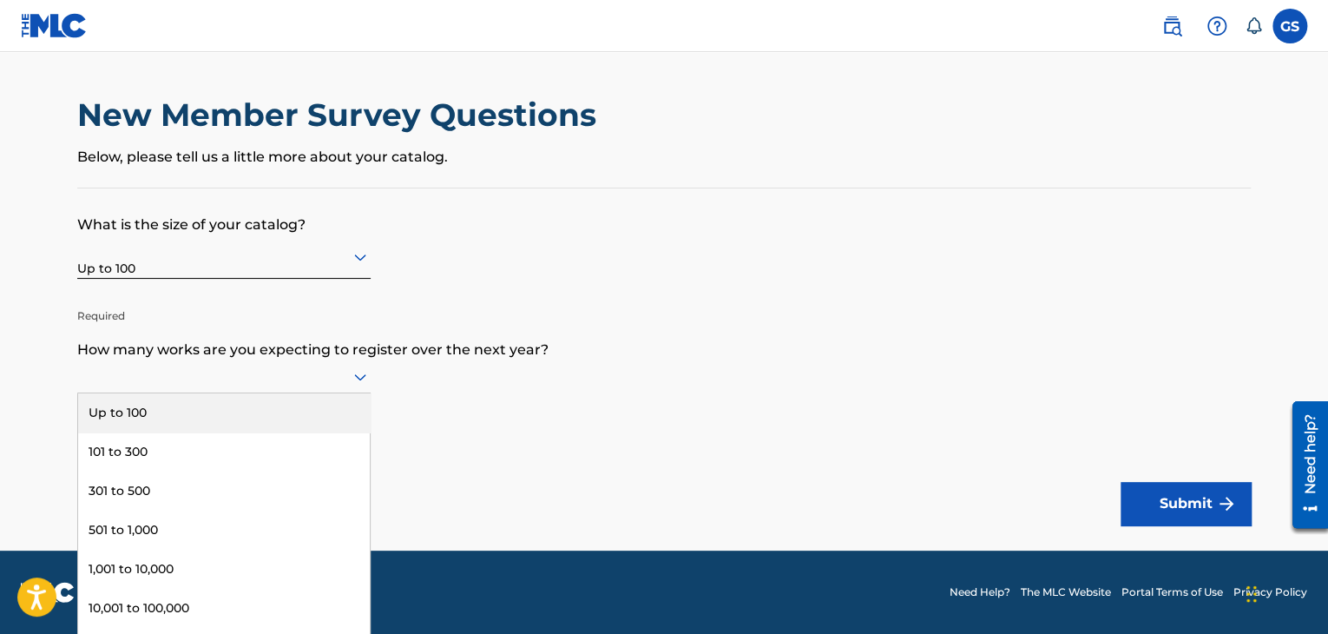
click at [279, 397] on div "Up to 100" at bounding box center [224, 412] width 292 height 39
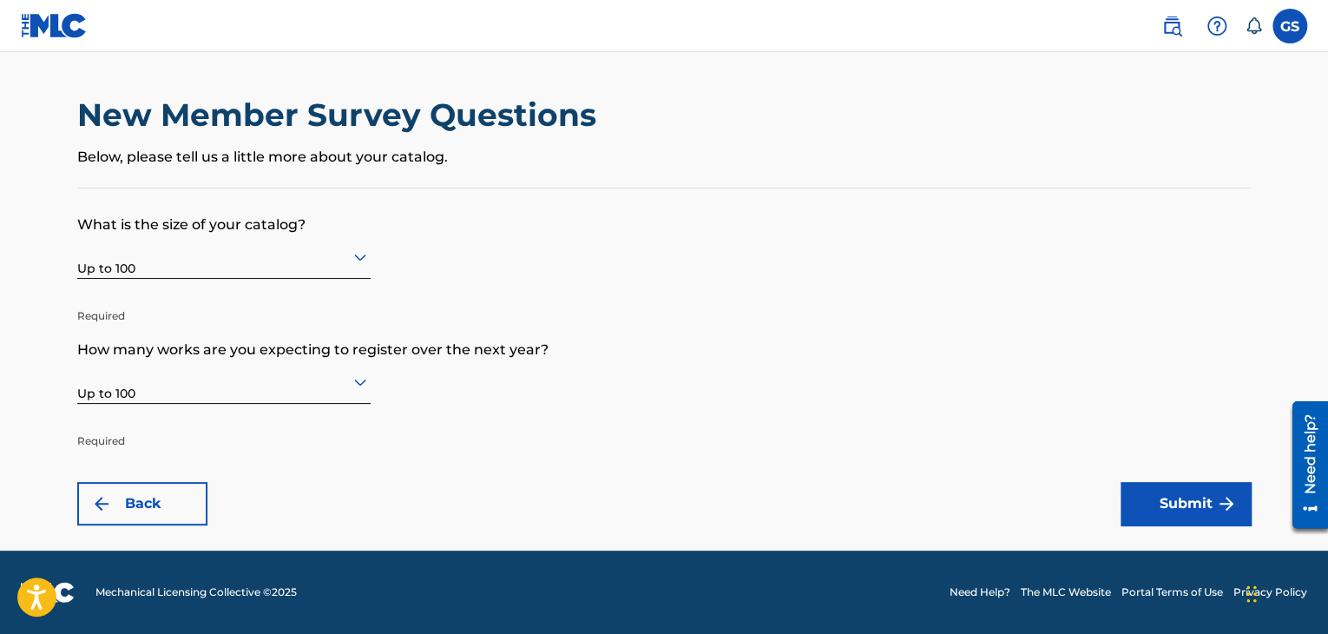
click at [1147, 493] on button "Submit" at bounding box center [1185, 503] width 130 height 43
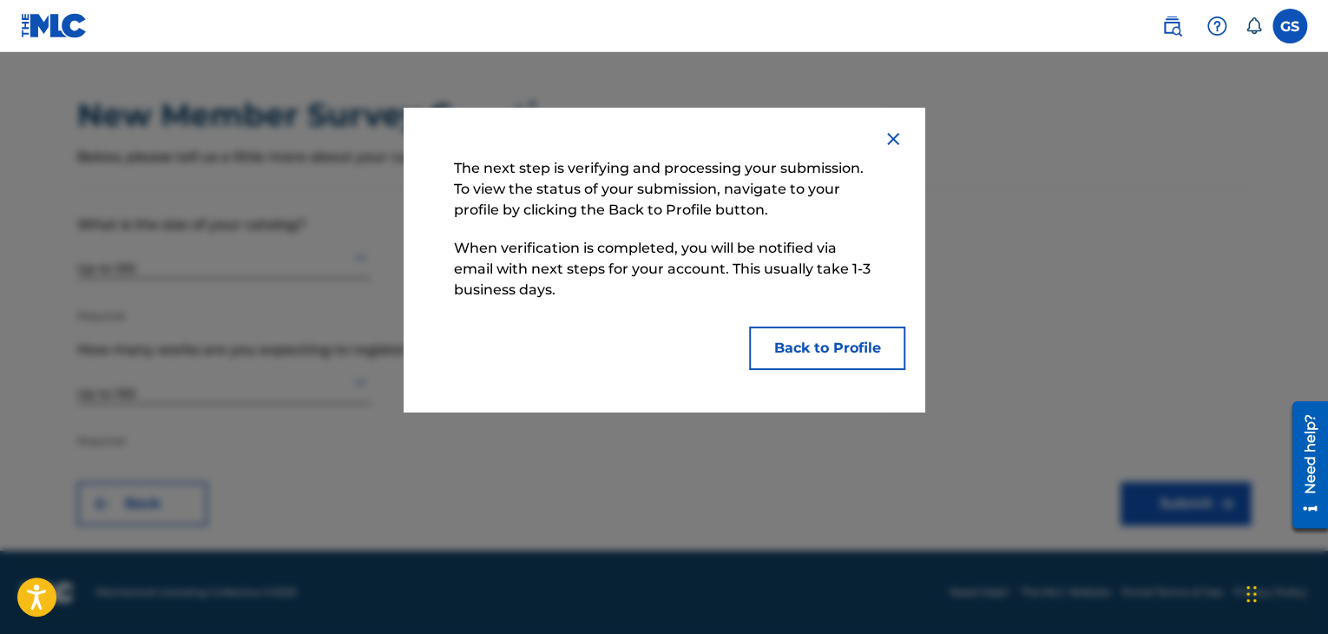
drag, startPoint x: 642, startPoint y: 324, endPoint x: 602, endPoint y: 315, distance: 40.9
click at [601, 313] on div "The next step is verifying and processing your submission. To view the status o…" at bounding box center [663, 259] width 437 height 220
click at [816, 334] on button "Back to Profile" at bounding box center [827, 347] width 156 height 43
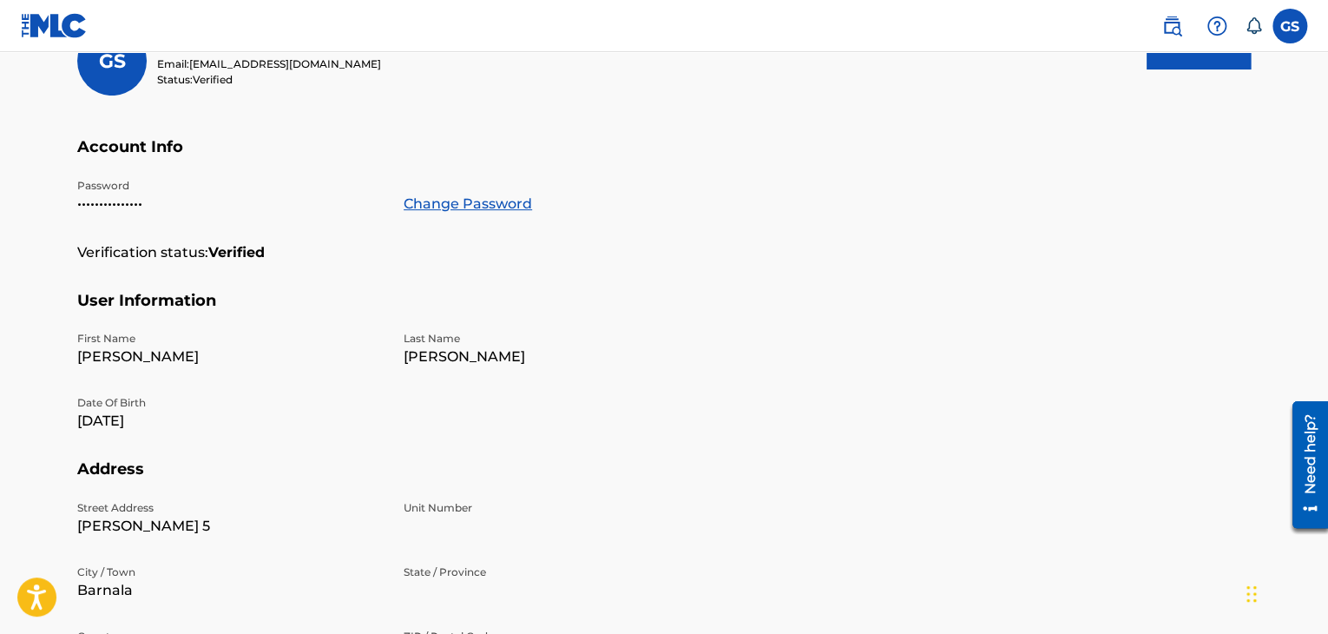
scroll to position [260, 0]
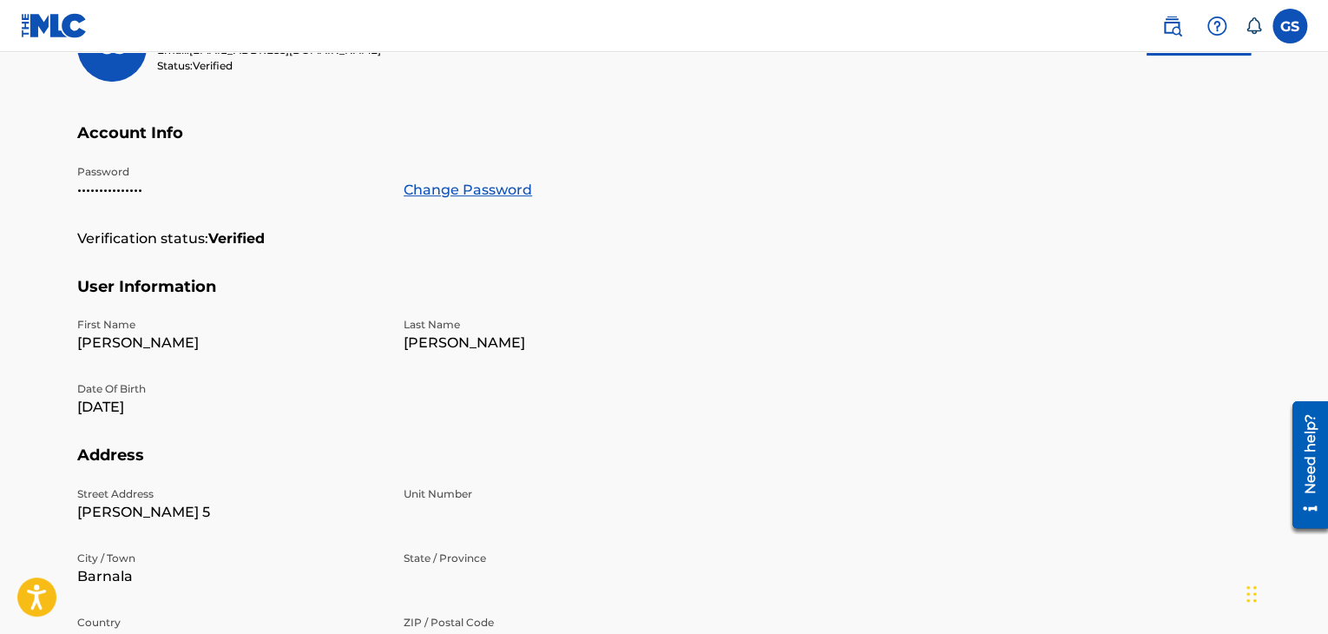
click at [817, 344] on section "User Information First Name [PERSON_NAME] Last Name [PERSON_NAME] Date Of Birth…" at bounding box center [663, 361] width 1173 height 169
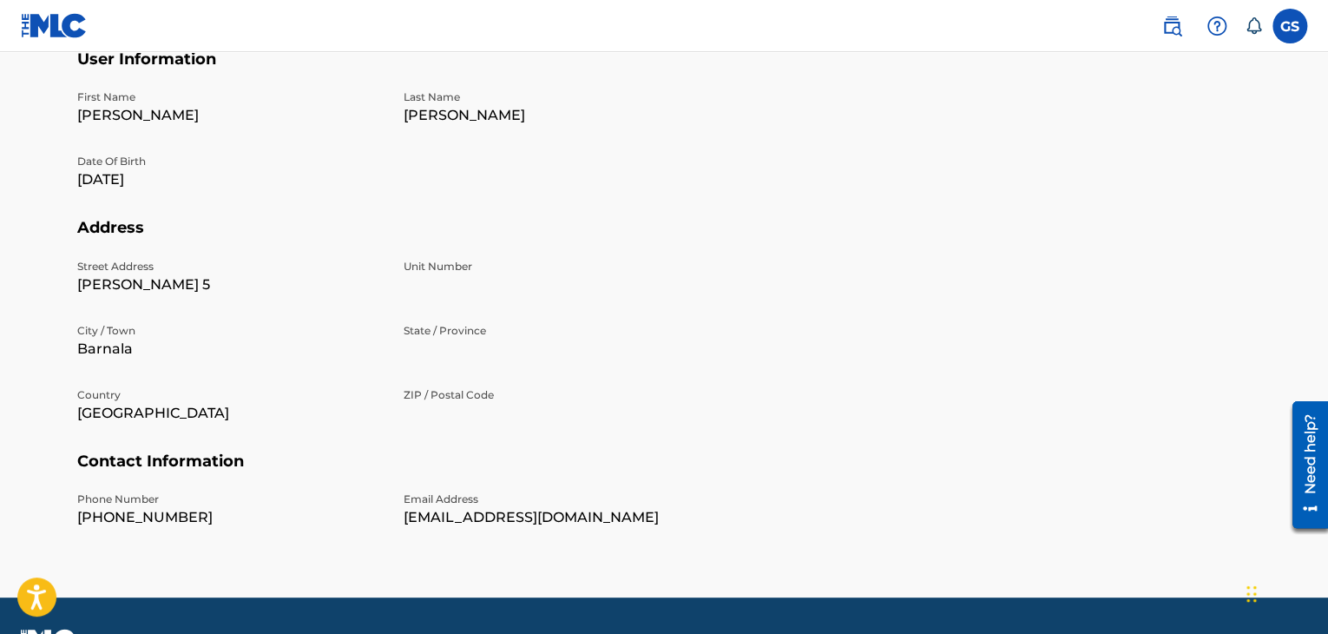
scroll to position [521, 0]
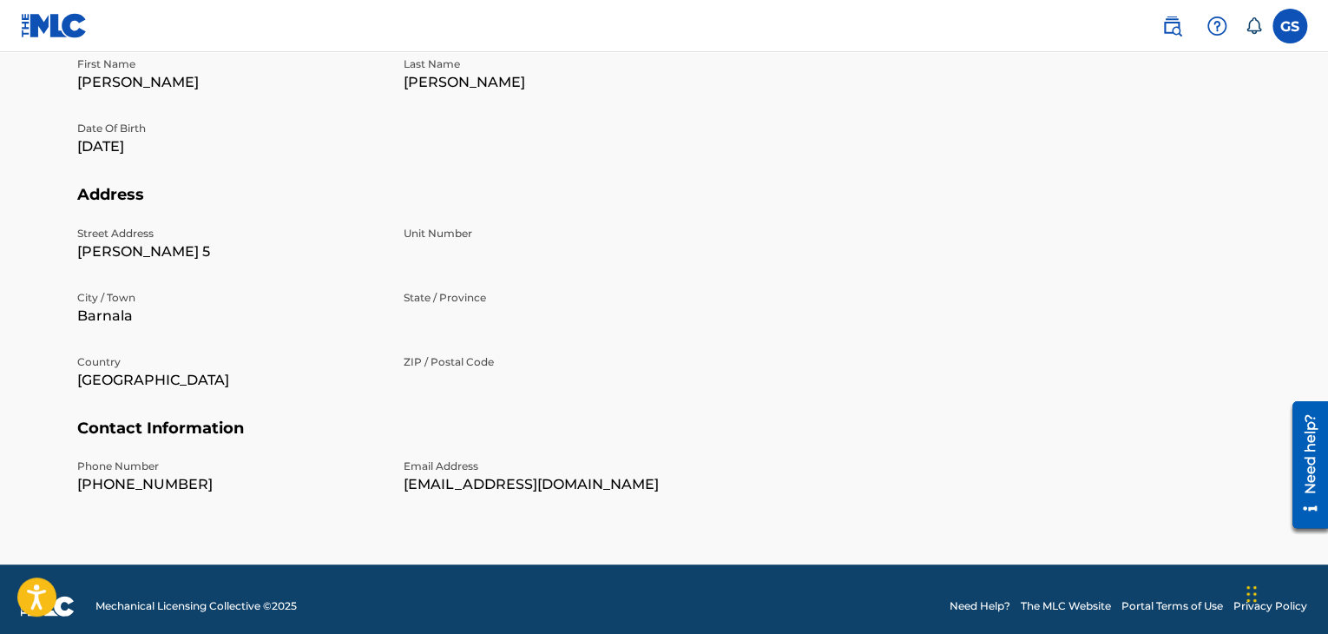
drag, startPoint x: 1087, startPoint y: 375, endPoint x: 1073, endPoint y: 374, distance: 13.9
drag, startPoint x: 1073, startPoint y: 374, endPoint x: 803, endPoint y: 391, distance: 270.4
click at [803, 391] on section "Address Street Address [PERSON_NAME] 5 [GEOGRAPHIC_DATA] / [GEOGRAPHIC_DATA] / …" at bounding box center [663, 301] width 1173 height 233
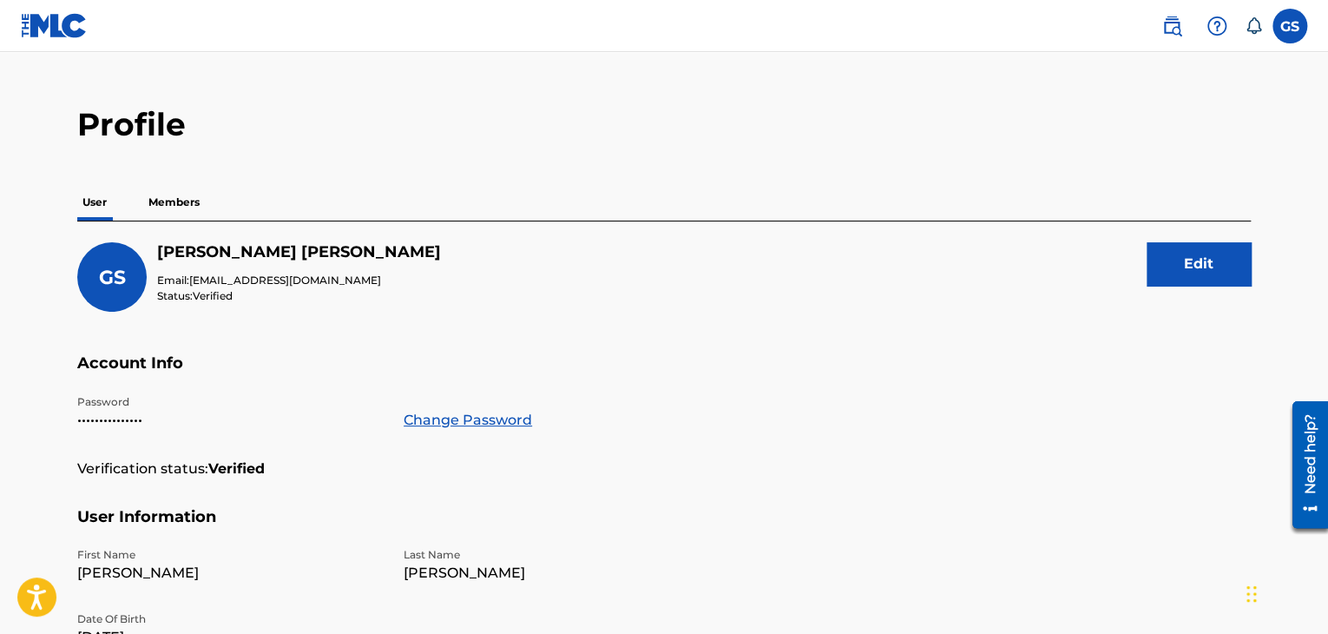
scroll to position [0, 0]
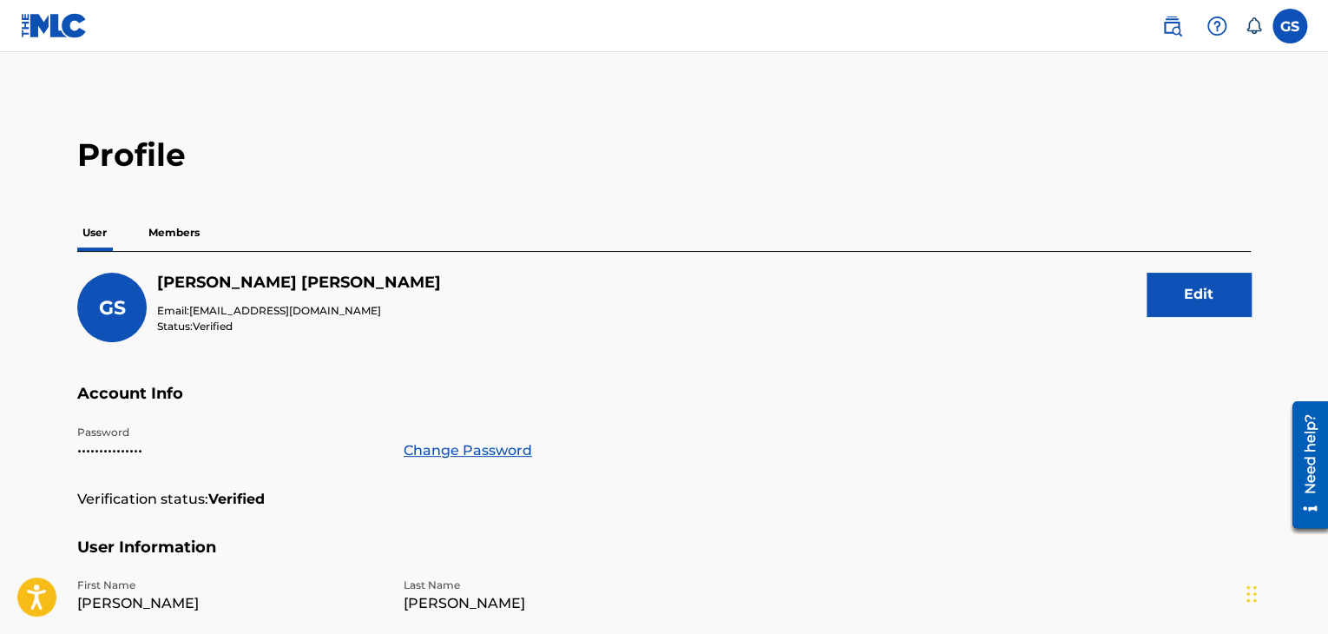
click at [170, 223] on p "Members" at bounding box center [174, 232] width 62 height 36
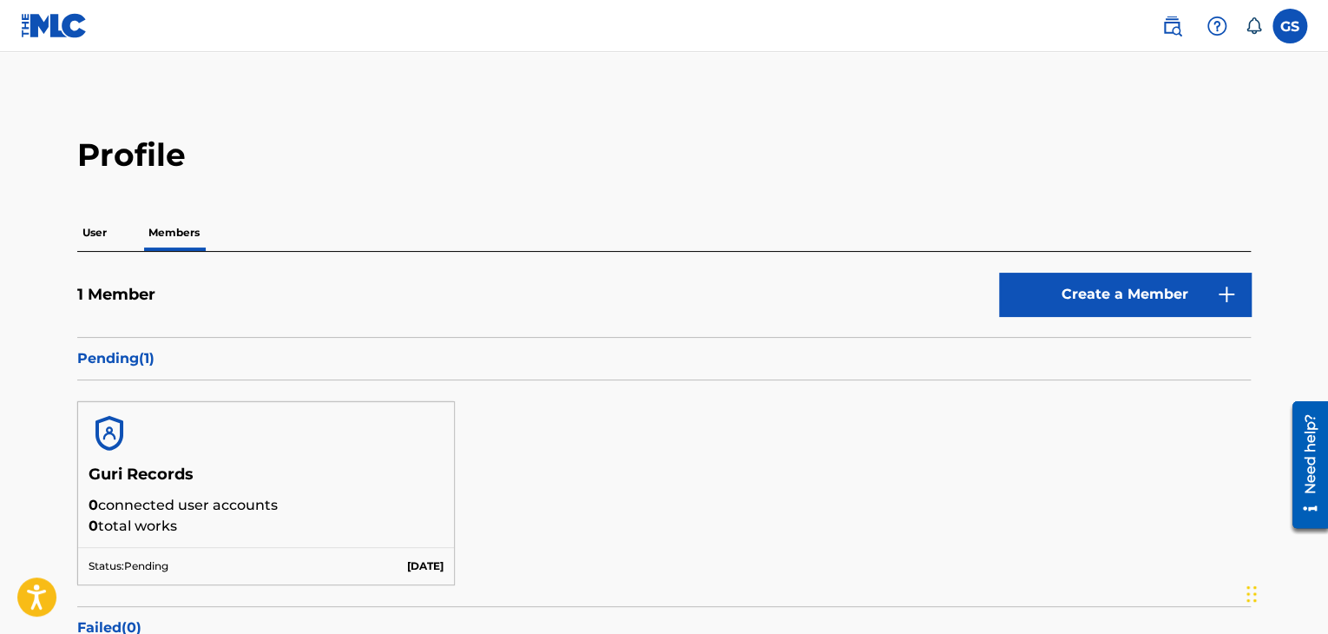
click at [1106, 290] on link "Create a Member" at bounding box center [1125, 294] width 252 height 43
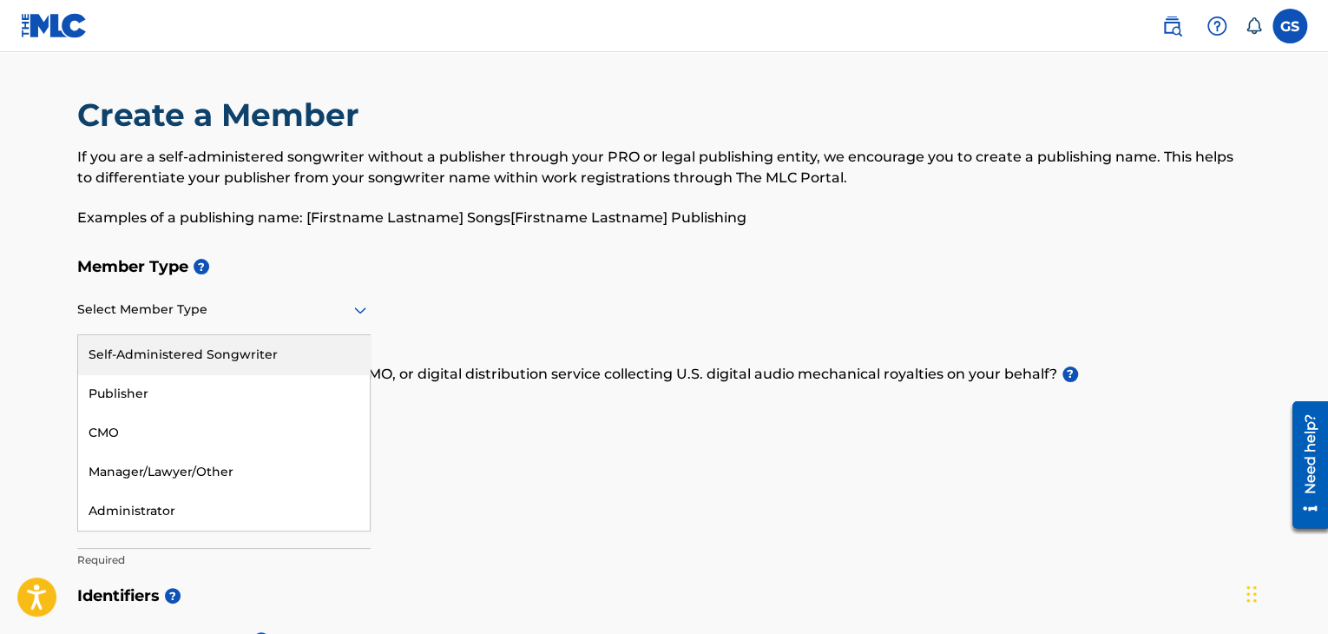
click at [325, 310] on div at bounding box center [223, 310] width 293 height 22
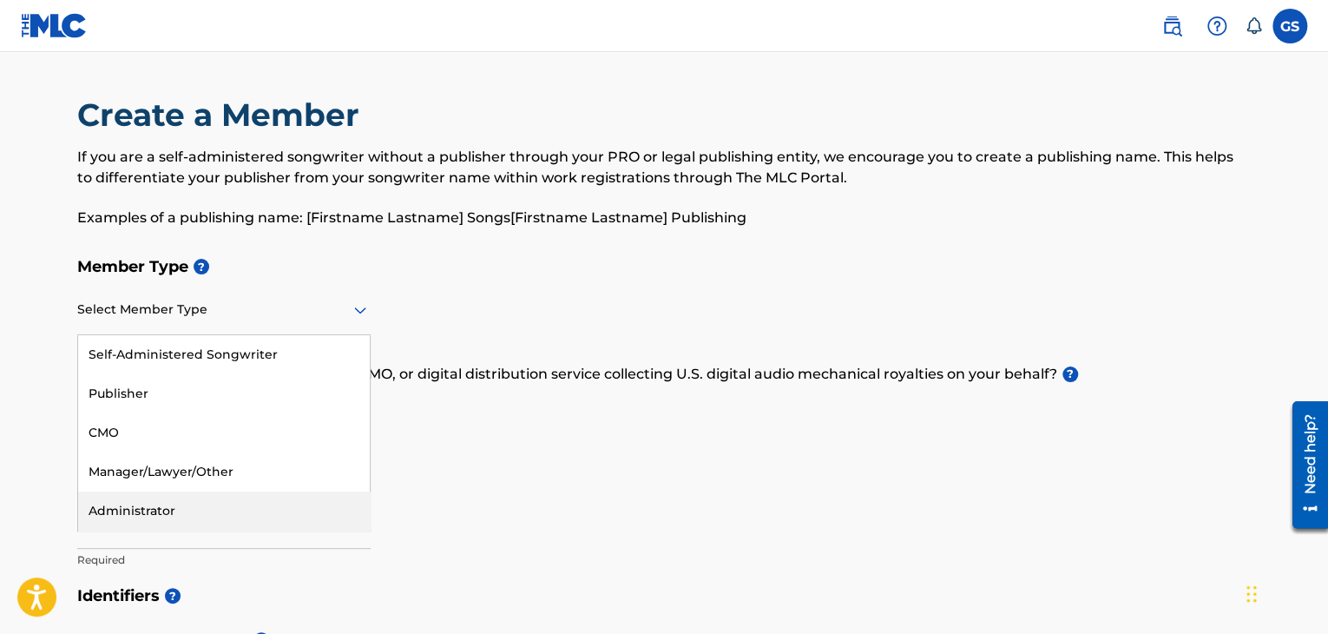
click at [208, 509] on div "Administrator" at bounding box center [224, 510] width 292 height 39
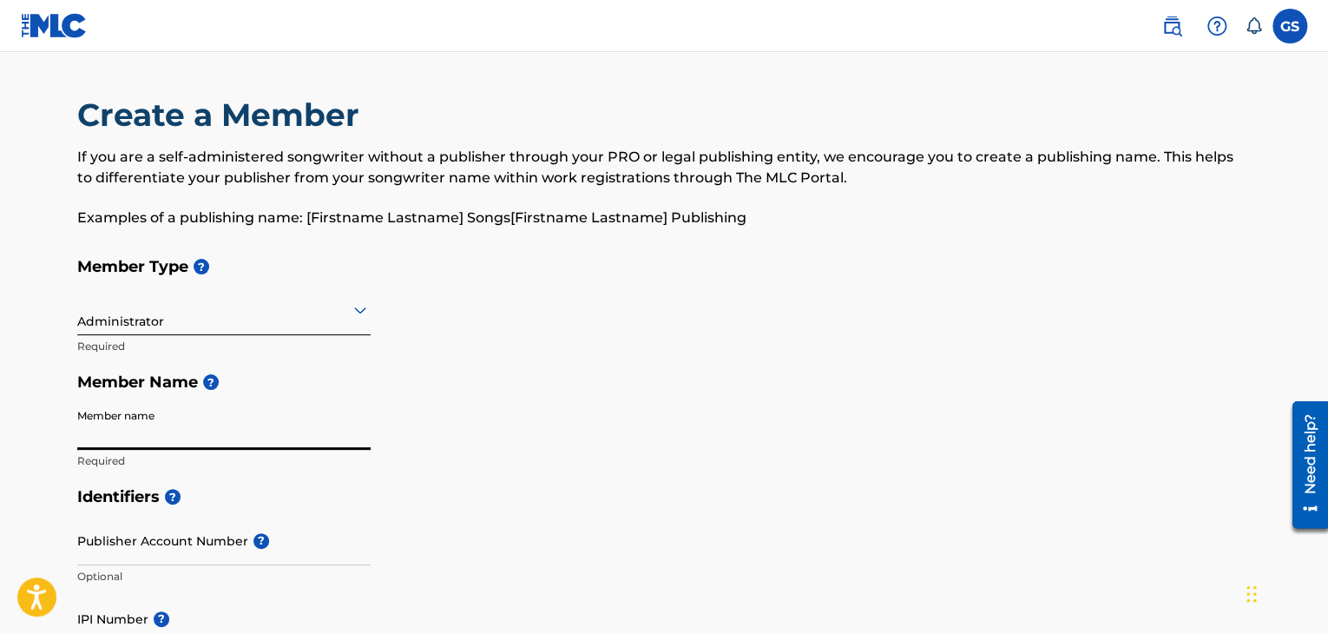
click at [181, 442] on input "Member name" at bounding box center [223, 424] width 293 height 49
type input "Real Guri"
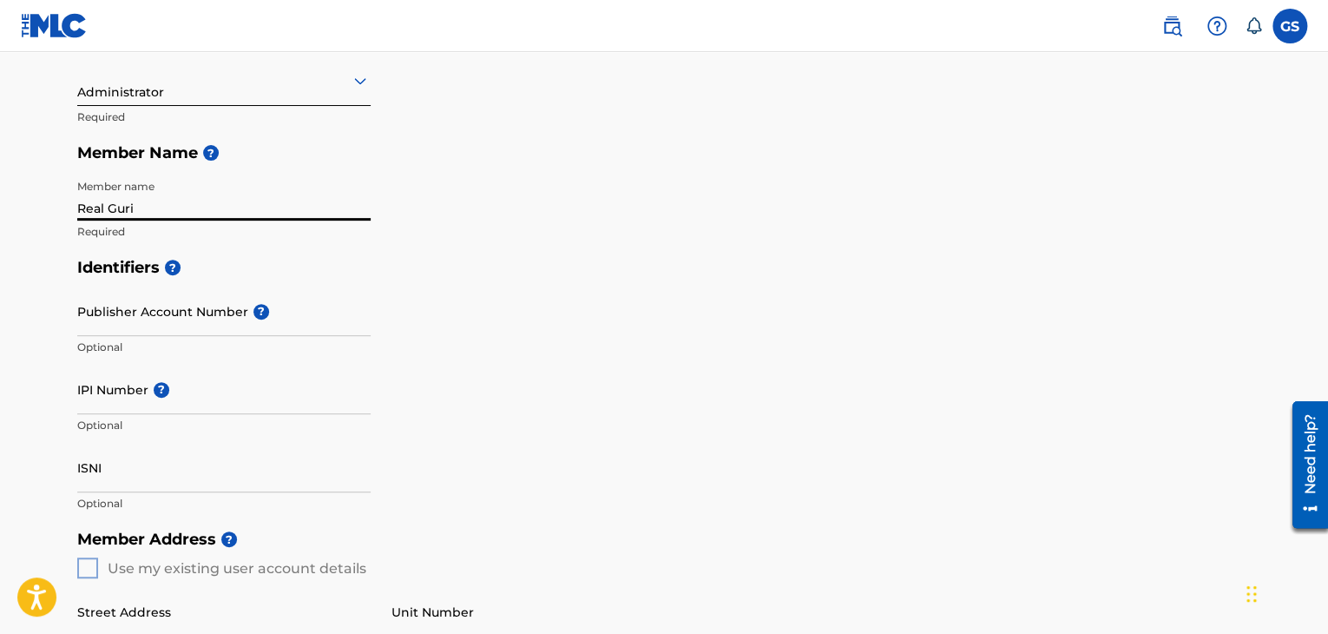
scroll to position [260, 0]
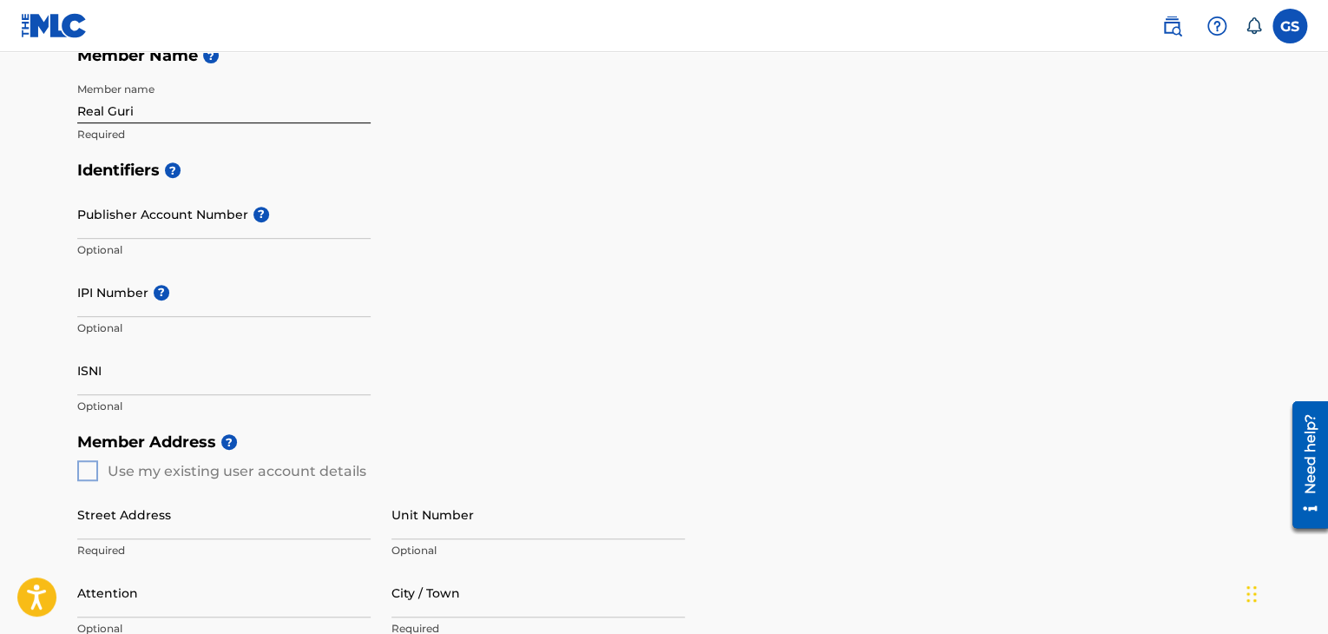
scroll to position [434, 0]
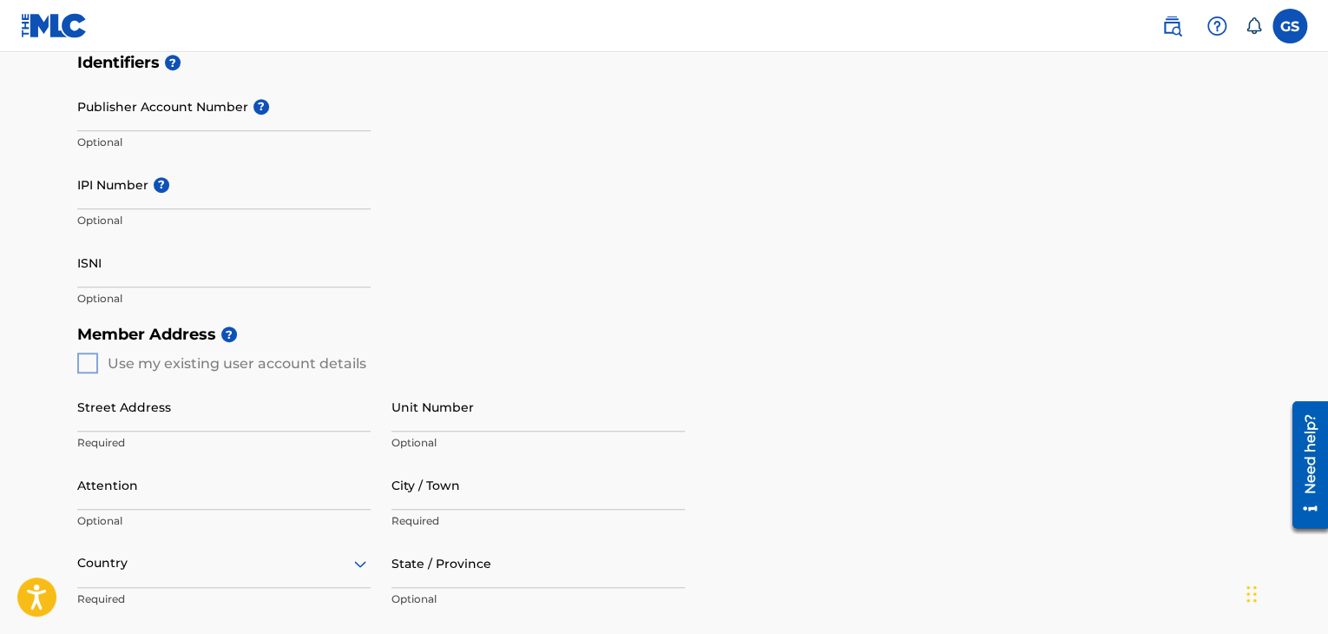
click at [198, 414] on input "Street Address" at bounding box center [223, 406] width 293 height 49
type input "[GEOGRAPHIC_DATA]"
type input "NA"
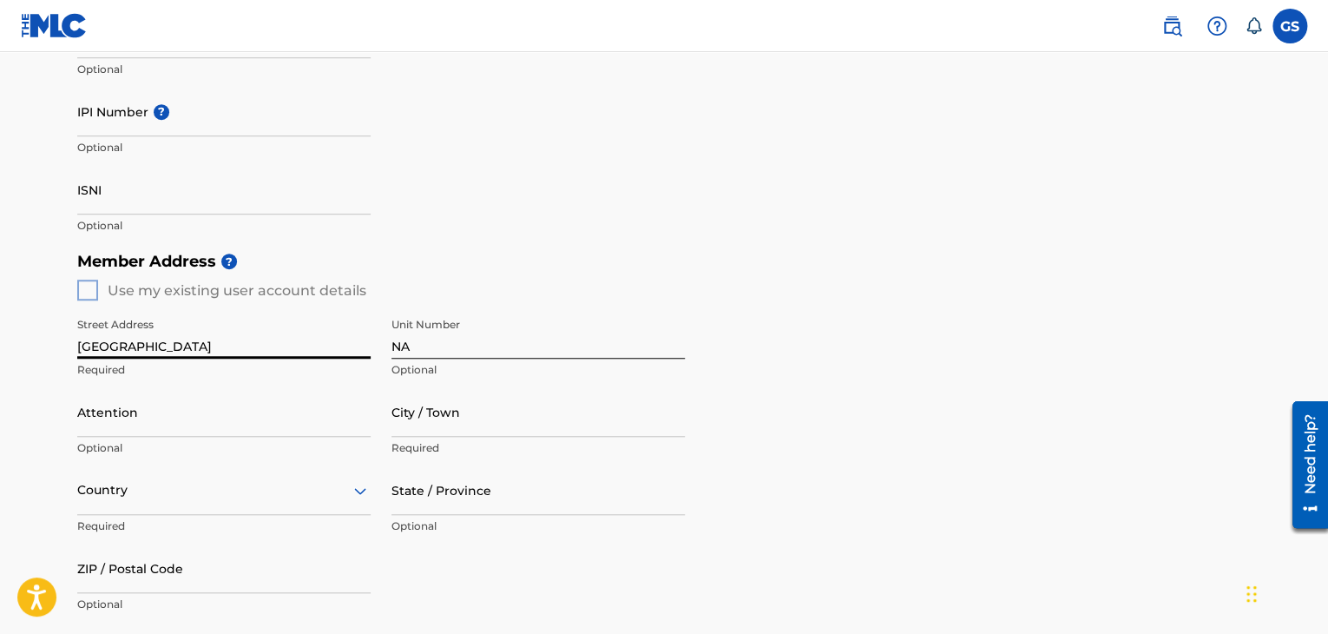
scroll to position [607, 0]
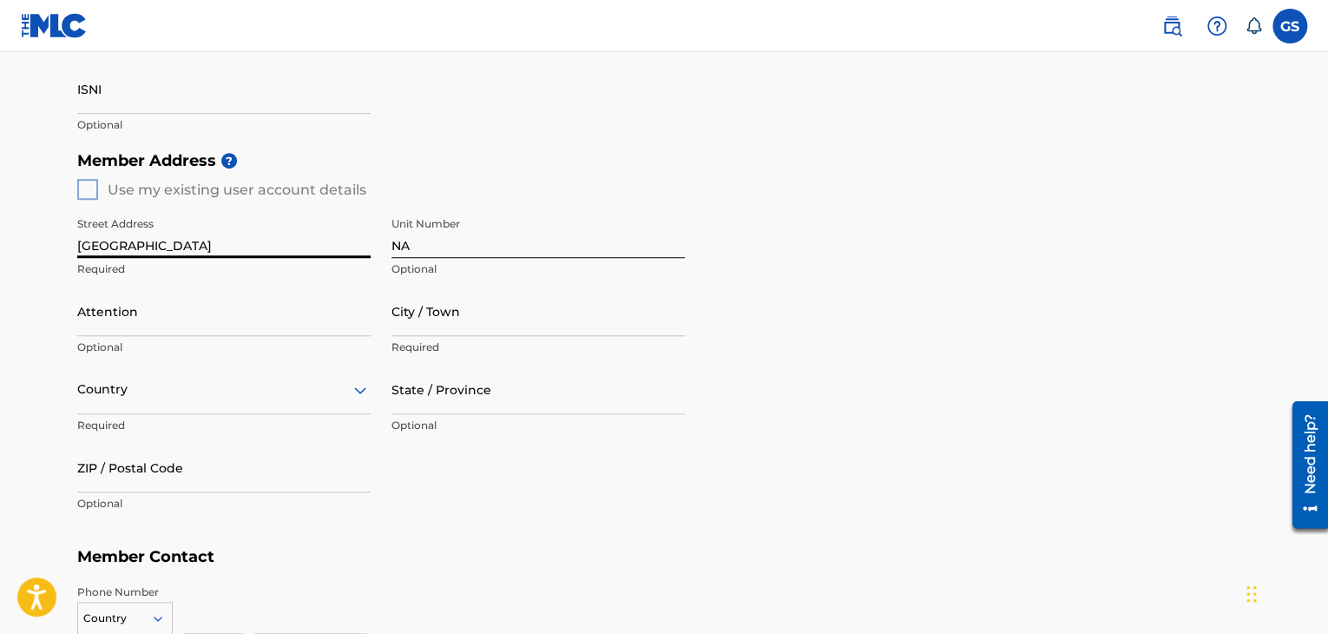
click at [476, 305] on input "City / Town" at bounding box center [537, 310] width 293 height 49
type input "Barnala"
type input "[PERSON_NAME]"
type input "[GEOGRAPHIC_DATA]"
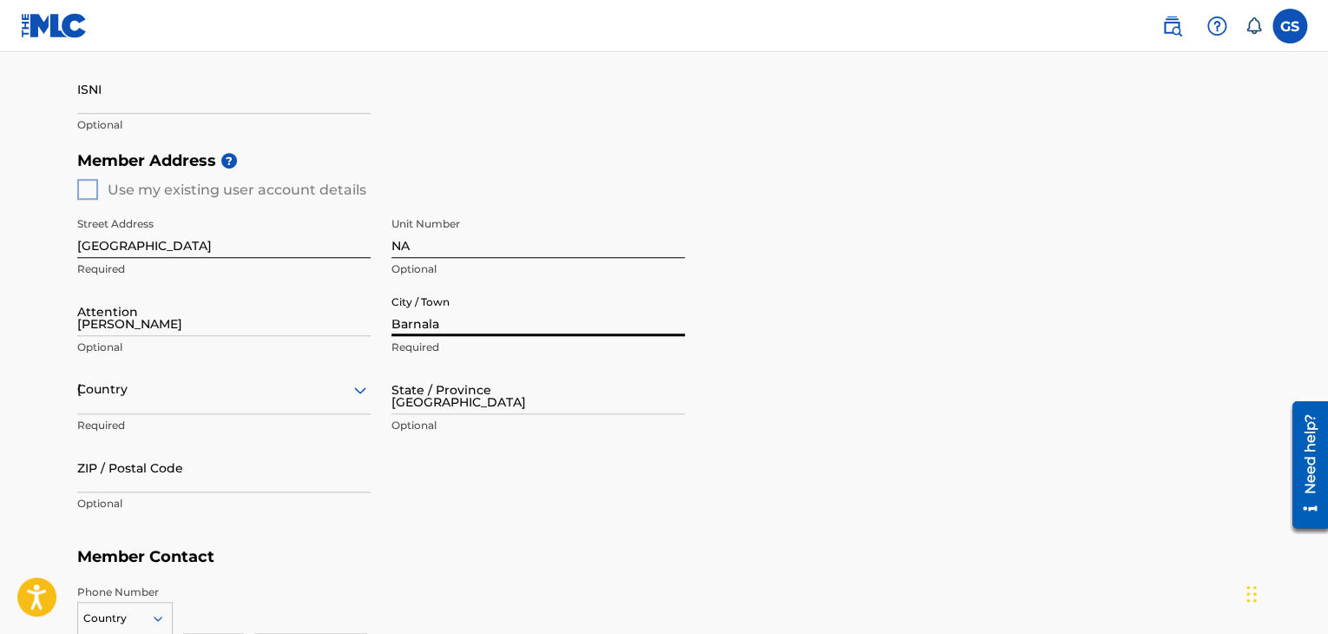
type input "148101"
type input "81968"
type input "60546"
type input "[EMAIL_ADDRESS][DOMAIN_NAME]"
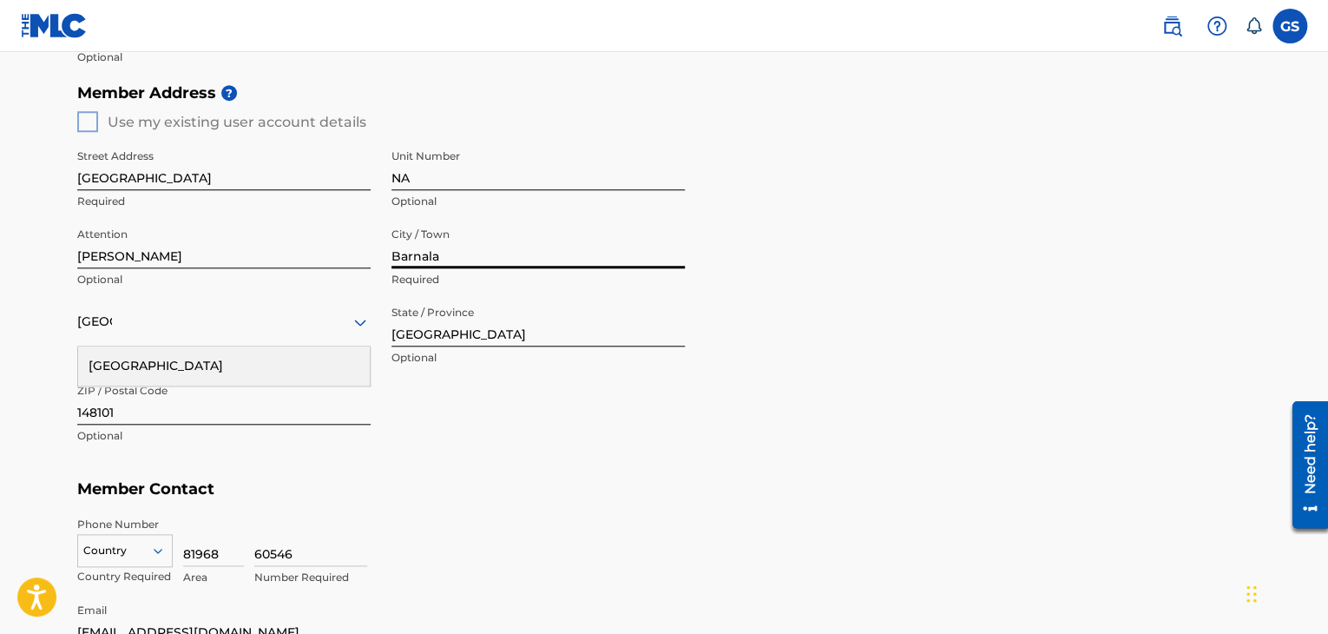
scroll to position [781, 0]
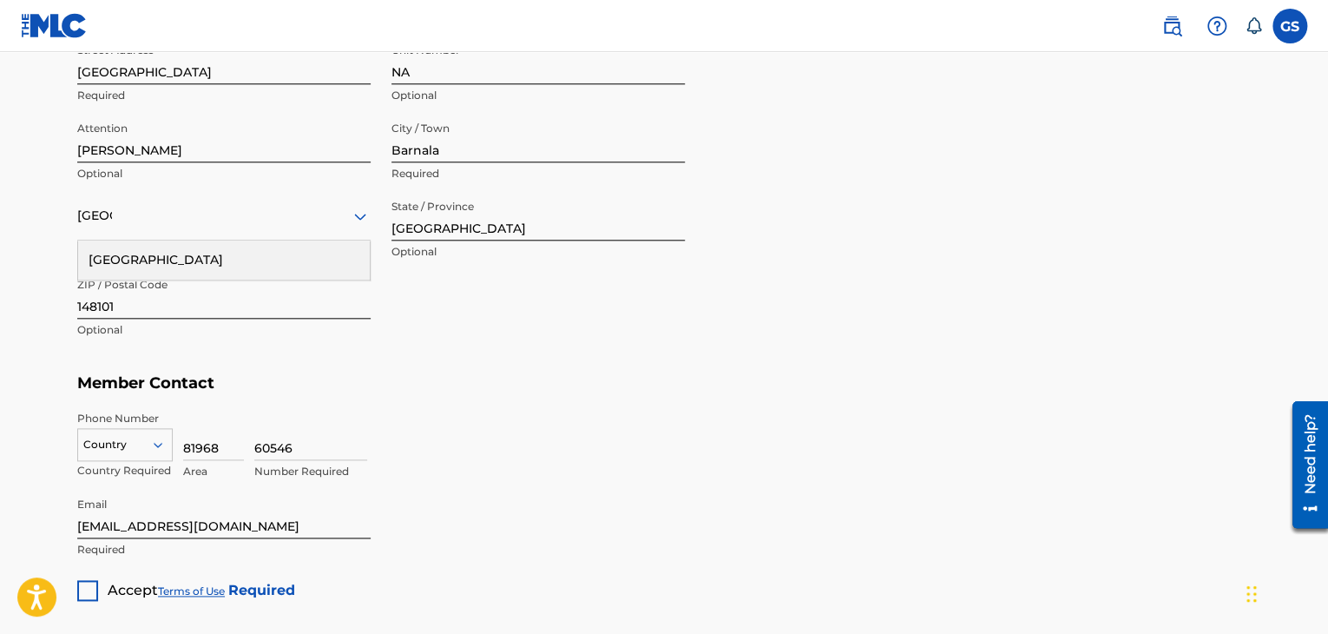
click at [182, 267] on div "[GEOGRAPHIC_DATA]" at bounding box center [224, 259] width 292 height 39
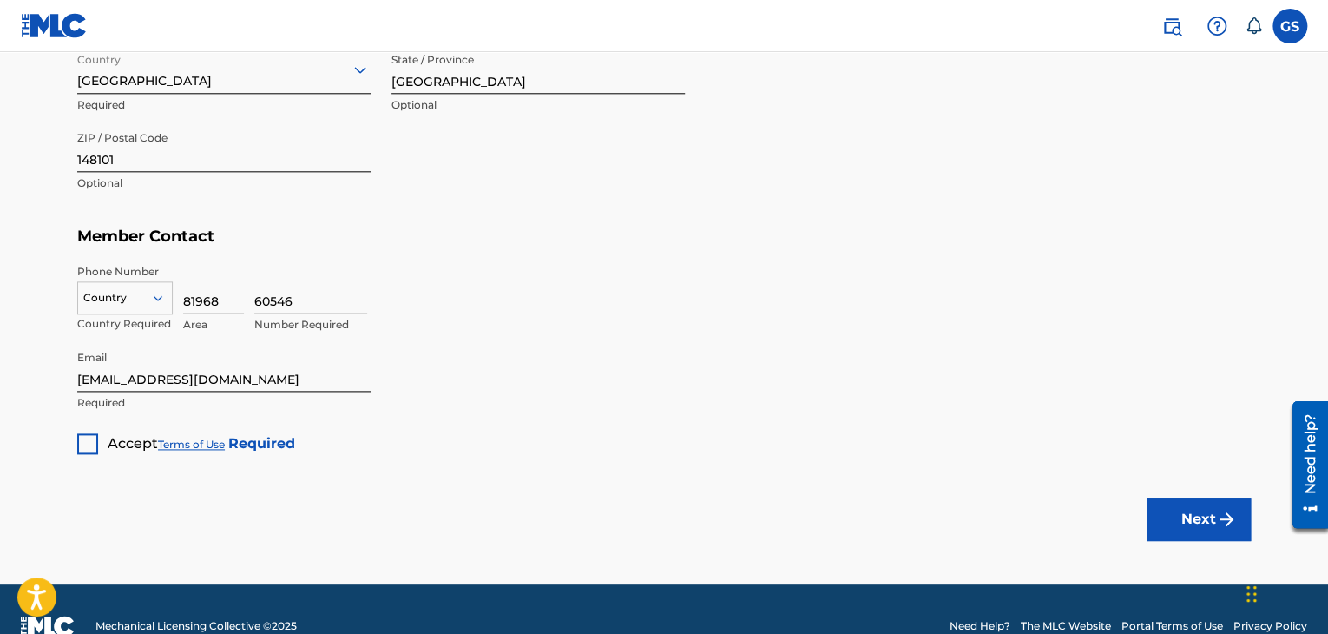
scroll to position [955, 0]
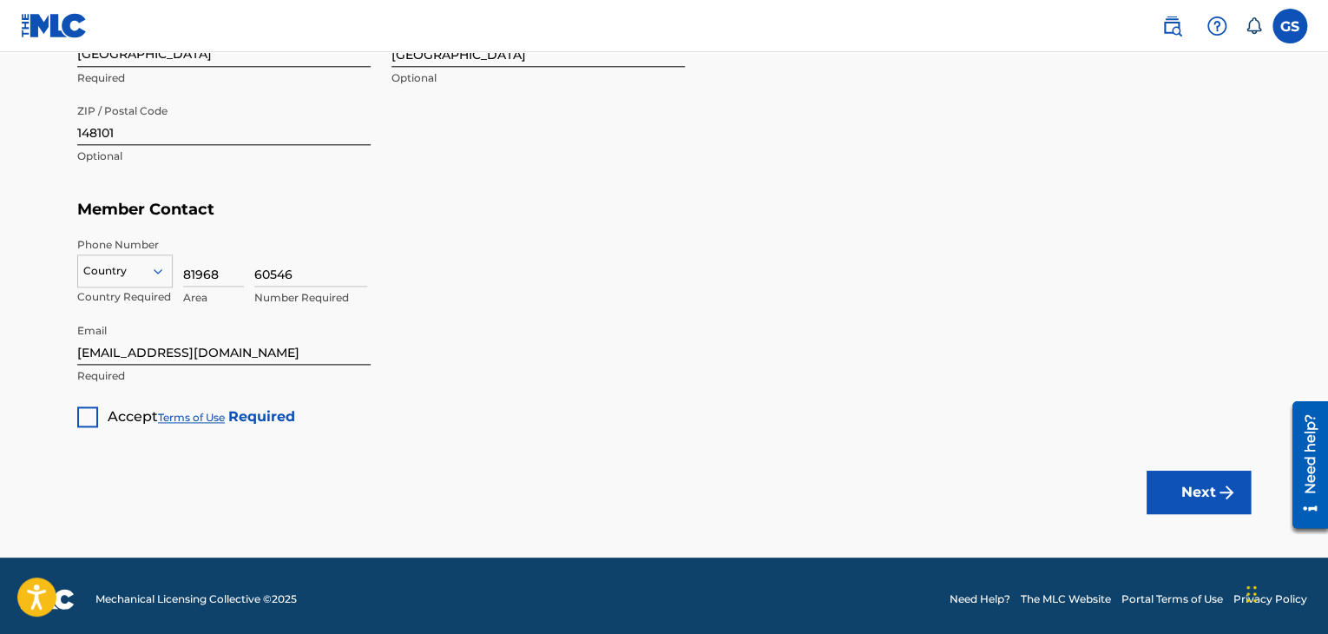
click at [142, 287] on div "Country Country Required" at bounding box center [124, 276] width 95 height 78
click at [135, 254] on div "Country" at bounding box center [124, 270] width 95 height 33
type input "91"
click at [118, 372] on div "IN +91" at bounding box center [125, 371] width 94 height 36
click at [97, 402] on div "Accept Terms of Use Required" at bounding box center [186, 410] width 218 height 34
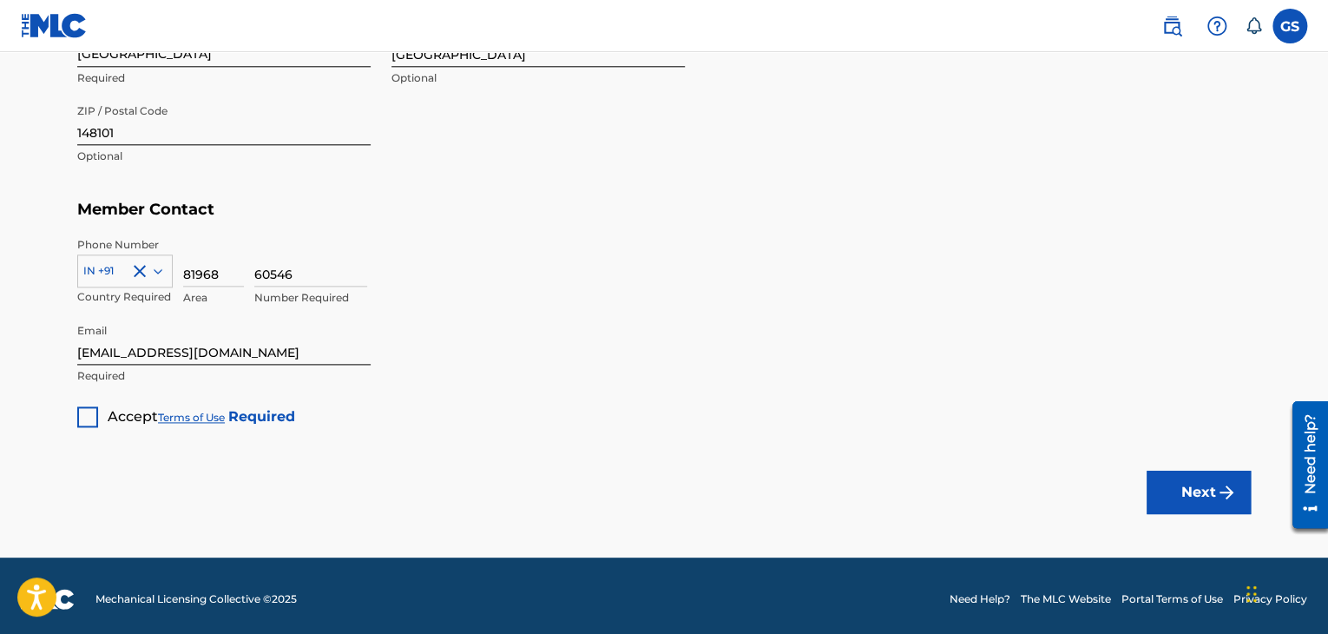
click at [95, 413] on div at bounding box center [87, 416] width 21 height 21
click at [1196, 504] on button "Next" at bounding box center [1198, 491] width 104 height 43
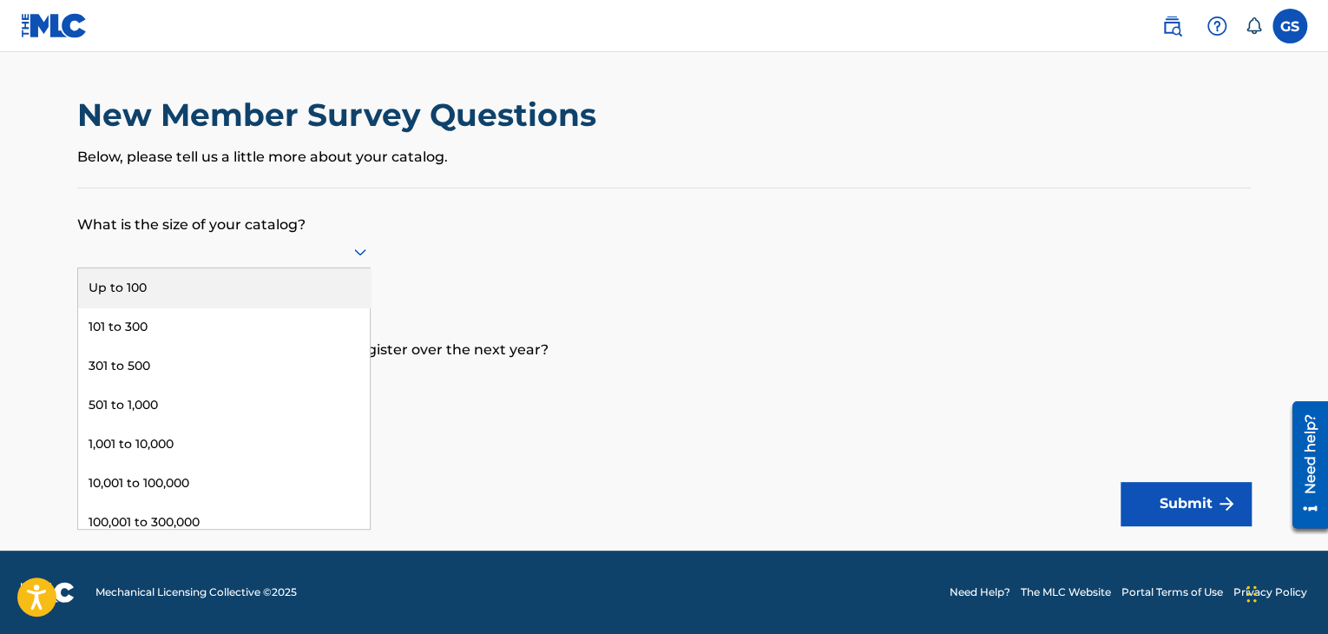
click at [319, 246] on div at bounding box center [223, 251] width 293 height 22
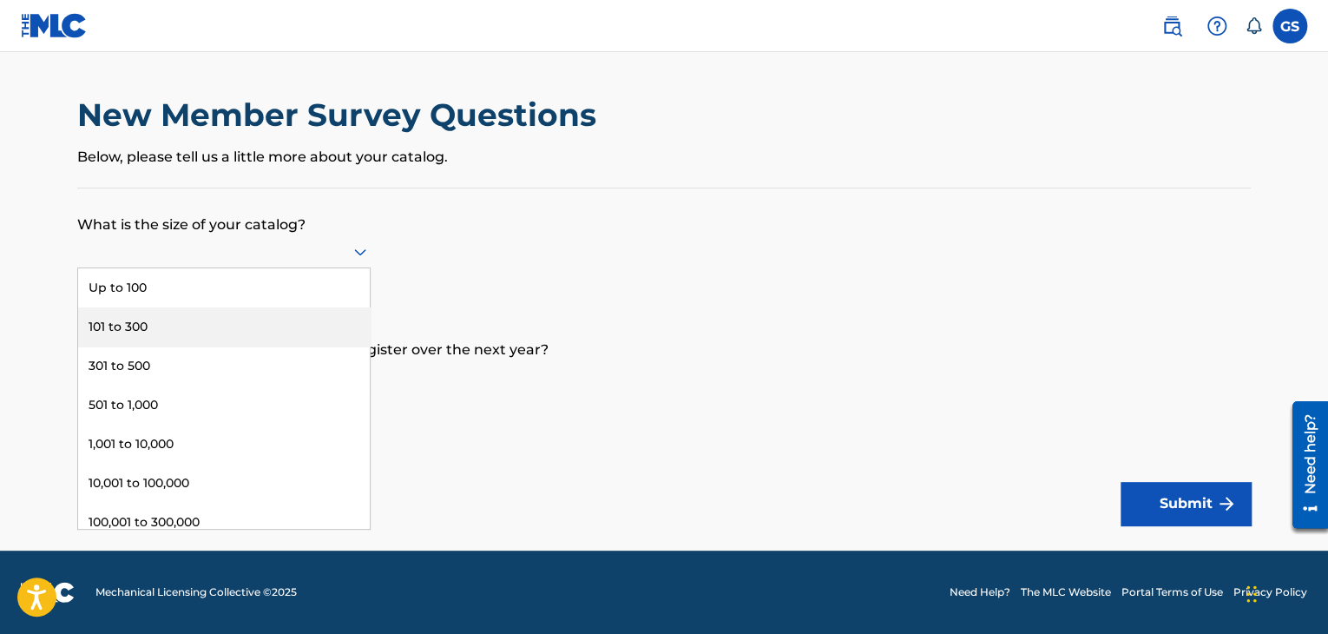
click at [226, 322] on div "101 to 300" at bounding box center [224, 326] width 292 height 39
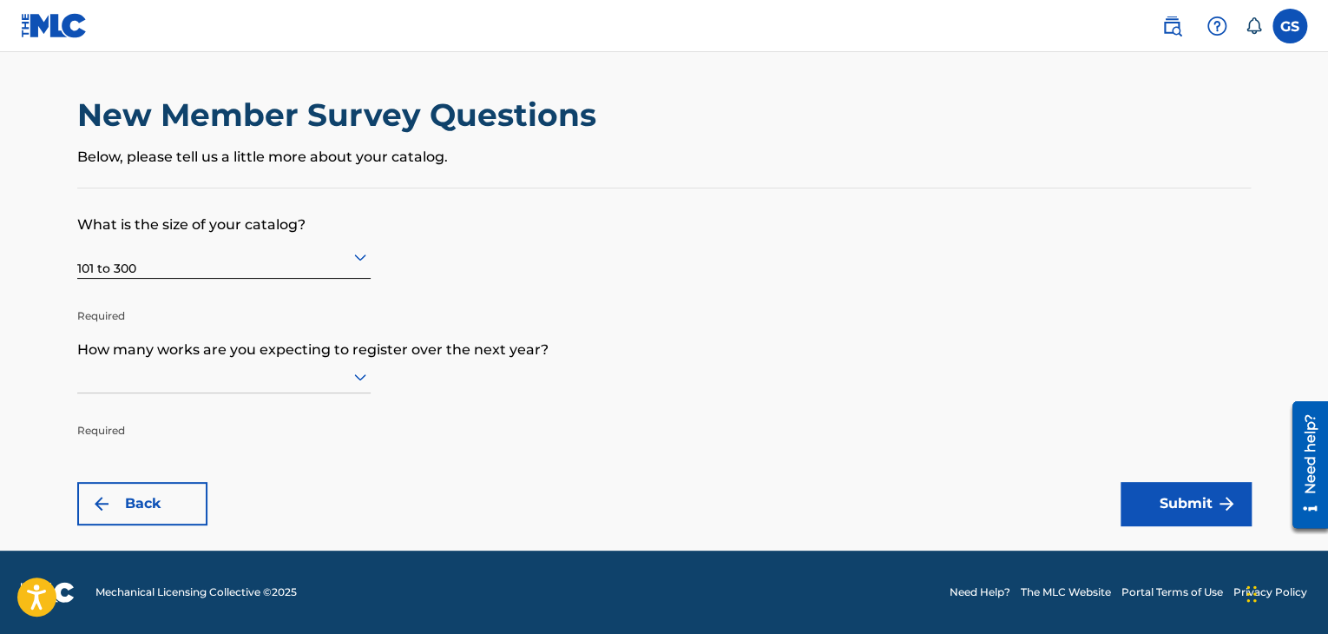
click at [318, 367] on div at bounding box center [223, 376] width 293 height 22
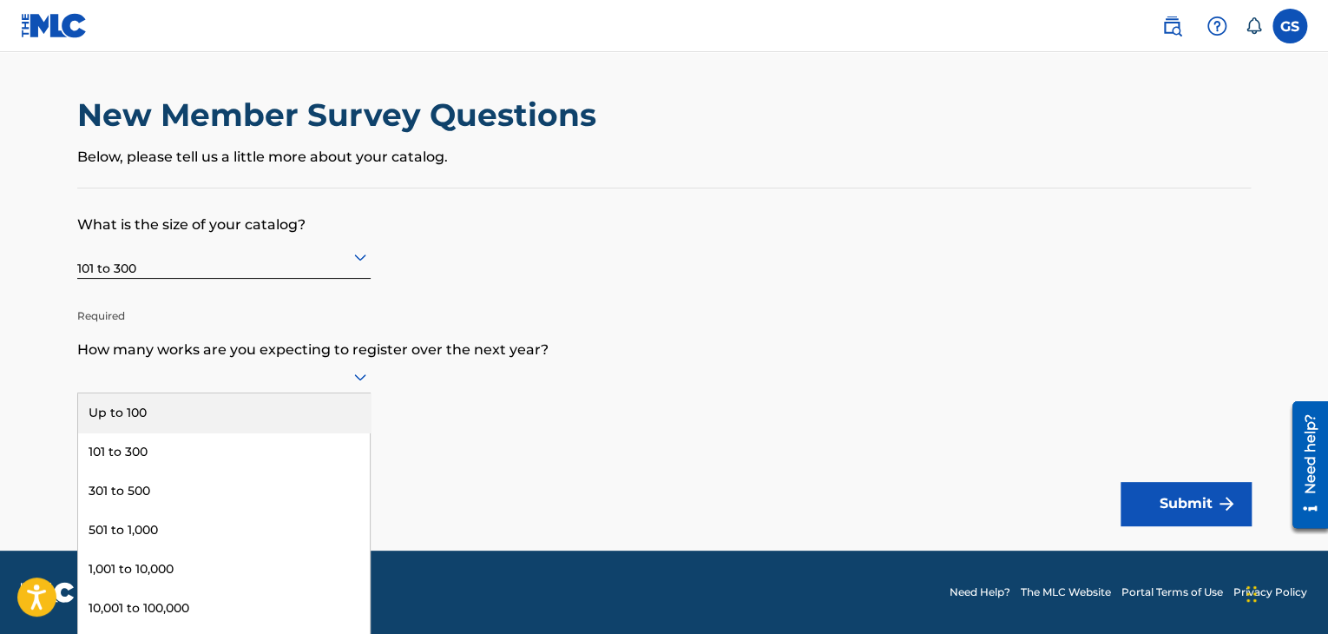
click at [309, 424] on div "Up to 100" at bounding box center [224, 412] width 292 height 39
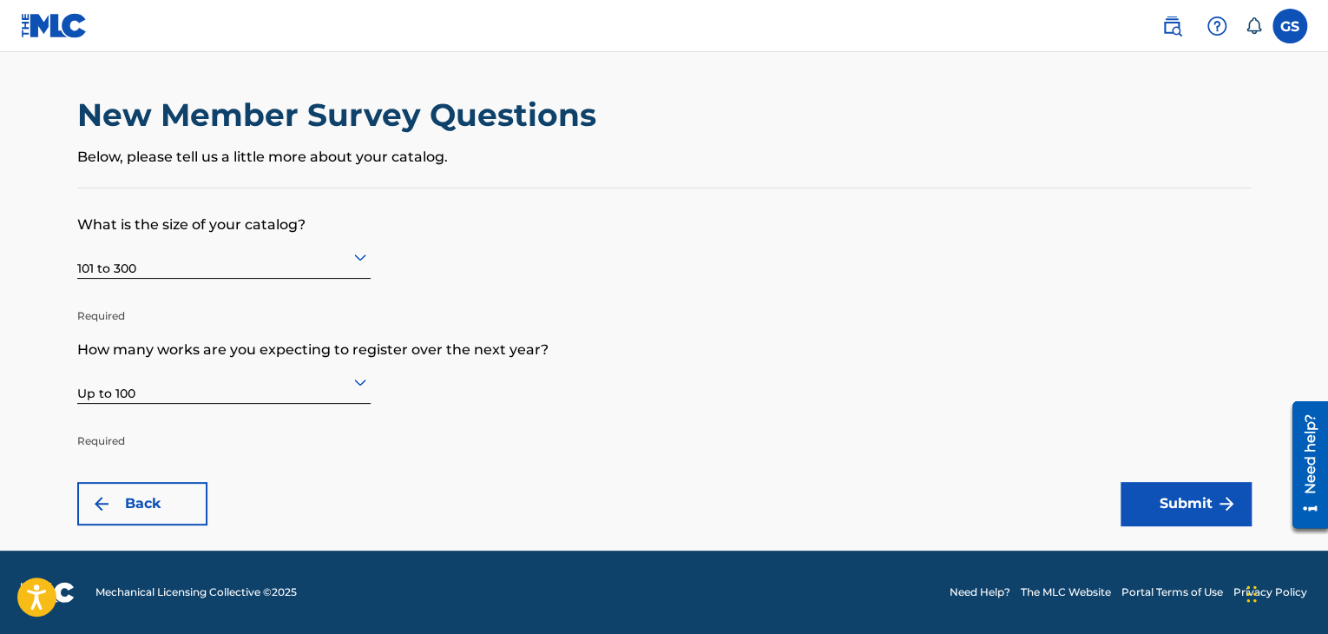
click at [1163, 502] on button "Submit" at bounding box center [1185, 503] width 130 height 43
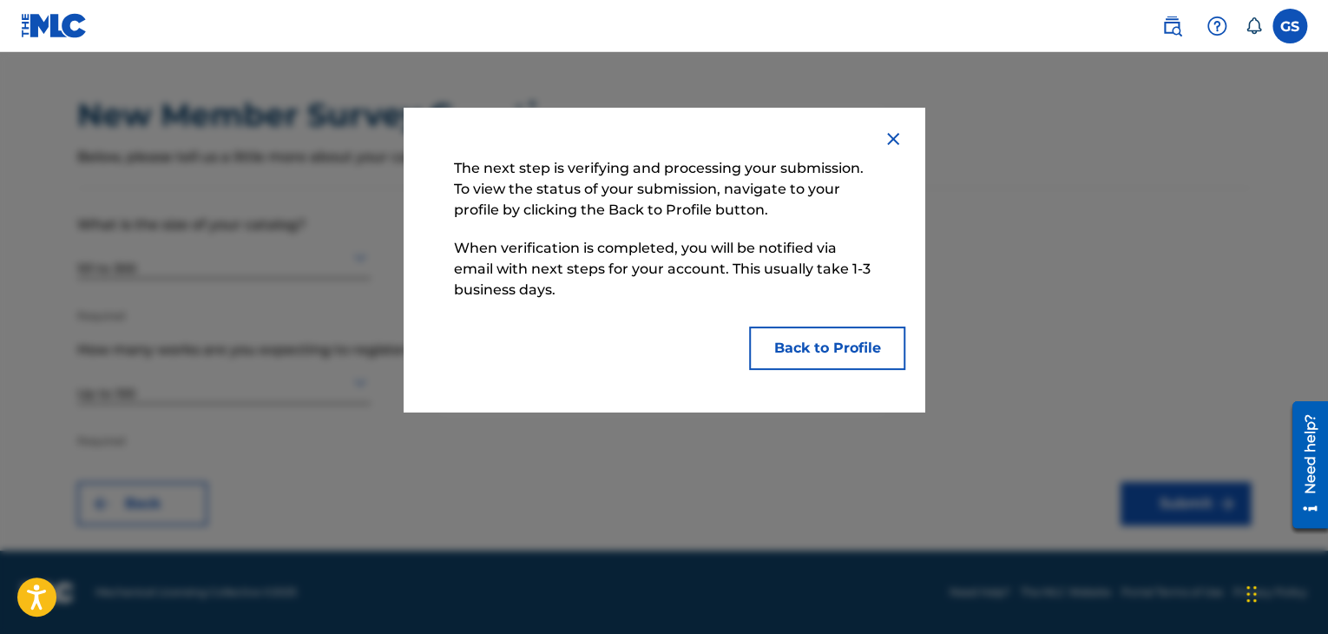
click at [772, 346] on button "Back to Profile" at bounding box center [827, 347] width 156 height 43
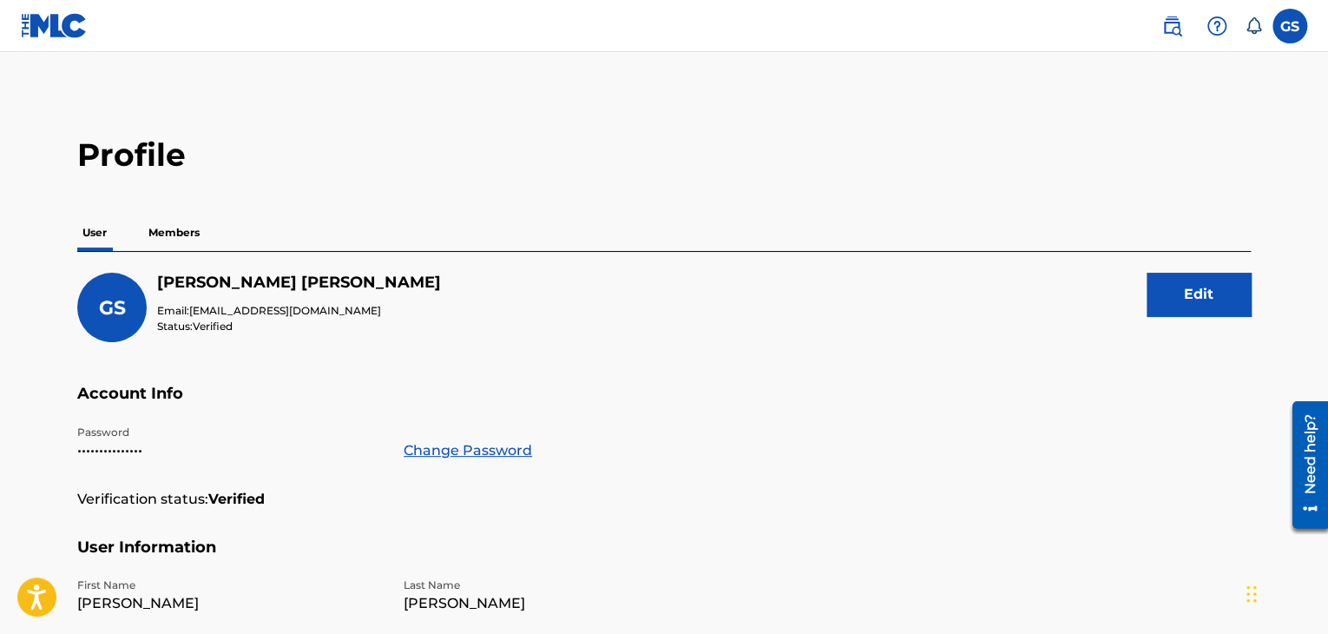
click at [201, 231] on p "Members" at bounding box center [174, 232] width 62 height 36
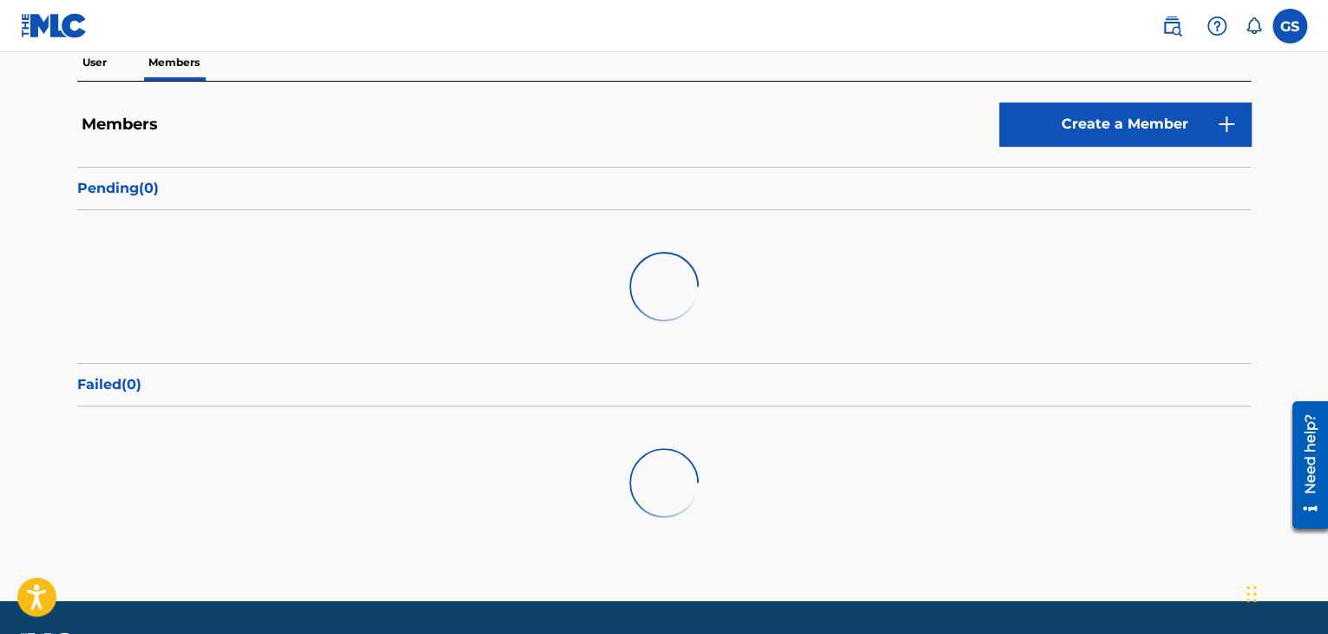
scroll to position [174, 0]
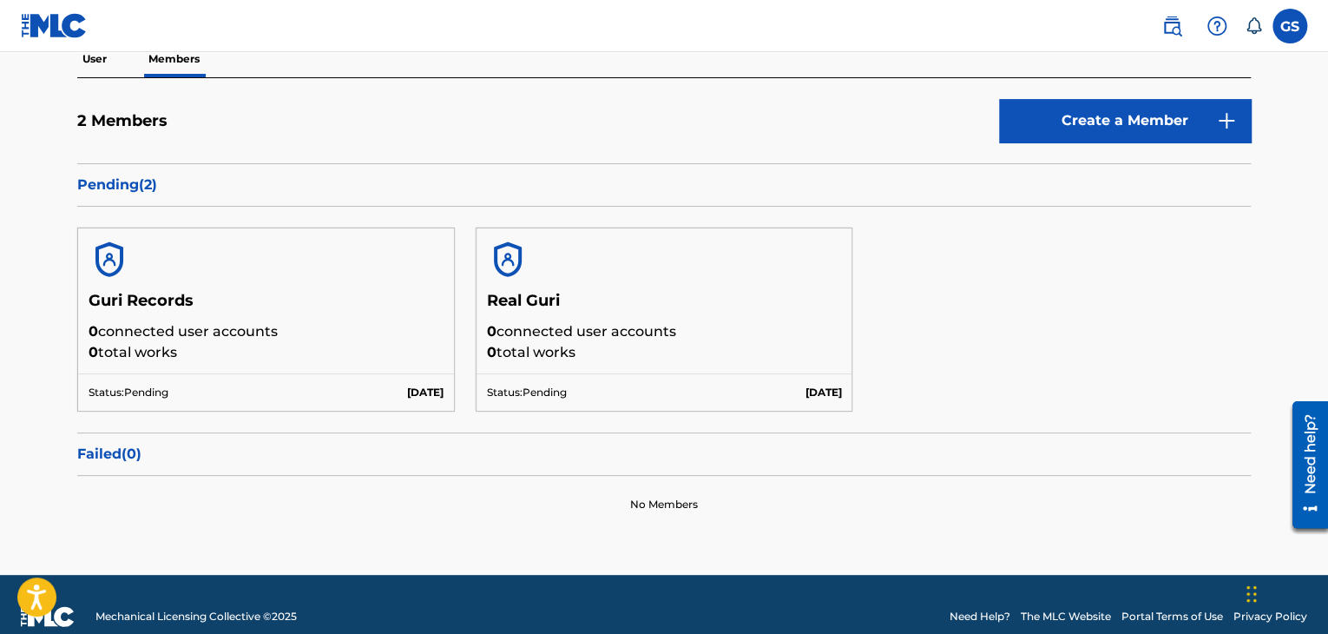
drag, startPoint x: 1069, startPoint y: 310, endPoint x: 1045, endPoint y: 313, distance: 24.5
drag, startPoint x: 1045, startPoint y: 313, endPoint x: 962, endPoint y: 330, distance: 84.9
click at [962, 330] on div "Guri Records 0 connected user accounts 0 total works Status: Pending [DATE] Rea…" at bounding box center [663, 320] width 1173 height 226
drag, startPoint x: 962, startPoint y: 331, endPoint x: 943, endPoint y: 414, distance: 85.3
drag, startPoint x: 943, startPoint y: 414, endPoint x: 916, endPoint y: 482, distance: 72.8
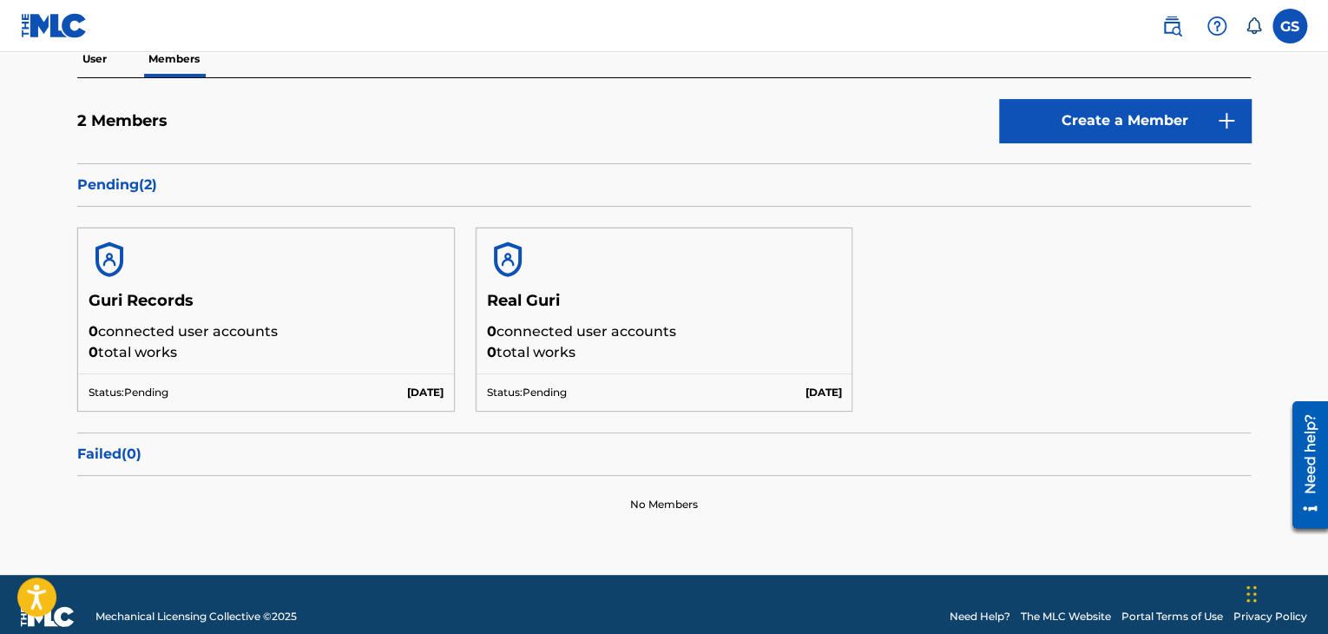
click at [916, 482] on div "No Members" at bounding box center [663, 504] width 1173 height 57
